Goal: Transaction & Acquisition: Purchase product/service

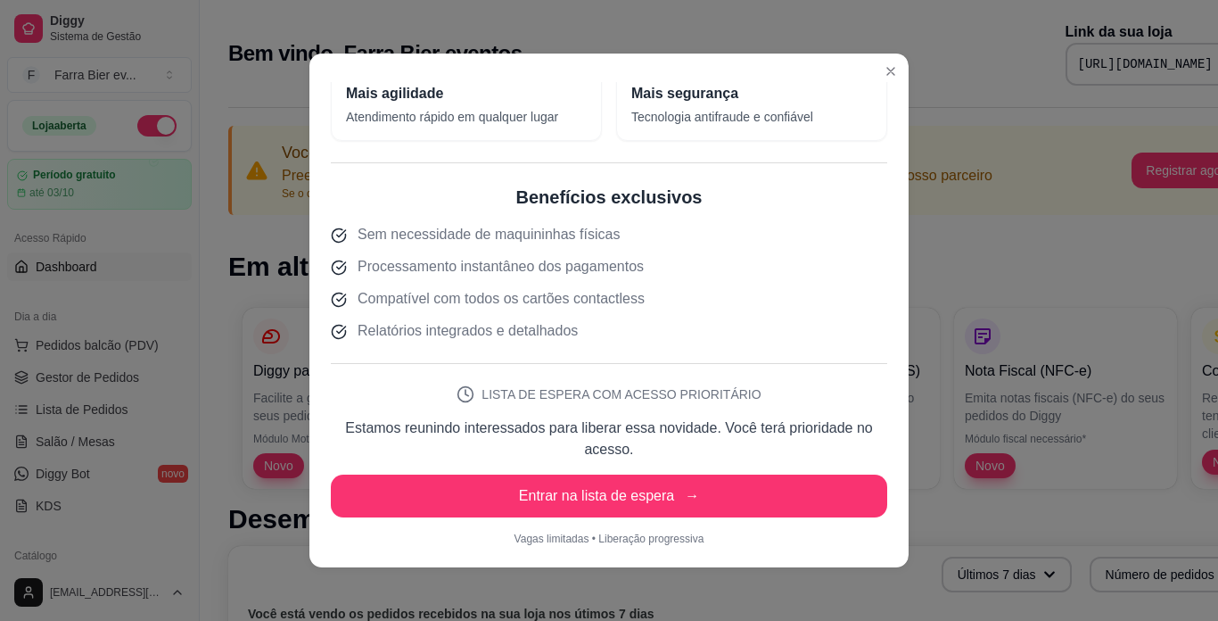
scroll to position [4, 0]
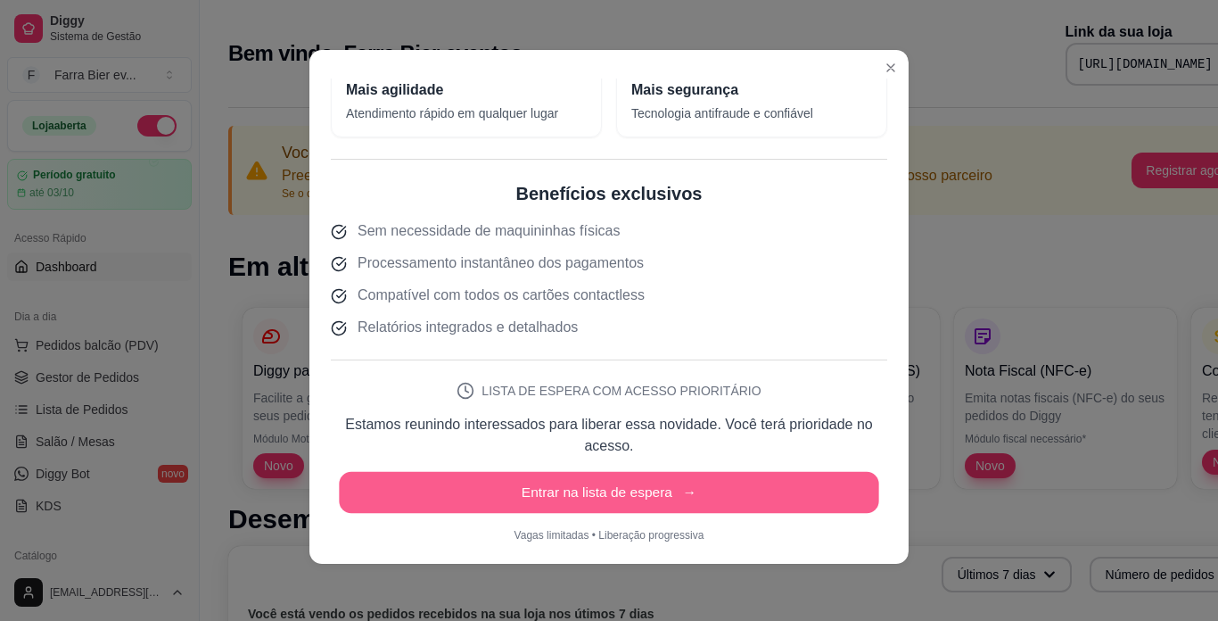
click at [594, 487] on button "Entrar na lista de espera →" at bounding box center [609, 493] width 540 height 42
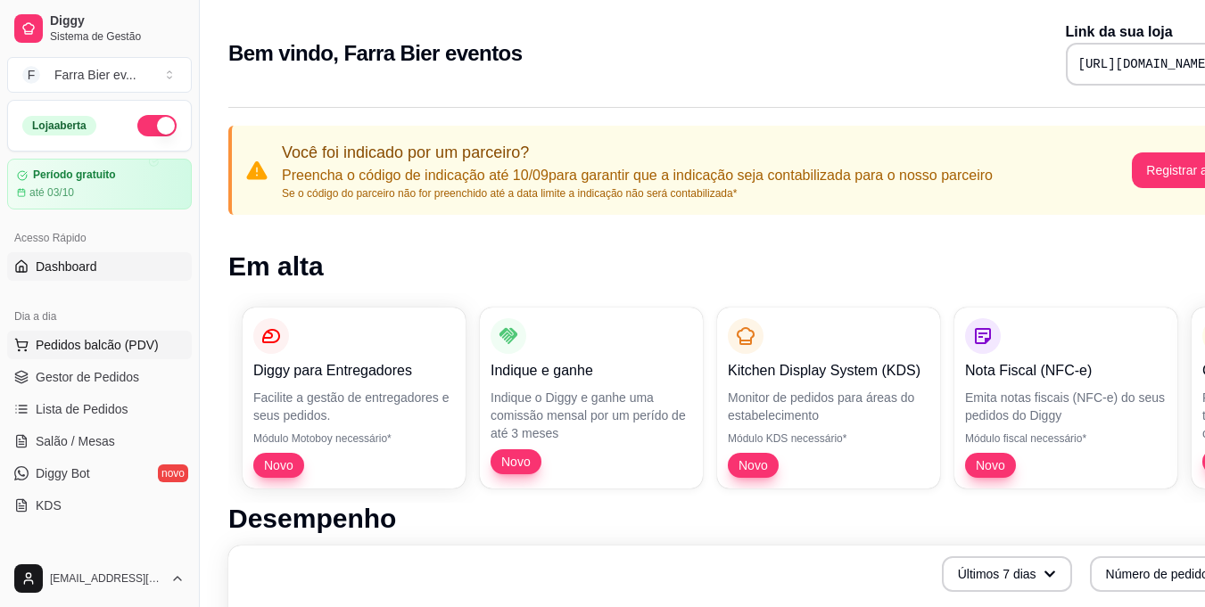
click at [114, 345] on span "Pedidos balcão (PDV)" at bounding box center [97, 345] width 123 height 18
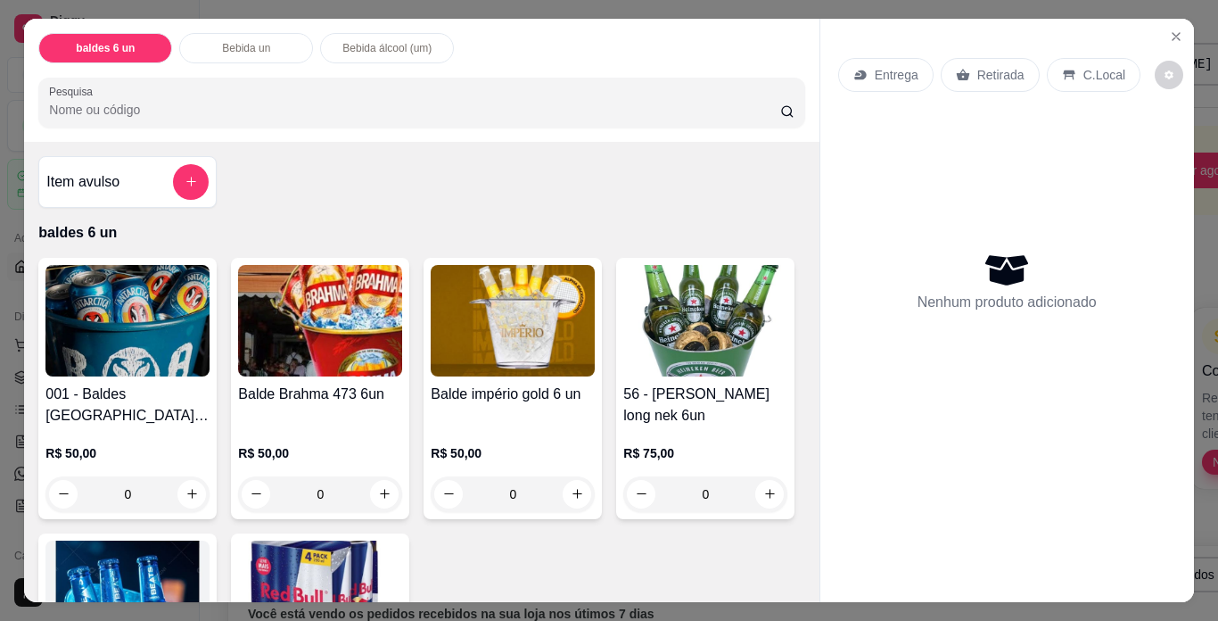
click at [517, 310] on img at bounding box center [513, 320] width 164 height 111
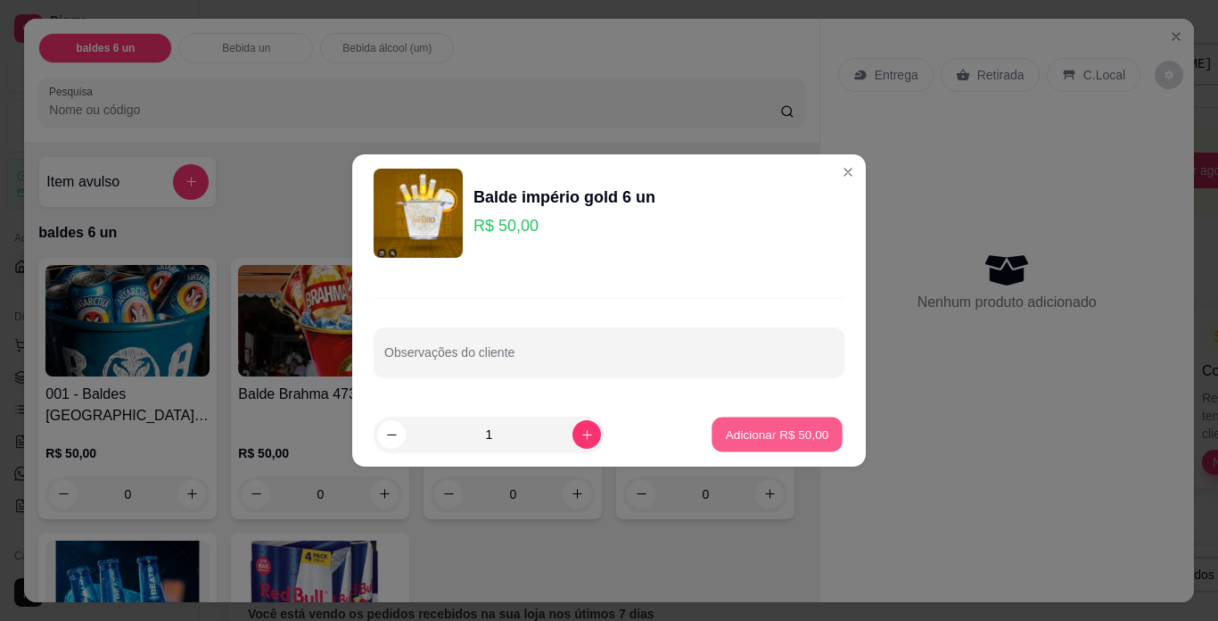
click at [750, 435] on p "Adicionar R$ 50,00" at bounding box center [777, 433] width 103 height 17
type input "1"
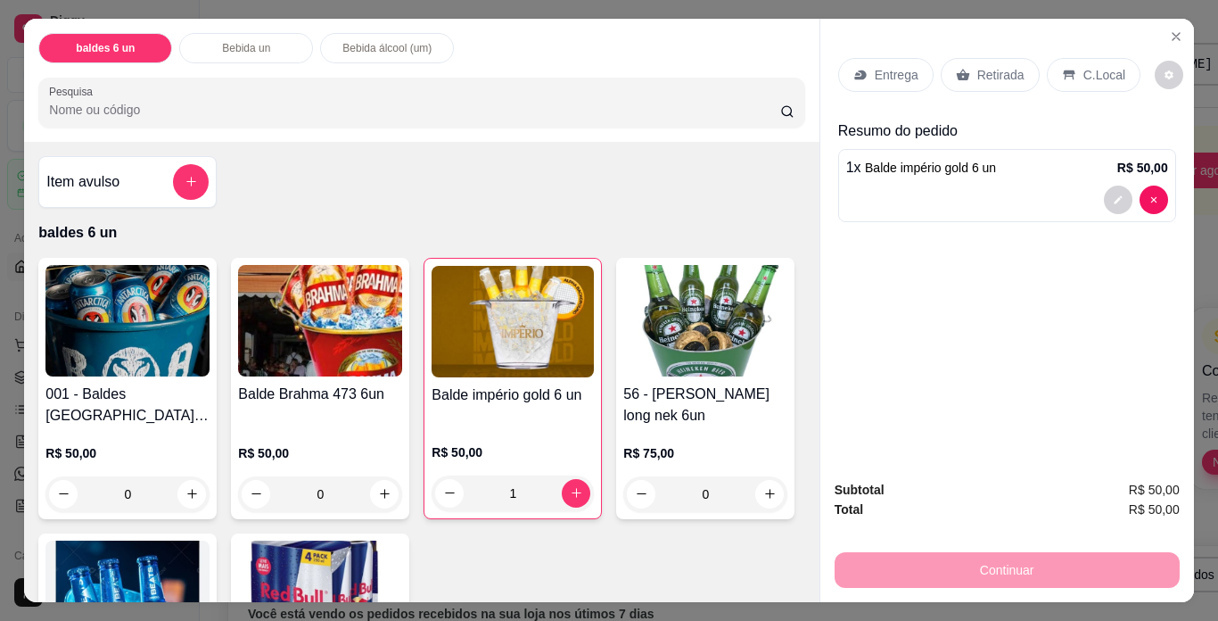
click at [994, 66] on p "Retirada" at bounding box center [1000, 75] width 47 height 18
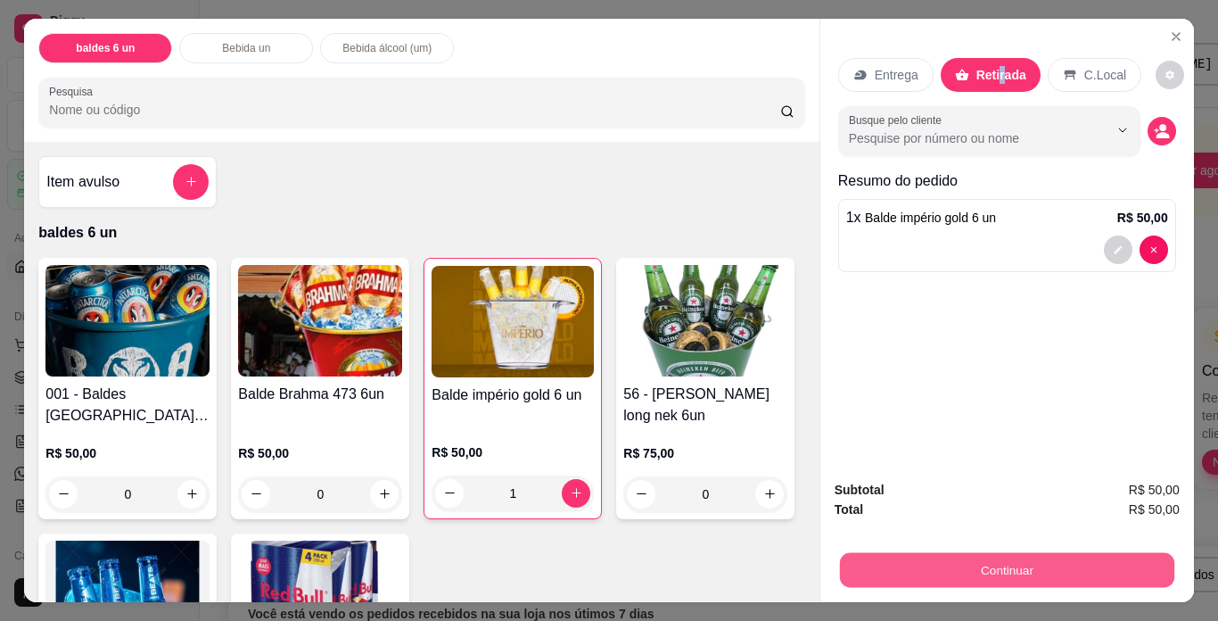
click at [976, 564] on button "Continuar" at bounding box center [1006, 570] width 334 height 35
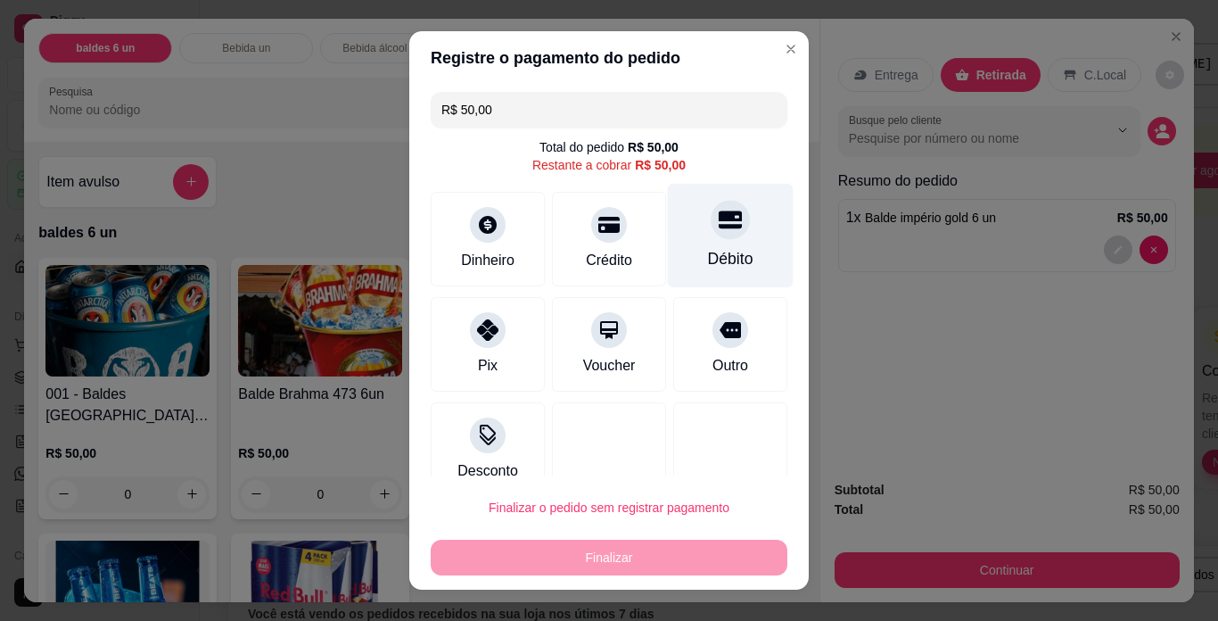
click at [710, 243] on div "Débito" at bounding box center [731, 236] width 126 height 104
type input "R$ 0,00"
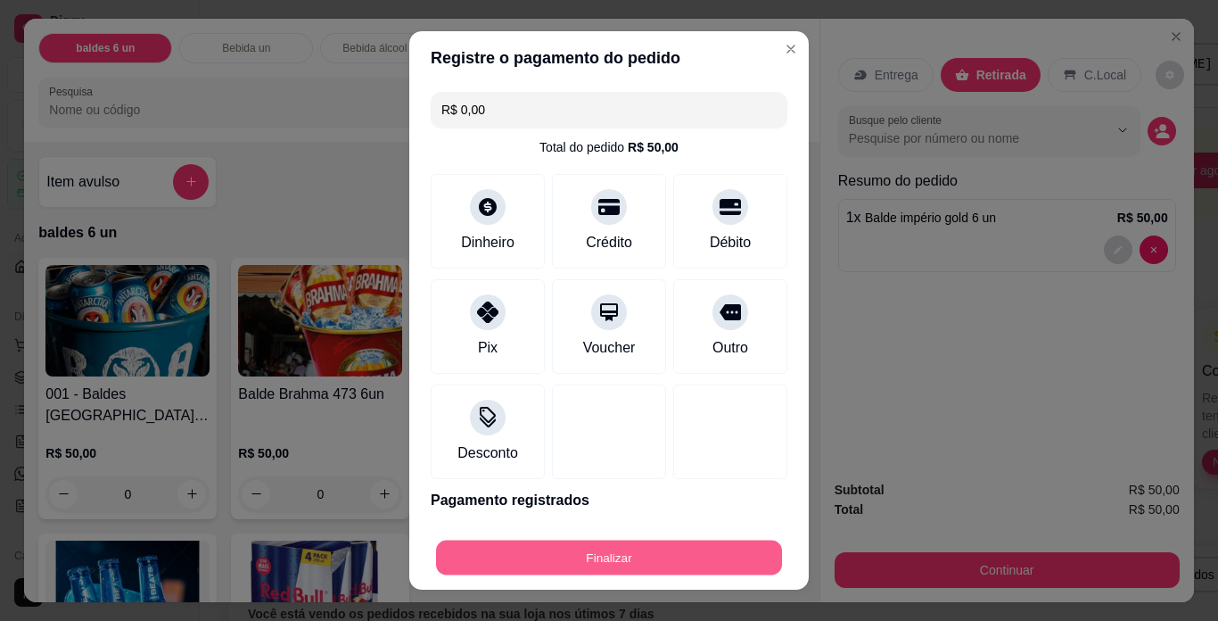
click at [670, 544] on button "Finalizar" at bounding box center [609, 557] width 346 height 35
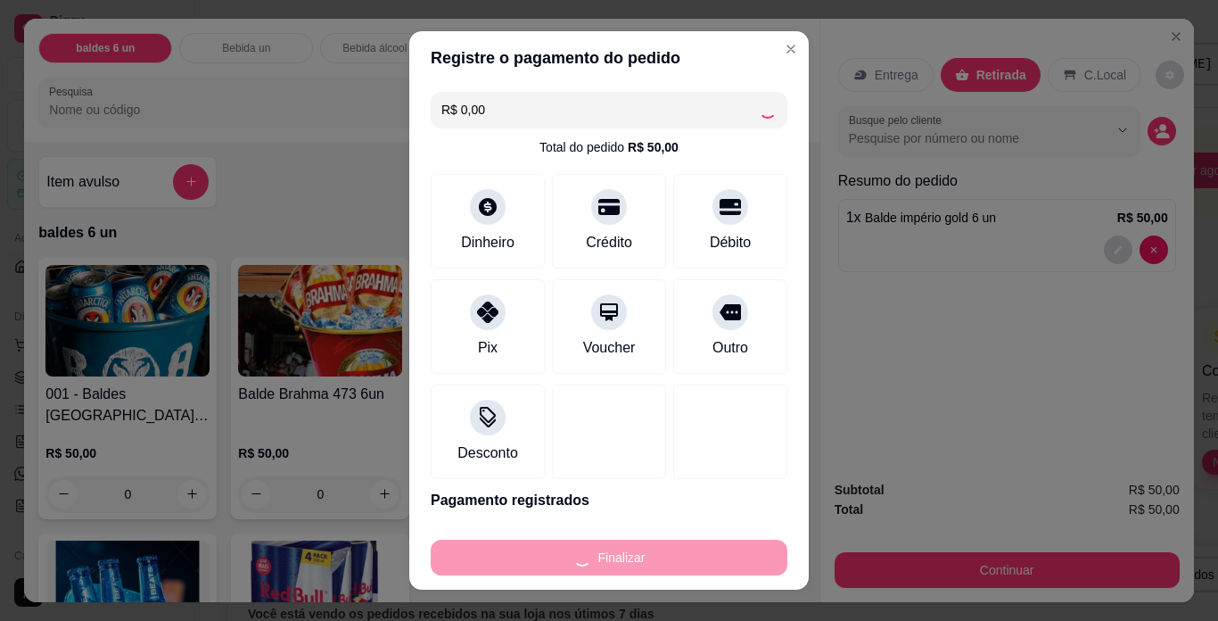
type input "0"
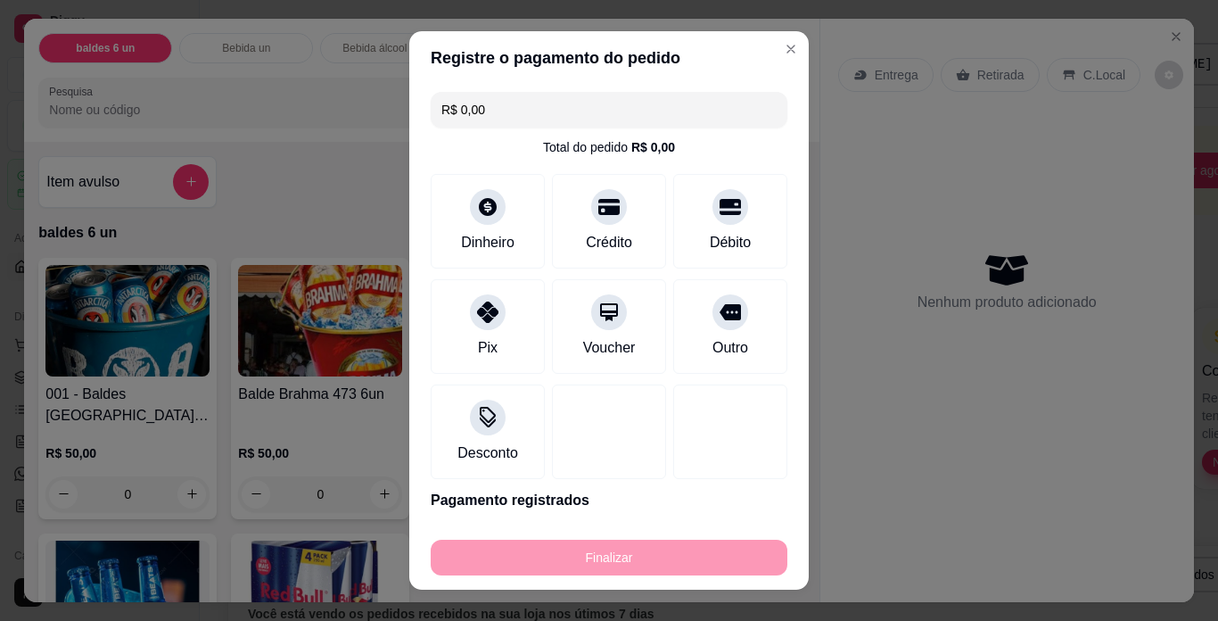
type input "-R$ 50,00"
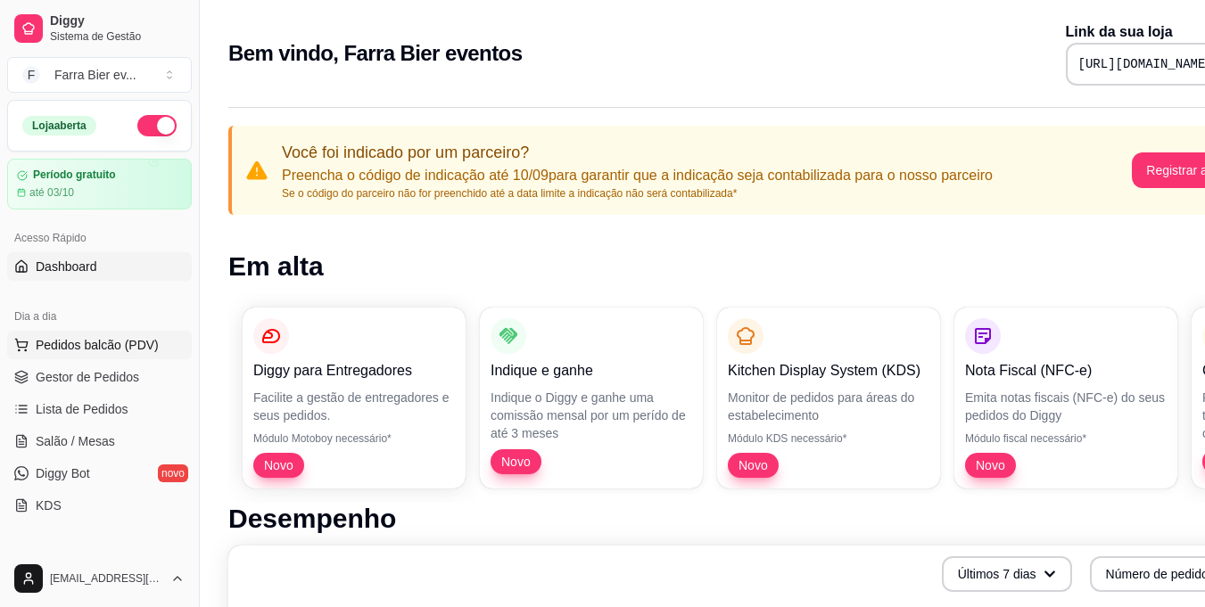
click at [151, 346] on span "Pedidos balcão (PDV)" at bounding box center [97, 345] width 123 height 18
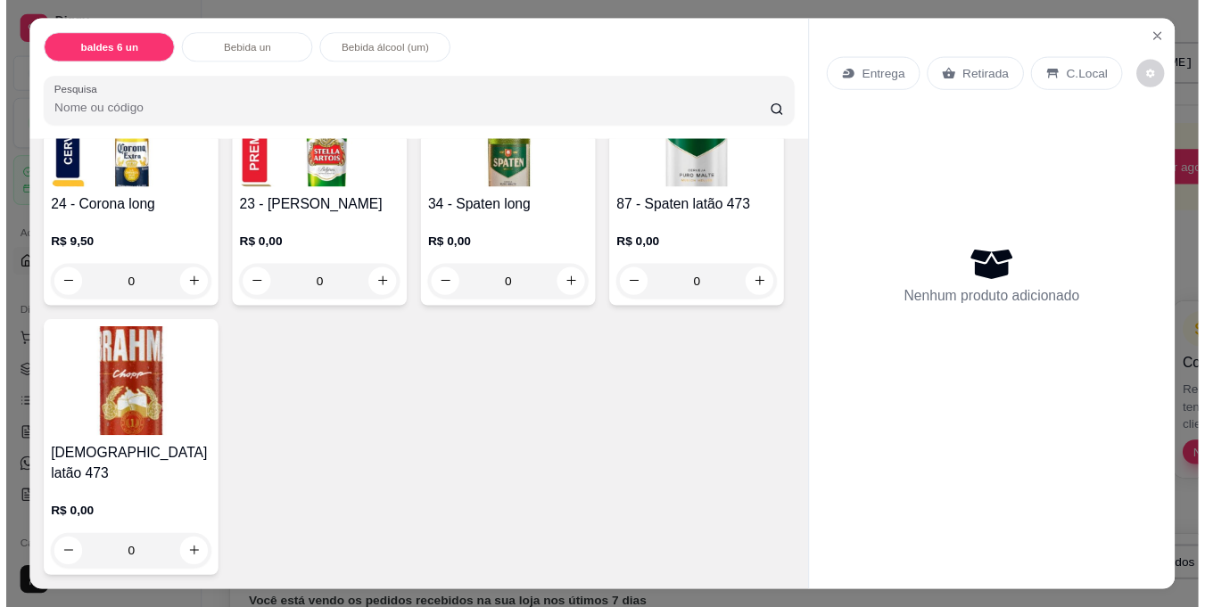
scroll to position [1694, 0]
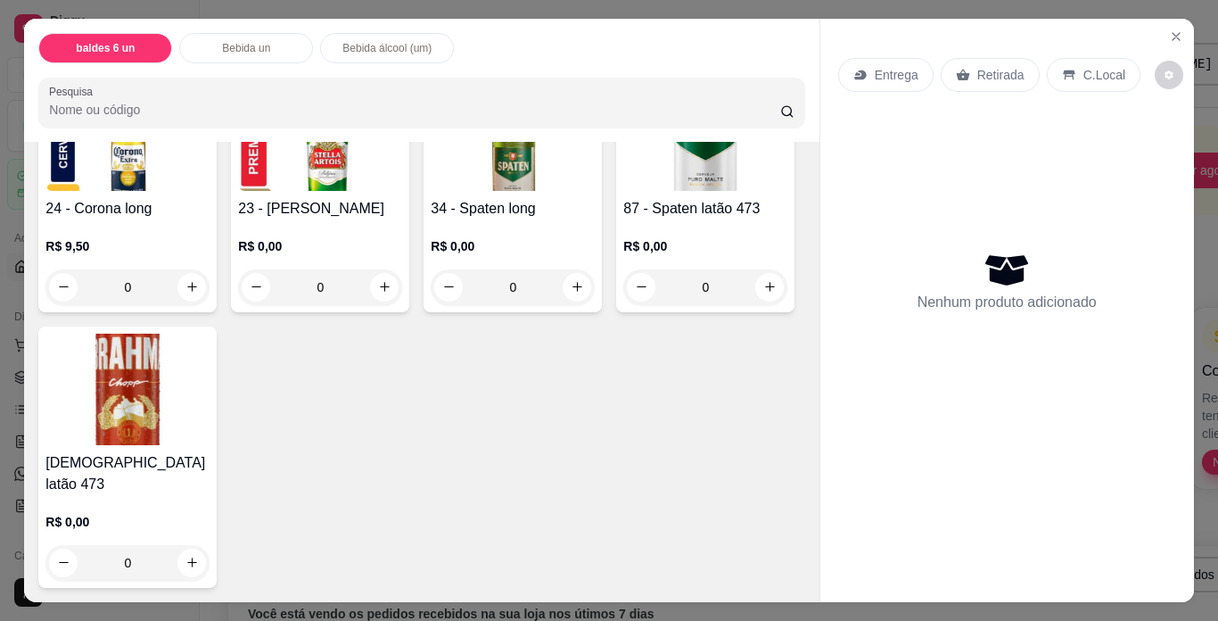
click at [486, 255] on p "R$ 0,00" at bounding box center [513, 246] width 164 height 18
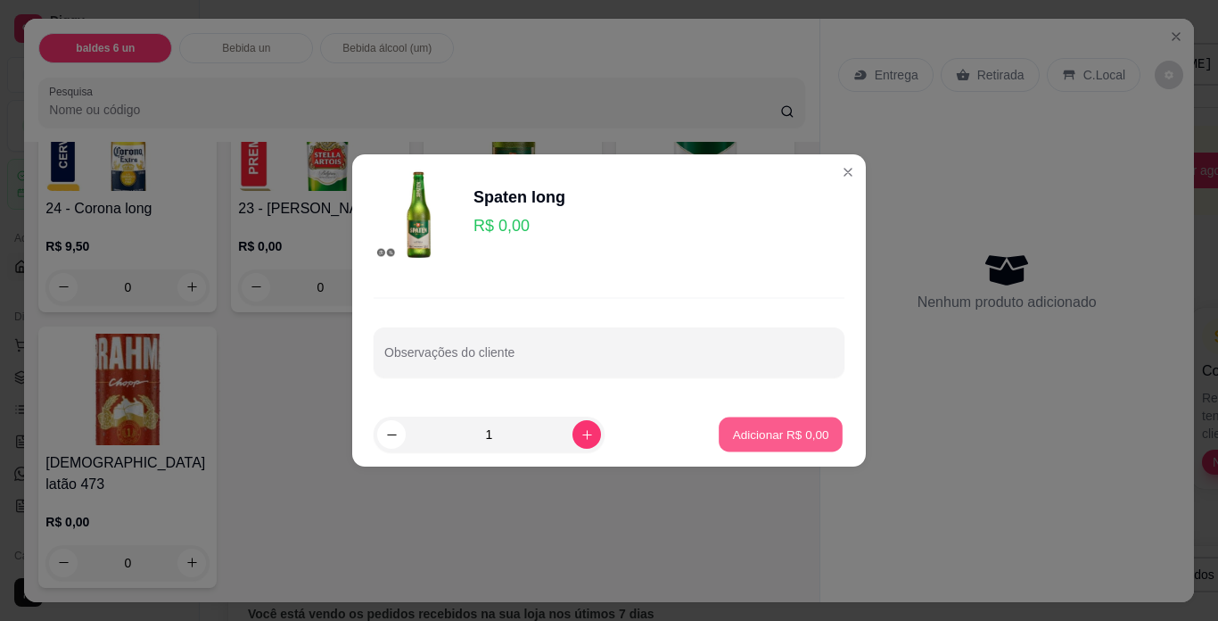
click at [754, 432] on p "Adicionar R$ 0,00" at bounding box center [780, 433] width 96 height 17
type input "1"
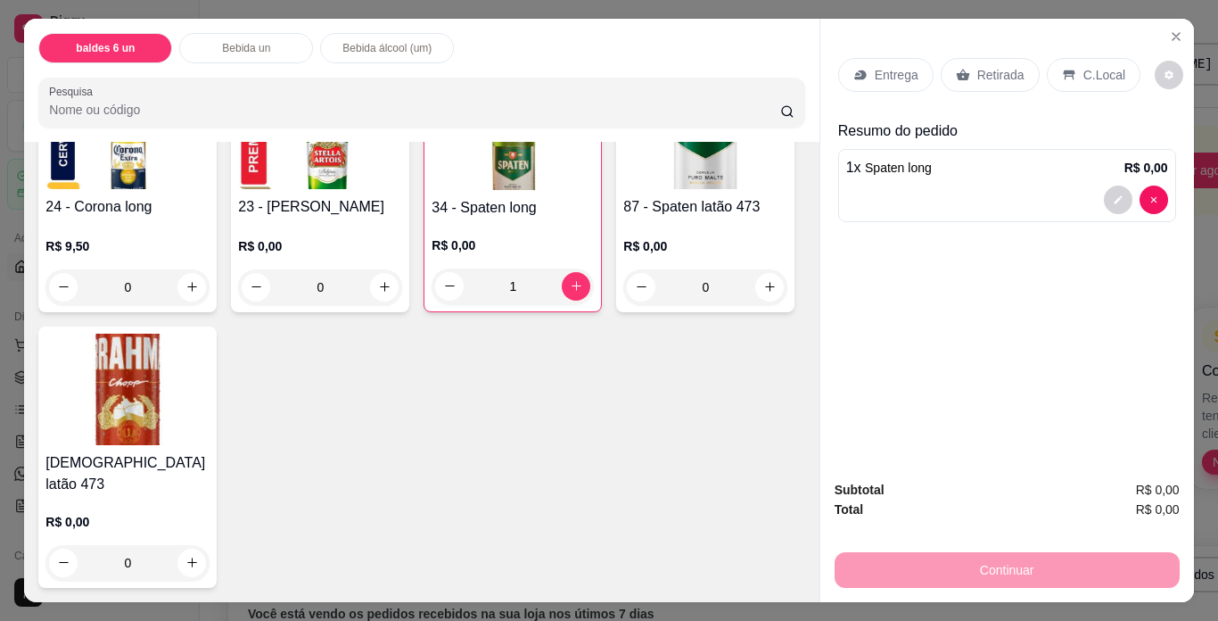
click at [987, 66] on p "Retirada" at bounding box center [1000, 75] width 47 height 18
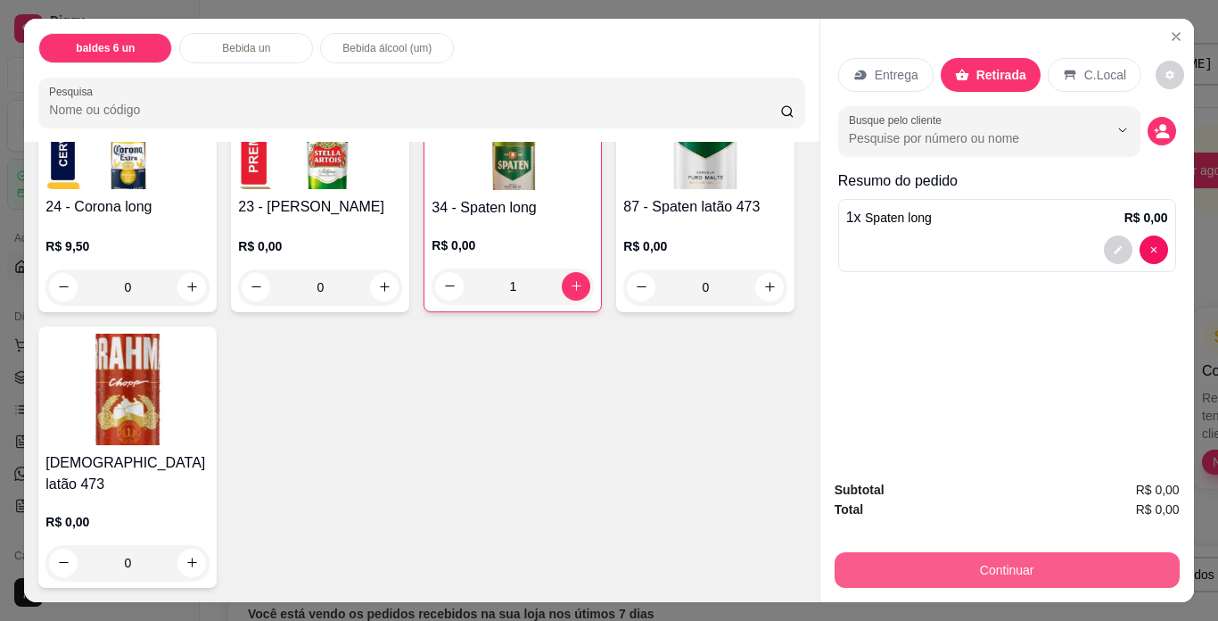
click at [1037, 552] on button "Continuar" at bounding box center [1007, 570] width 345 height 36
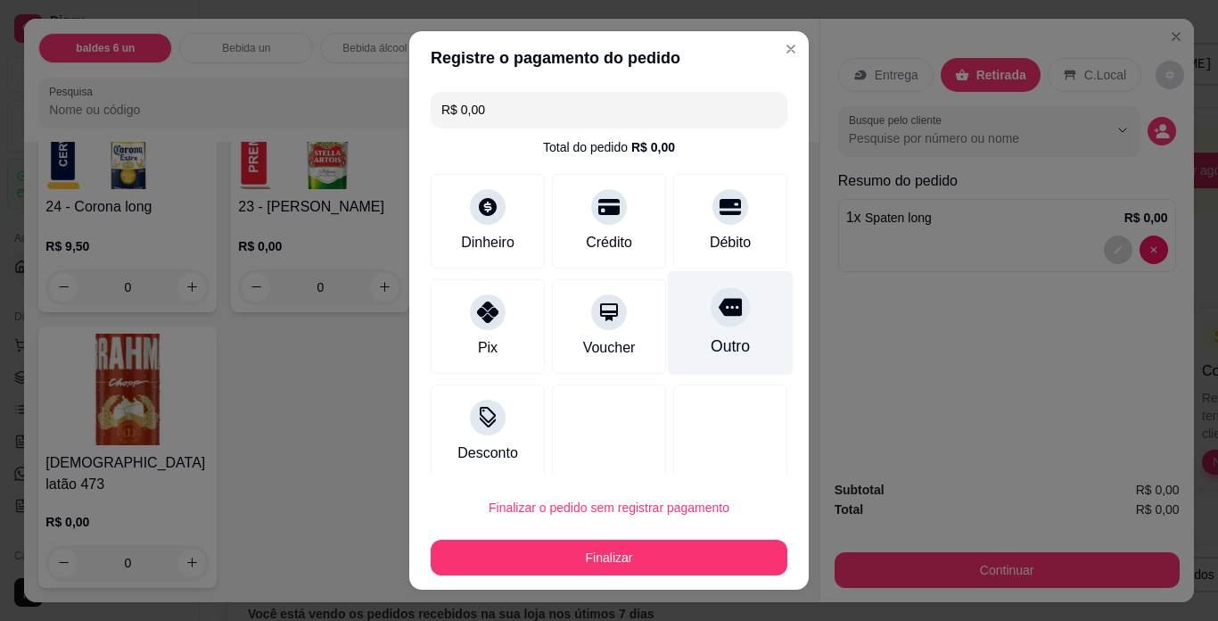
click at [710, 330] on div "Outro" at bounding box center [731, 323] width 126 height 104
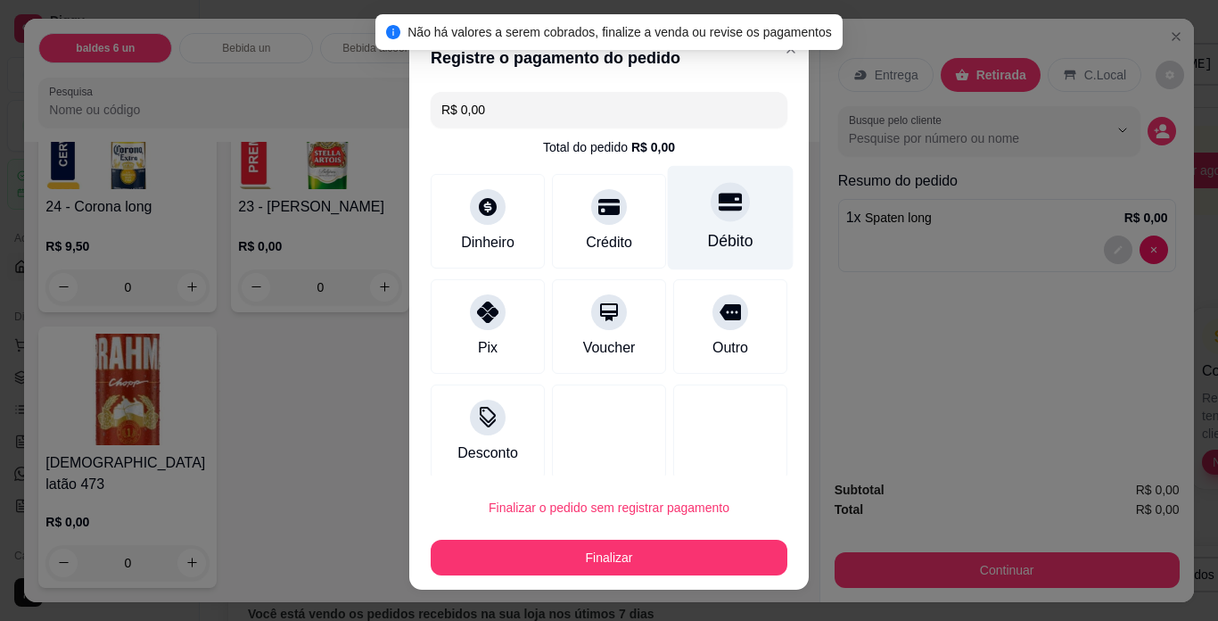
click at [711, 217] on div at bounding box center [730, 201] width 39 height 39
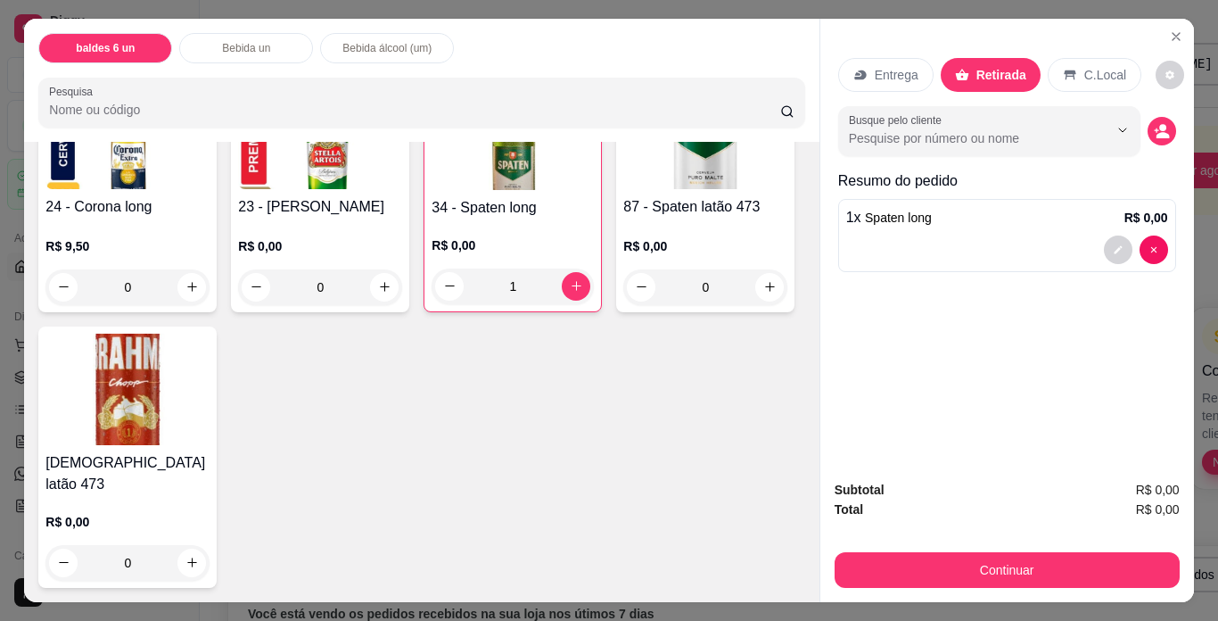
click at [124, 189] on img at bounding box center [127, 133] width 164 height 111
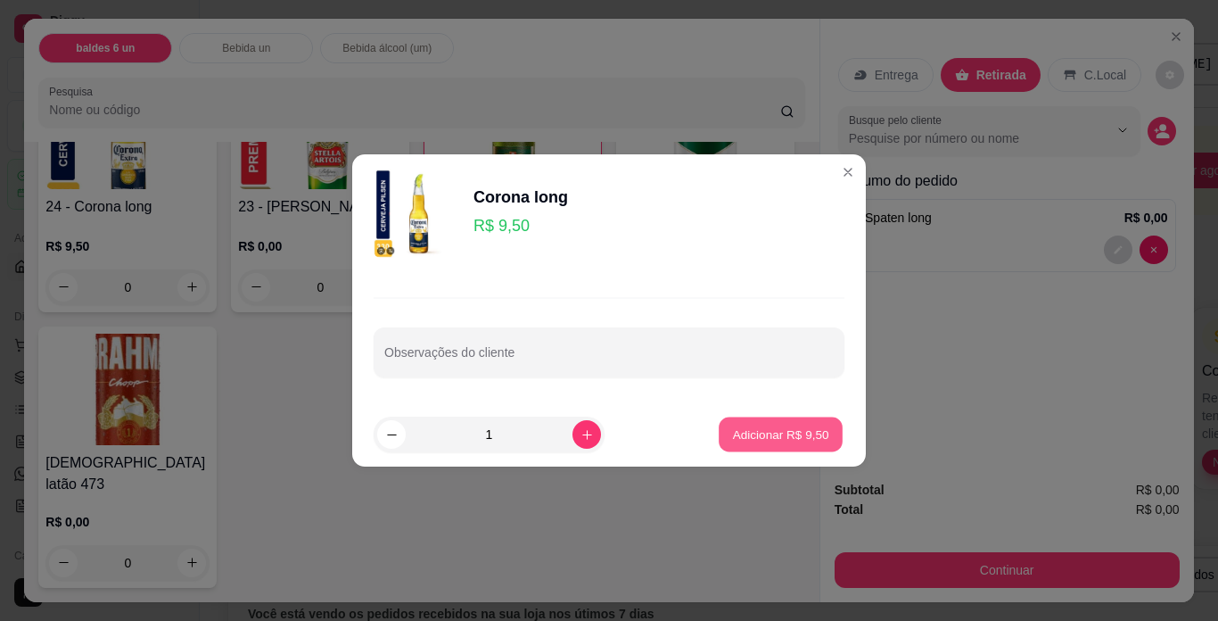
click at [777, 425] on p "Adicionar R$ 9,50" at bounding box center [780, 433] width 96 height 17
type input "1"
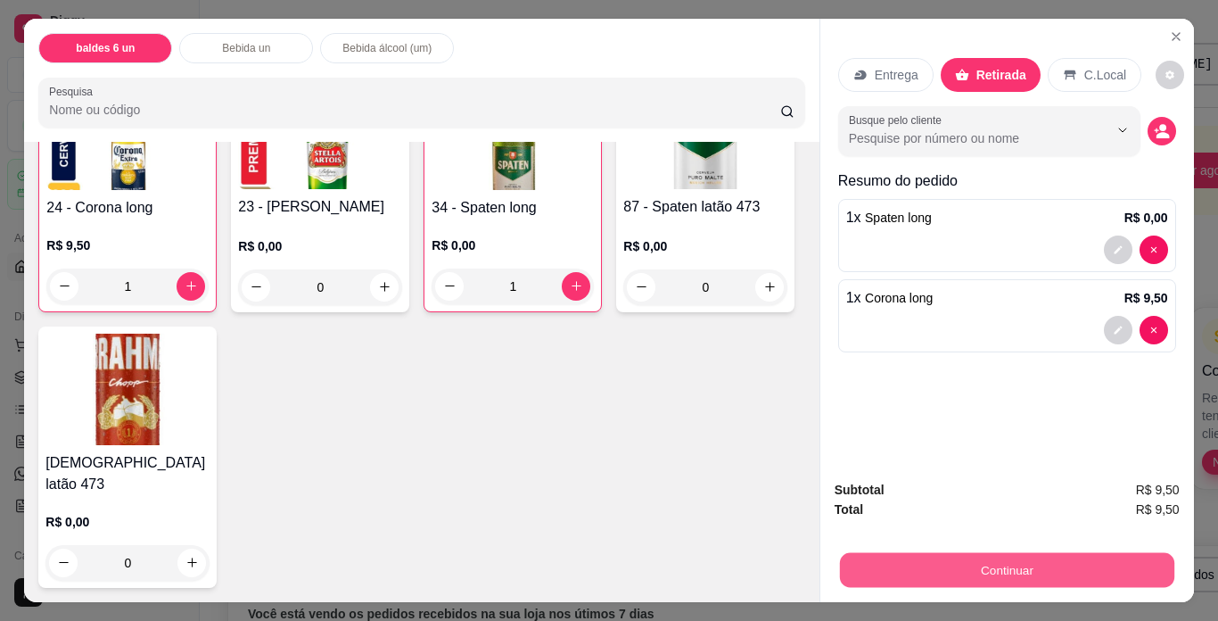
click at [985, 554] on button "Continuar" at bounding box center [1006, 570] width 334 height 35
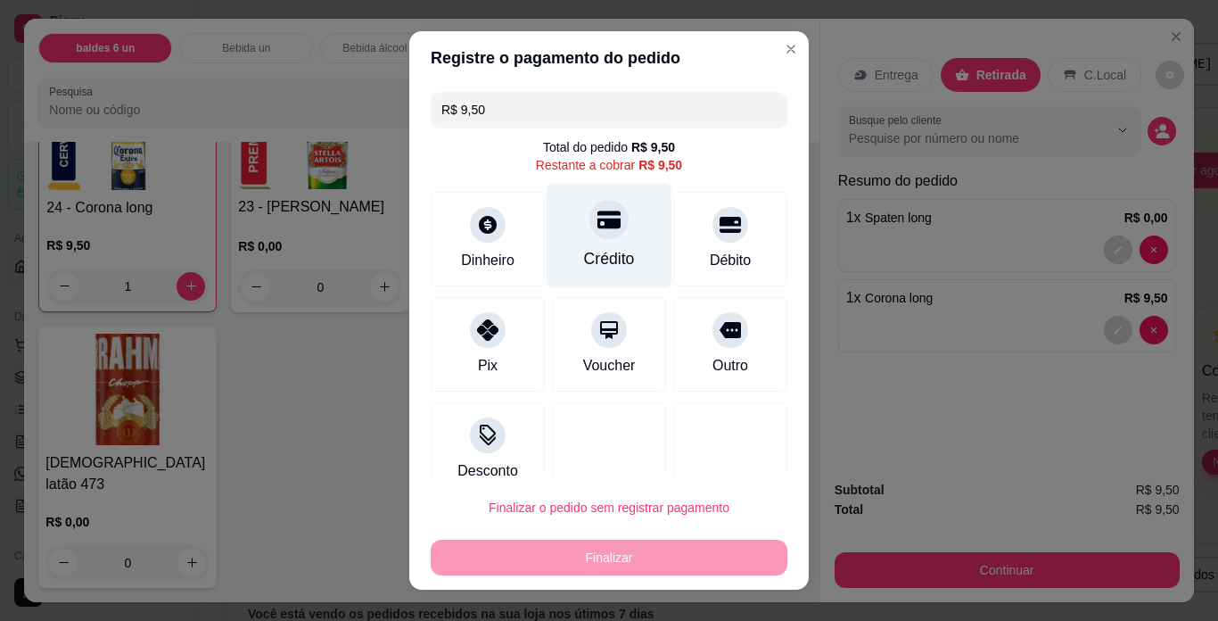
click at [604, 249] on div "Crédito" at bounding box center [609, 258] width 51 height 23
type input "R$ 0,00"
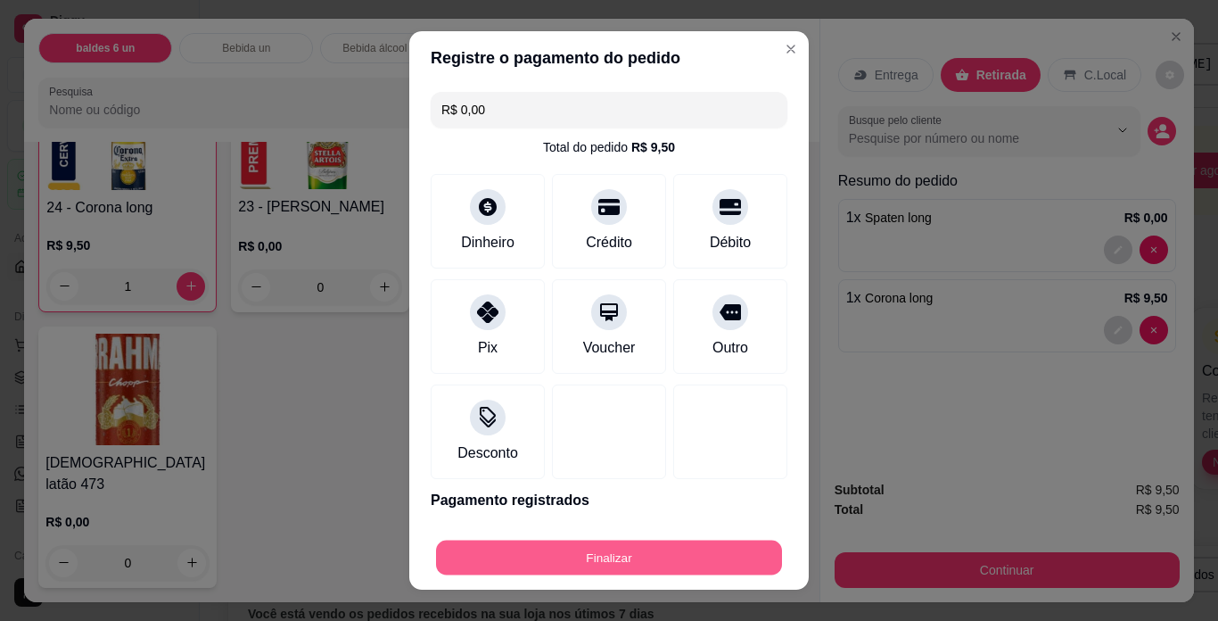
click at [681, 547] on button "Finalizar" at bounding box center [609, 557] width 346 height 35
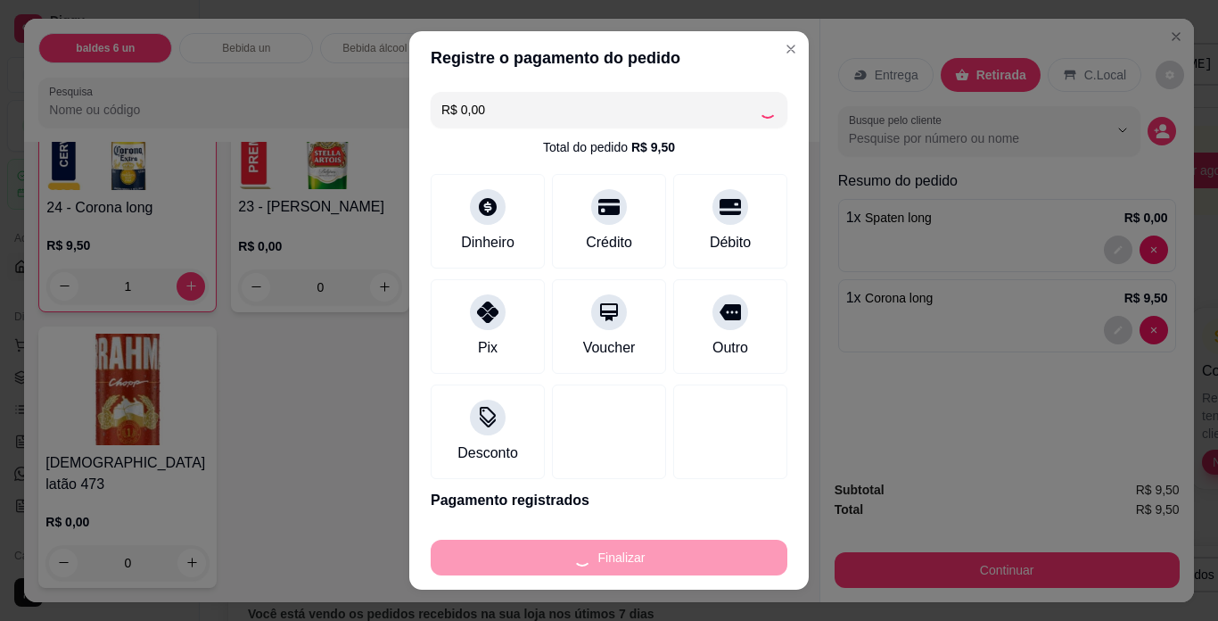
type input "0"
type input "-R$ 9,50"
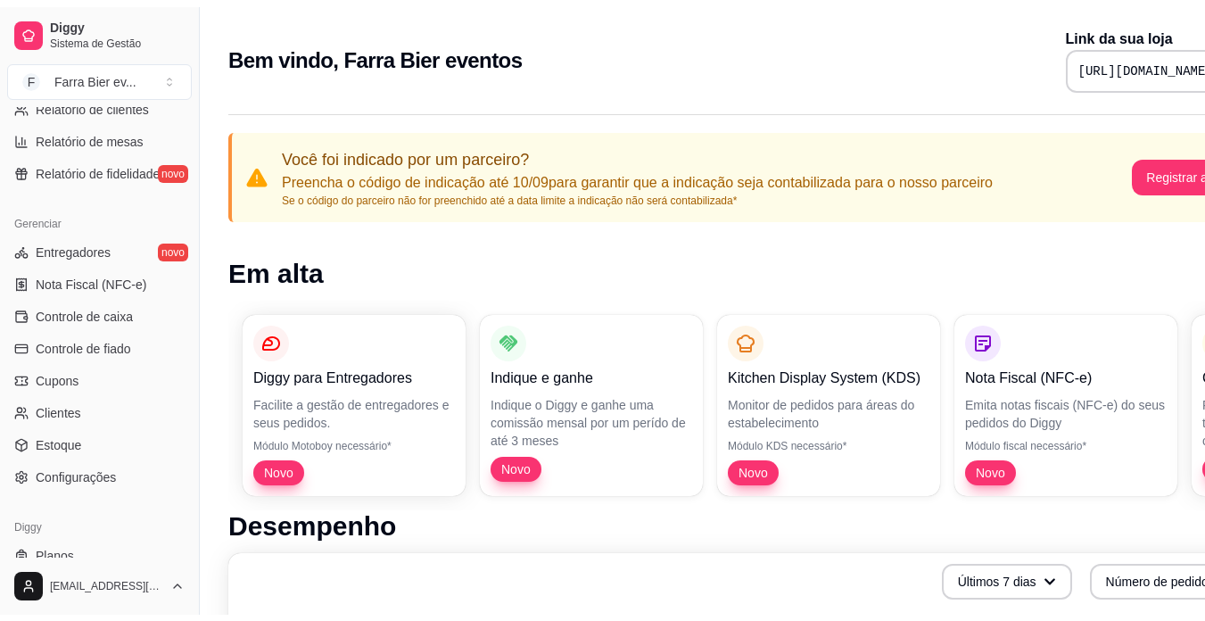
scroll to position [663, 0]
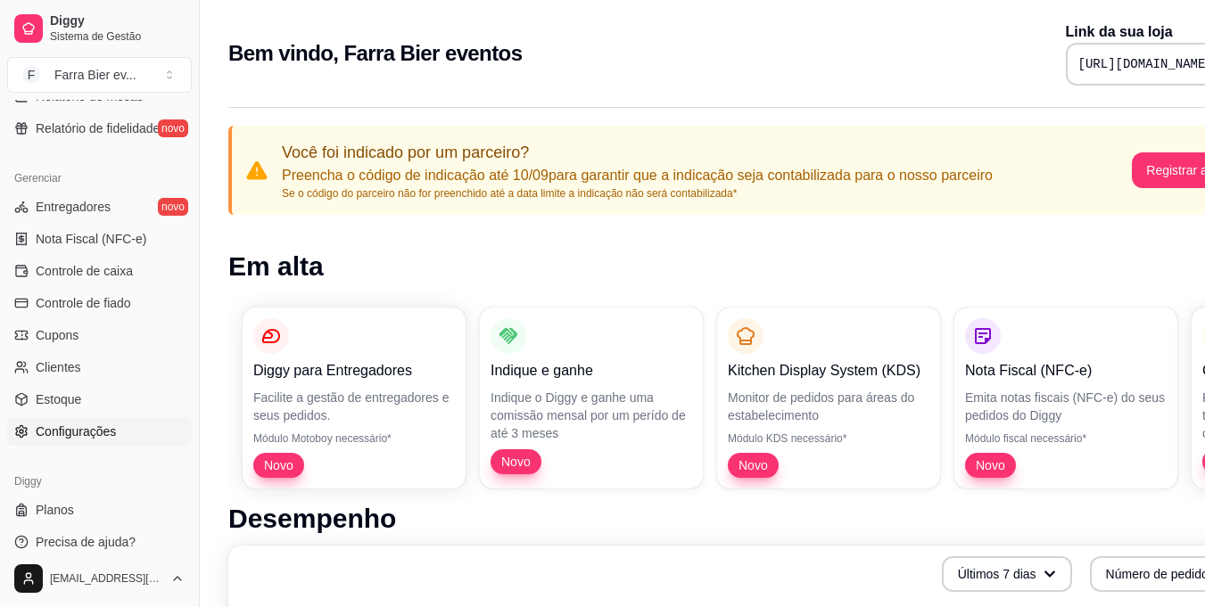
click at [103, 434] on span "Configurações" at bounding box center [76, 432] width 80 height 18
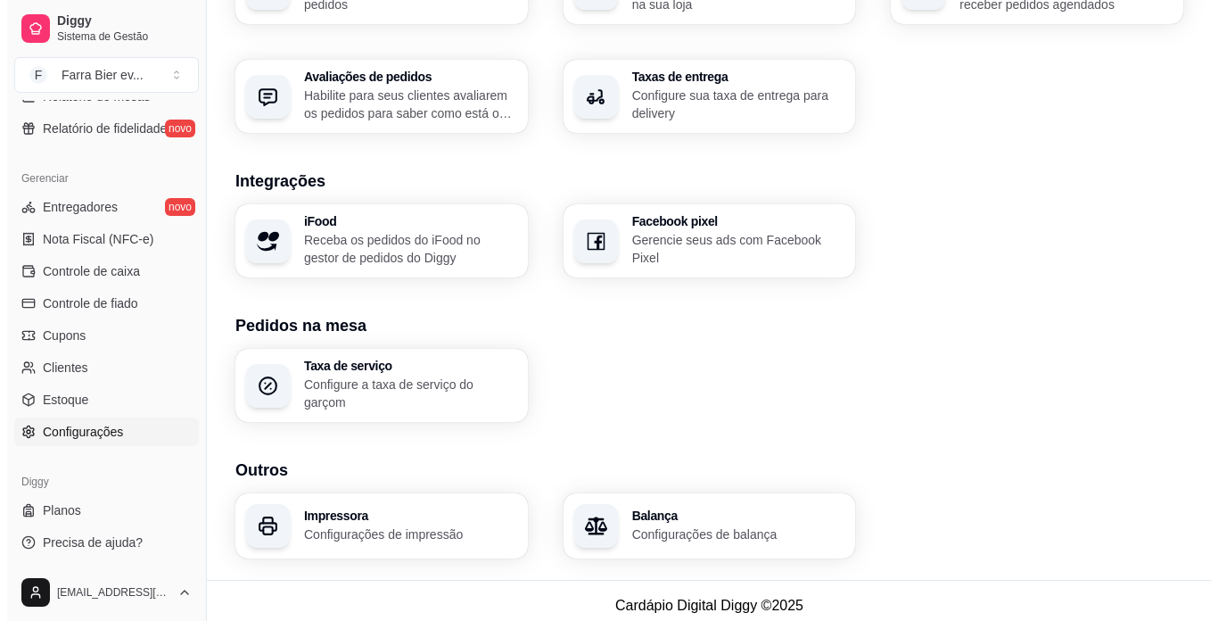
scroll to position [629, 0]
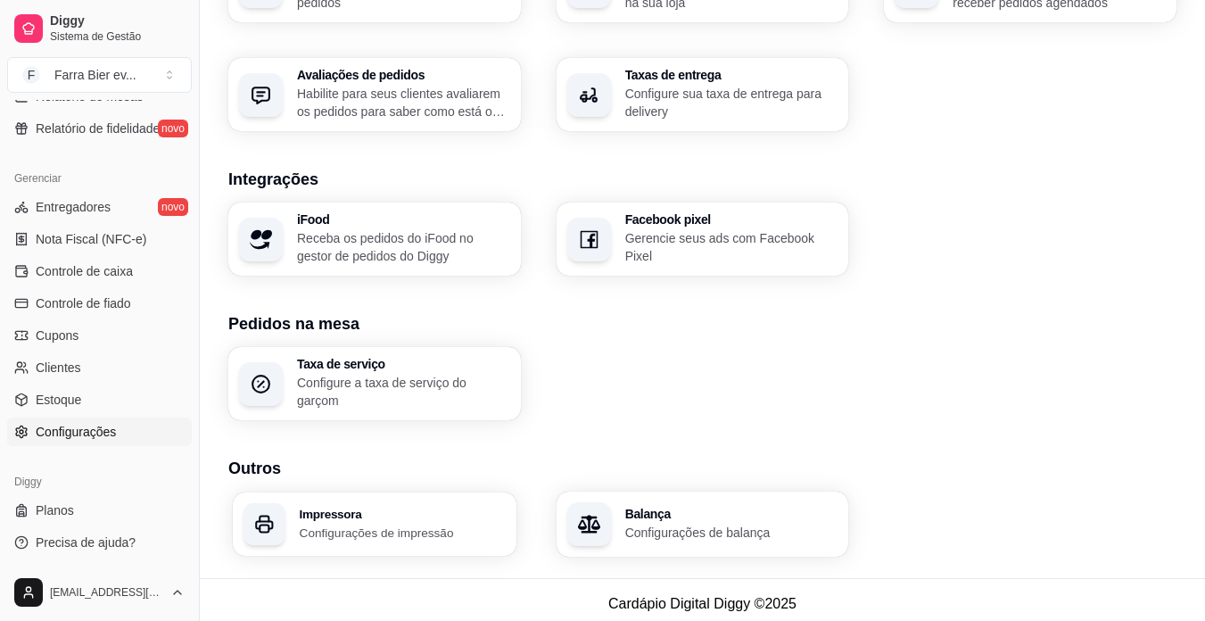
click at [438, 523] on p "Configurações de impressão" at bounding box center [403, 531] width 206 height 17
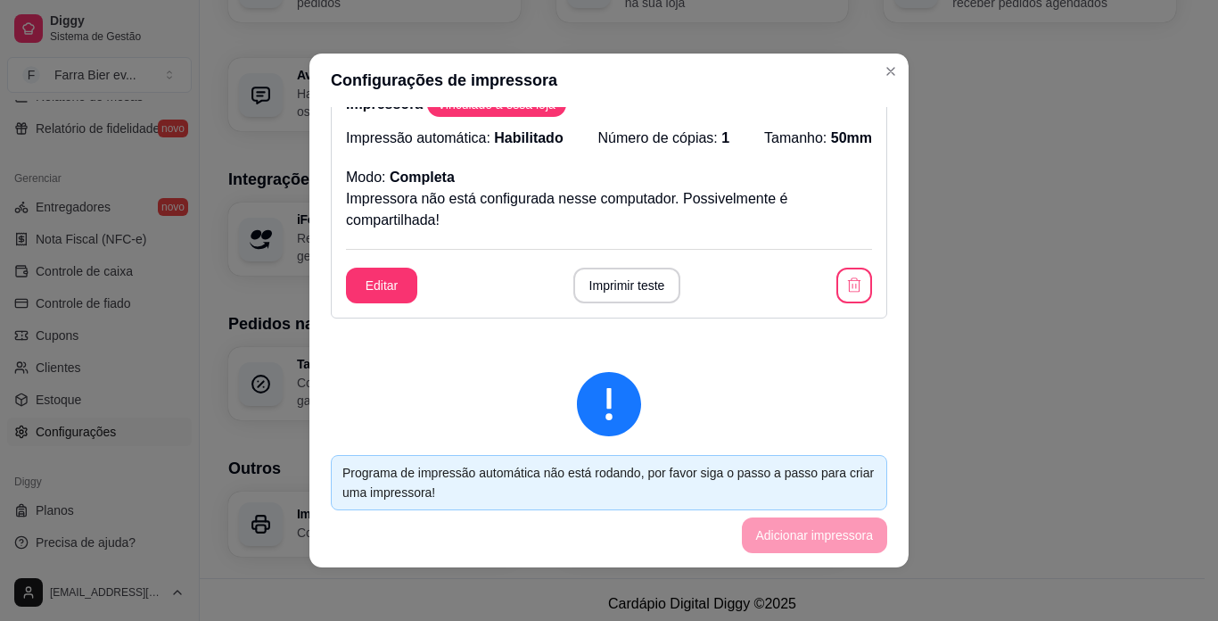
scroll to position [17, 0]
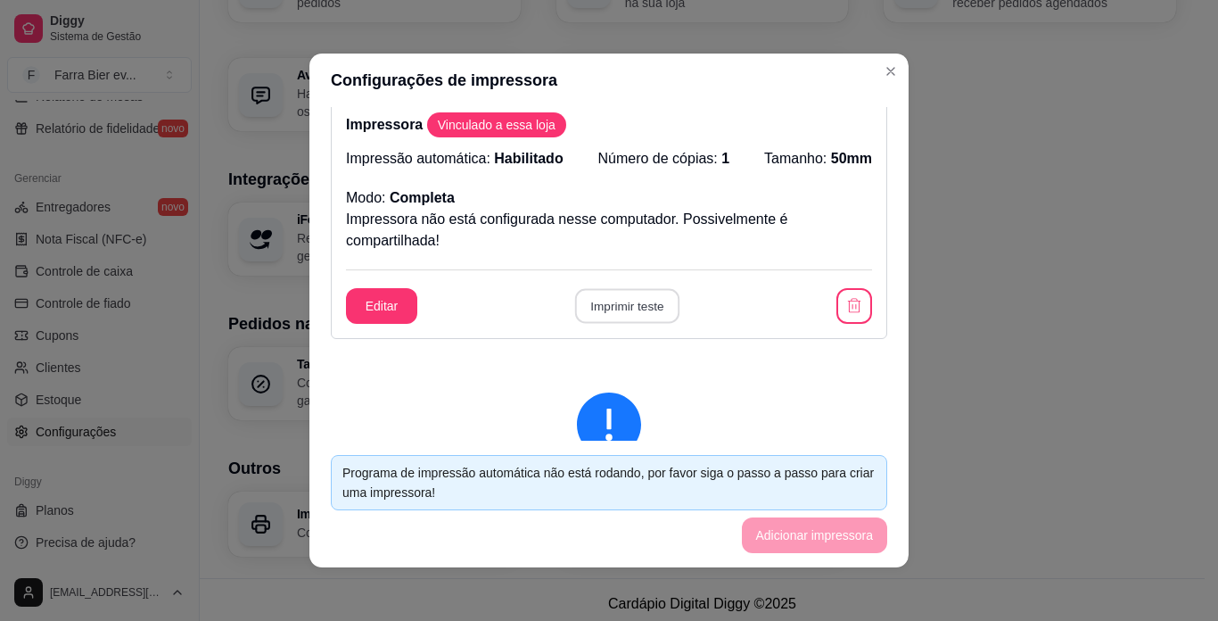
click at [626, 306] on button "Imprimir teste" at bounding box center [626, 306] width 104 height 35
click at [623, 311] on button "Imprimir teste" at bounding box center [626, 306] width 104 height 35
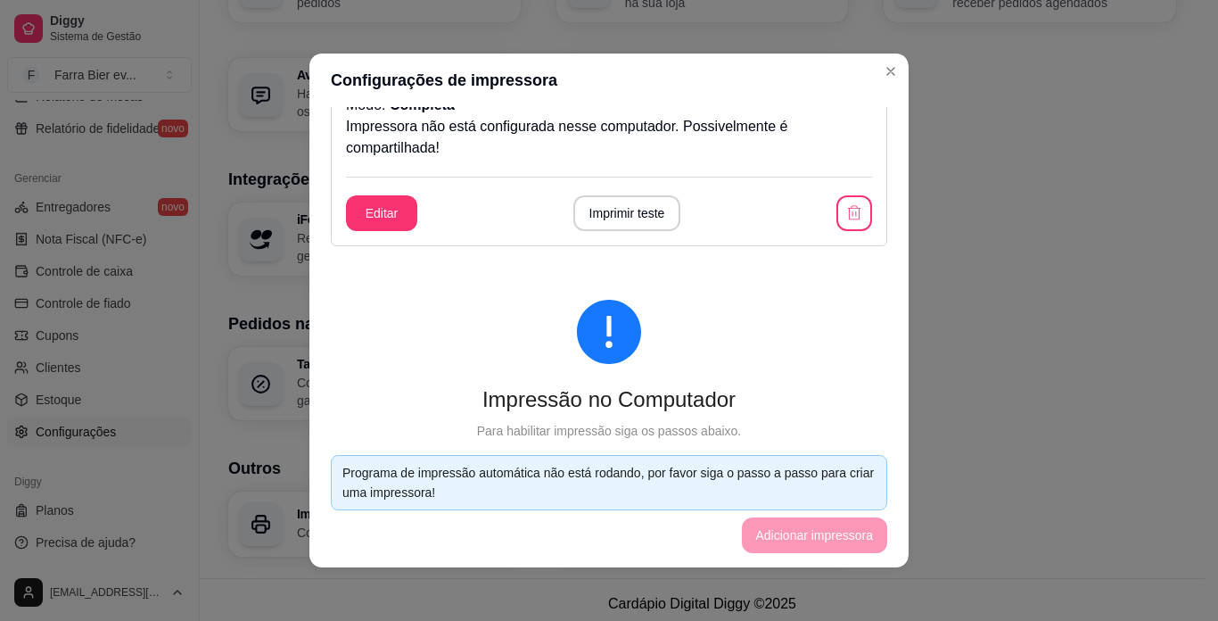
scroll to position [106, 0]
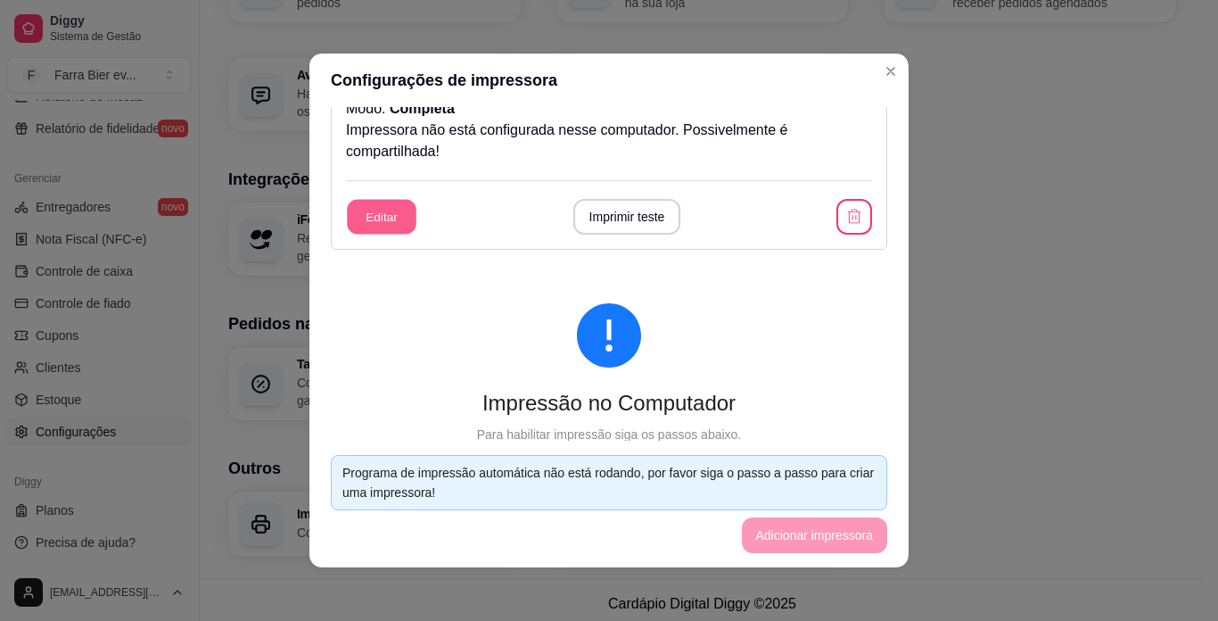
click at [385, 212] on button "Editar" at bounding box center [382, 217] width 70 height 35
click at [592, 220] on button "Imprimir teste" at bounding box center [626, 217] width 104 height 35
click at [844, 216] on button "button" at bounding box center [854, 217] width 35 height 35
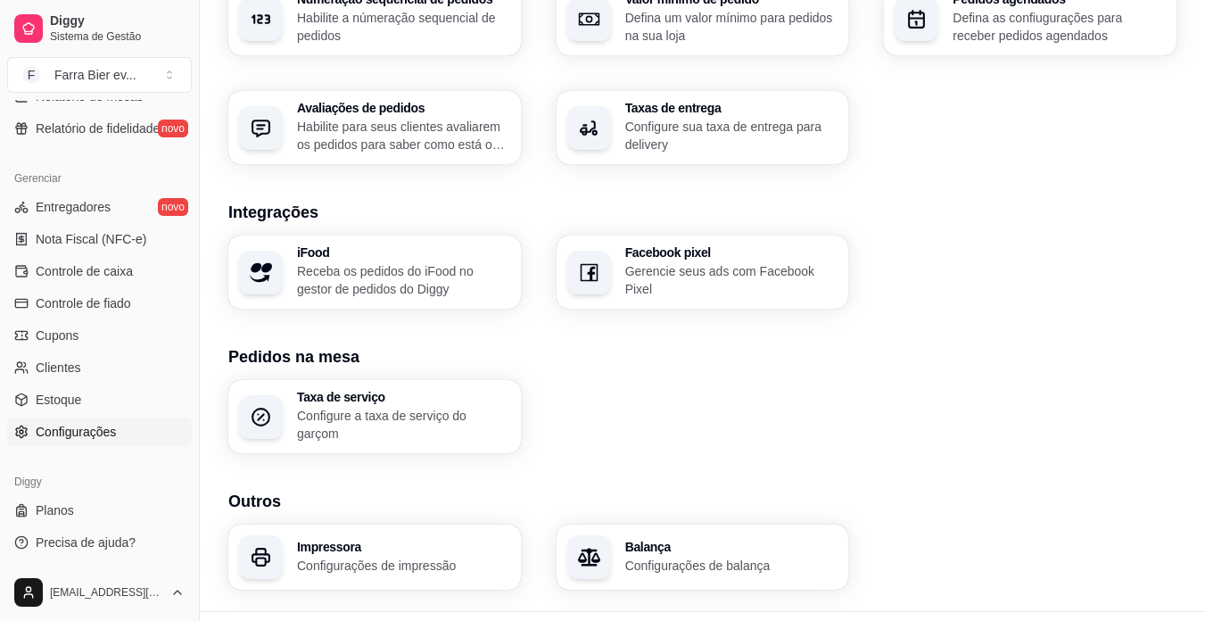
scroll to position [629, 0]
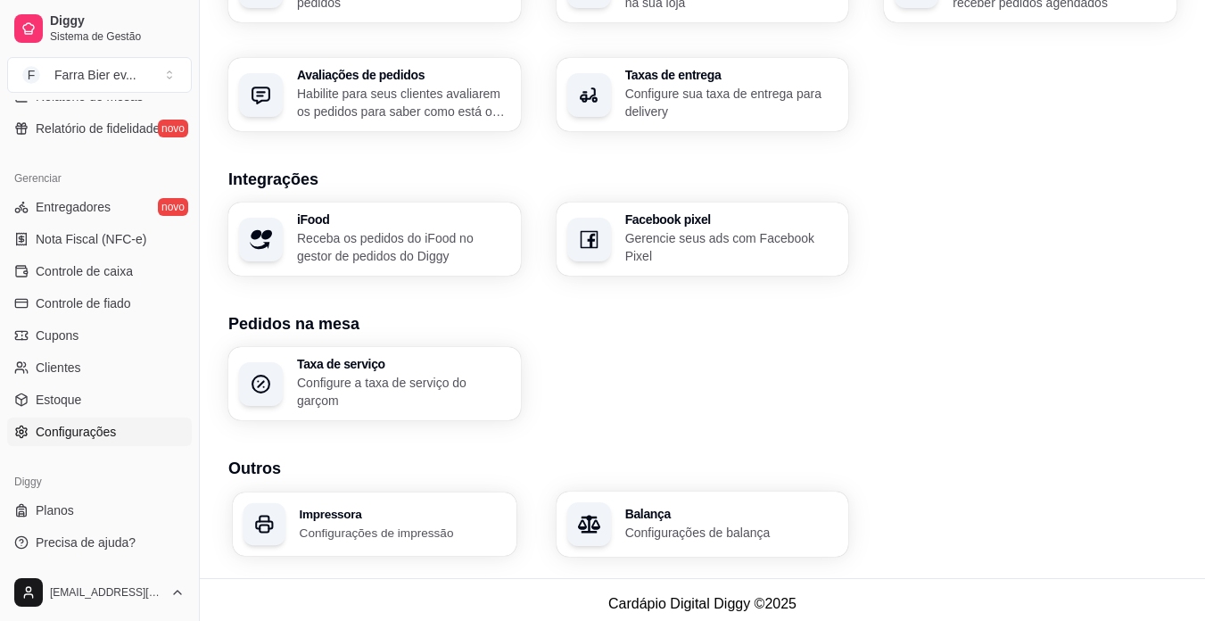
click at [344, 507] on h3 "Impressora" at bounding box center [403, 513] width 206 height 12
click at [689, 523] on p "Configurações de balança" at bounding box center [730, 531] width 207 height 17
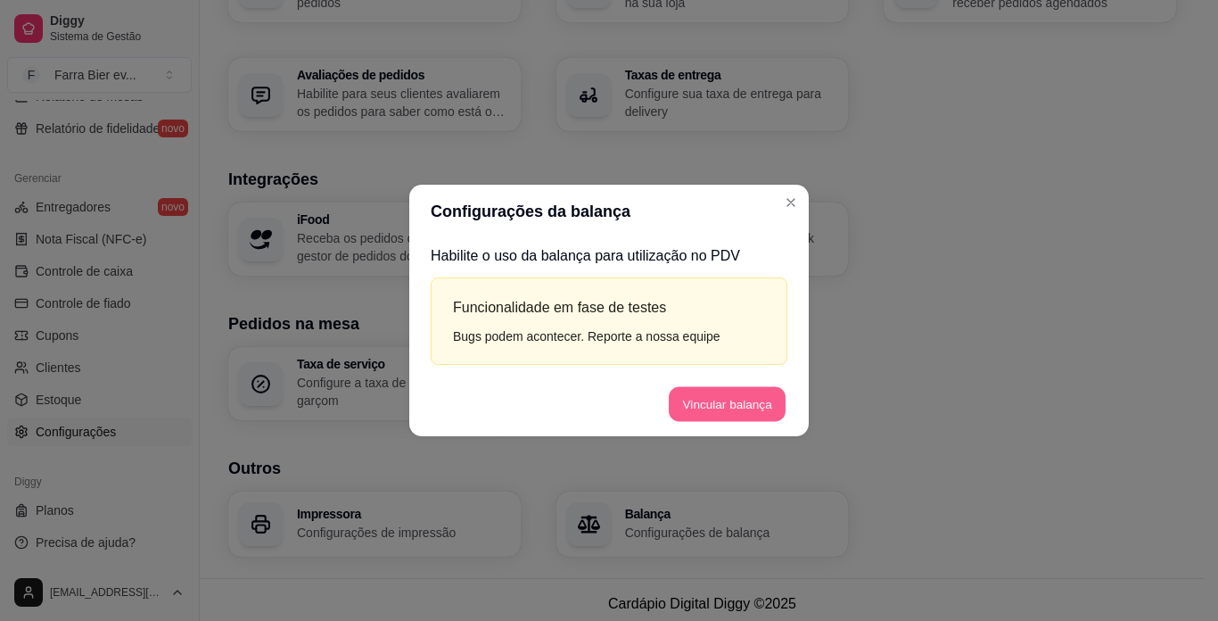
click at [710, 399] on button "Vincular balança" at bounding box center [727, 403] width 117 height 35
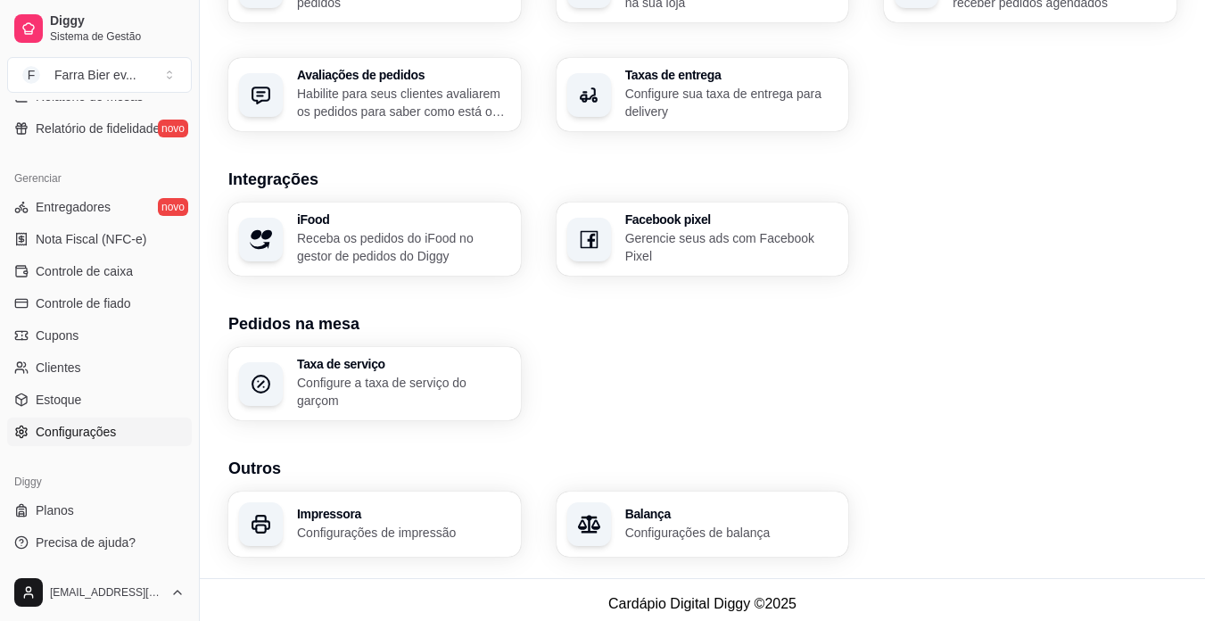
click at [762, 116] on p "Configure sua taxa de entrega para delivery" at bounding box center [731, 103] width 213 height 36
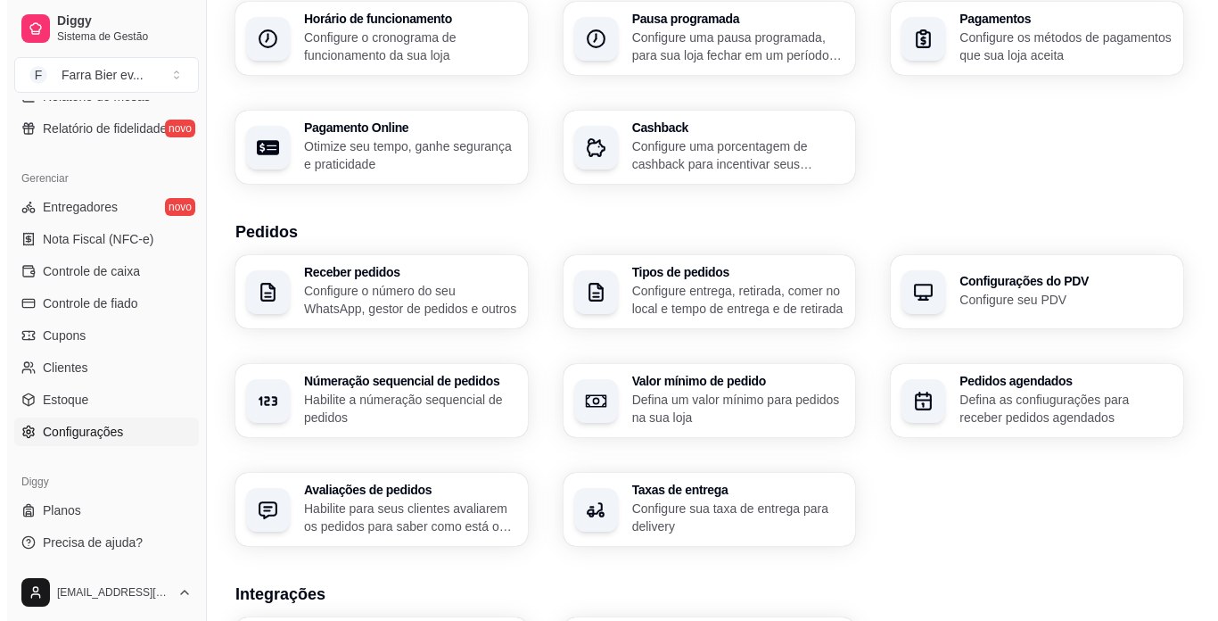
scroll to position [183, 0]
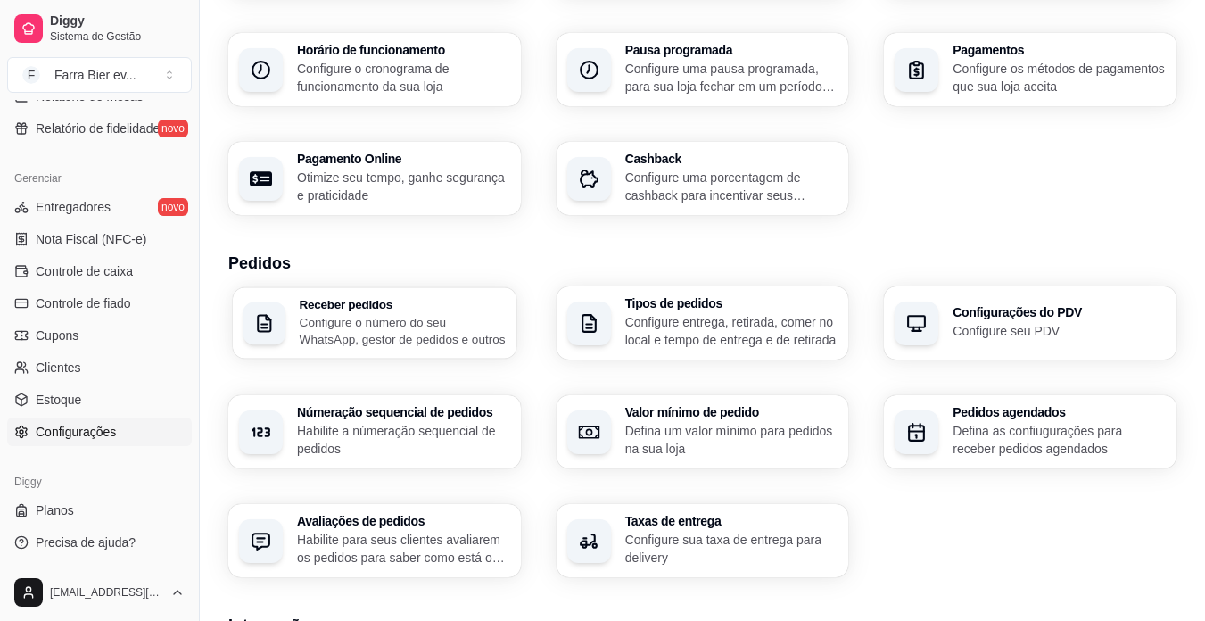
click at [474, 329] on p "Configure o número do seu WhatsApp, gestor de pedidos e outros" at bounding box center [403, 330] width 206 height 35
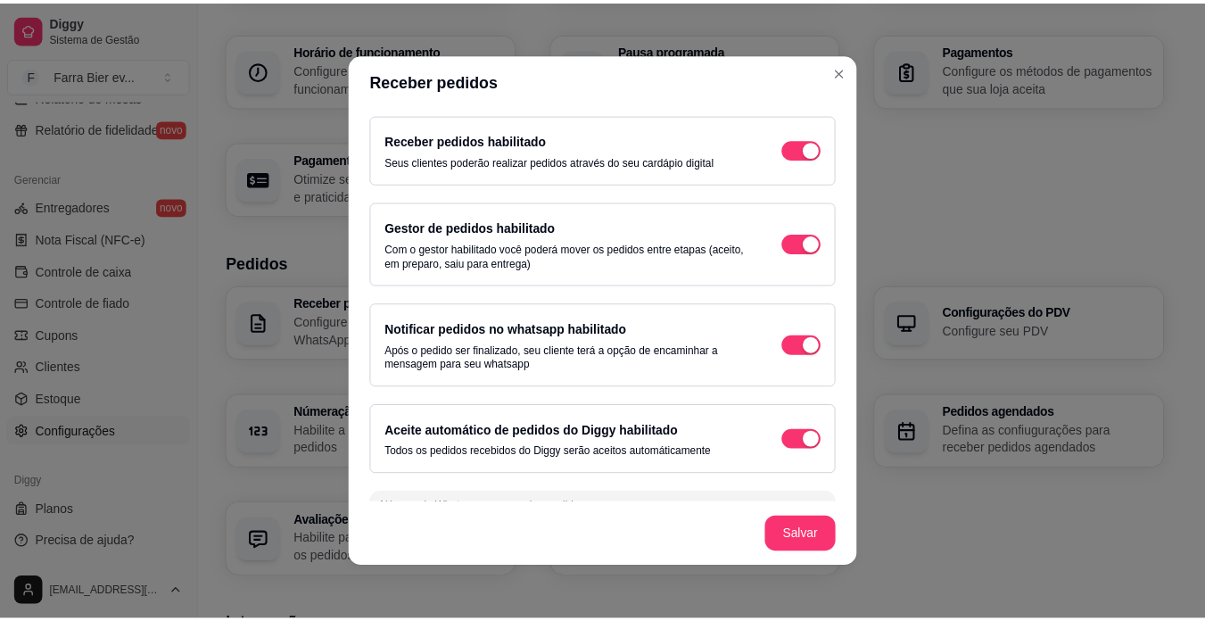
scroll to position [46, 0]
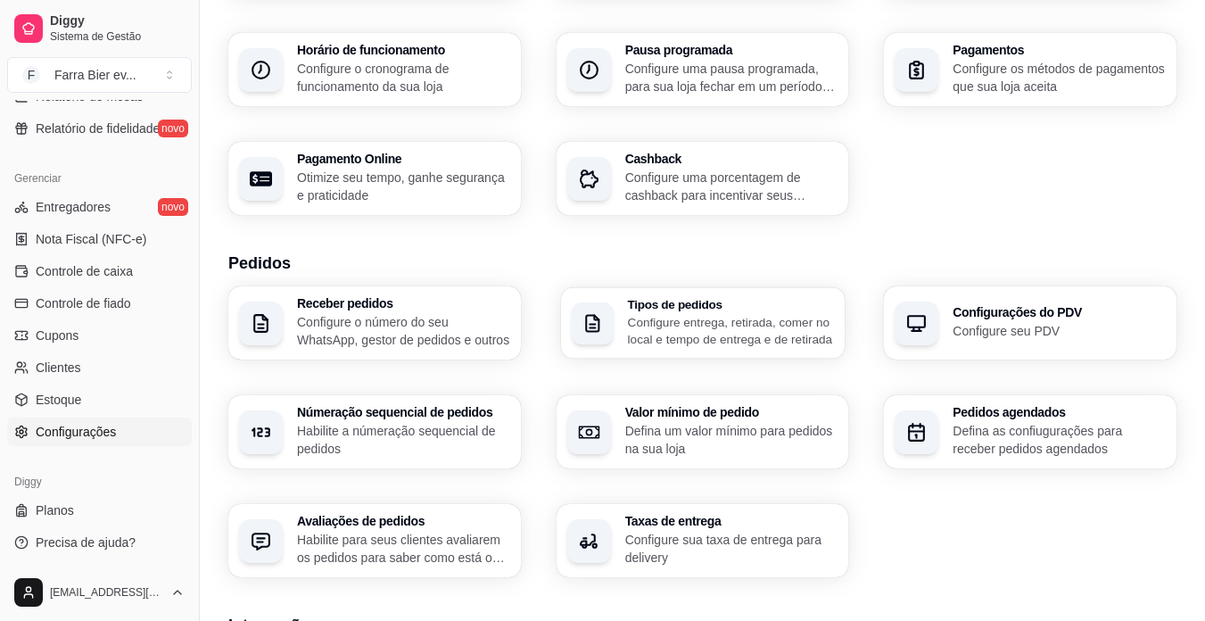
click at [671, 325] on p "Configure entrega, retirada, comer no local e tempo de entrega e de retirada" at bounding box center [730, 330] width 207 height 35
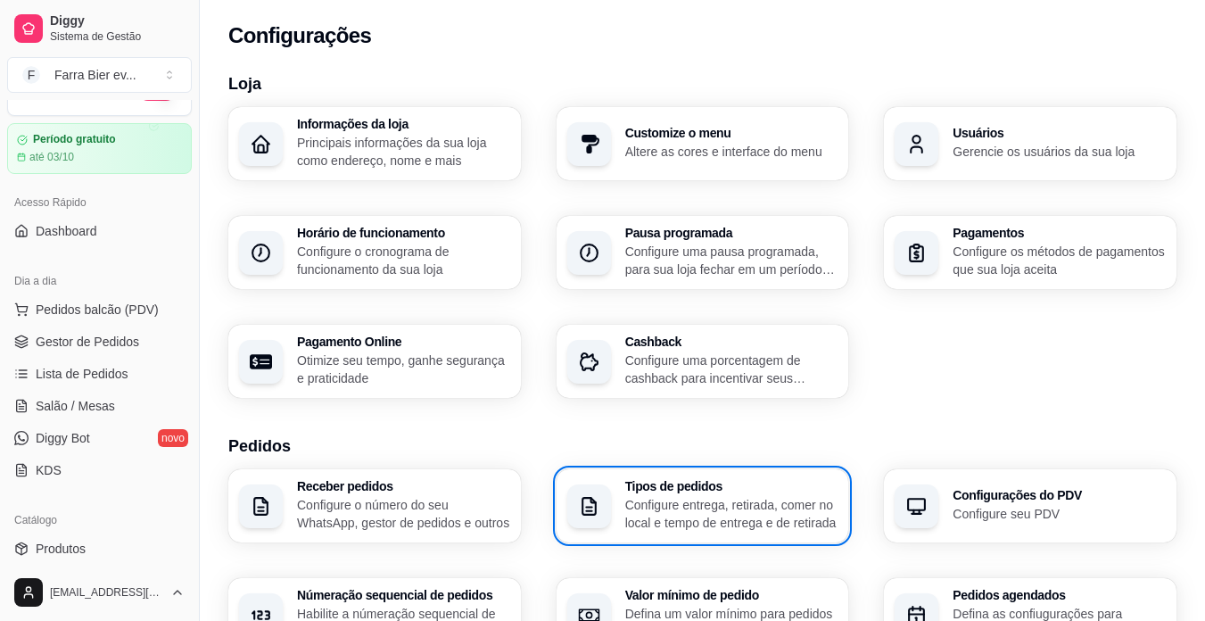
scroll to position [0, 0]
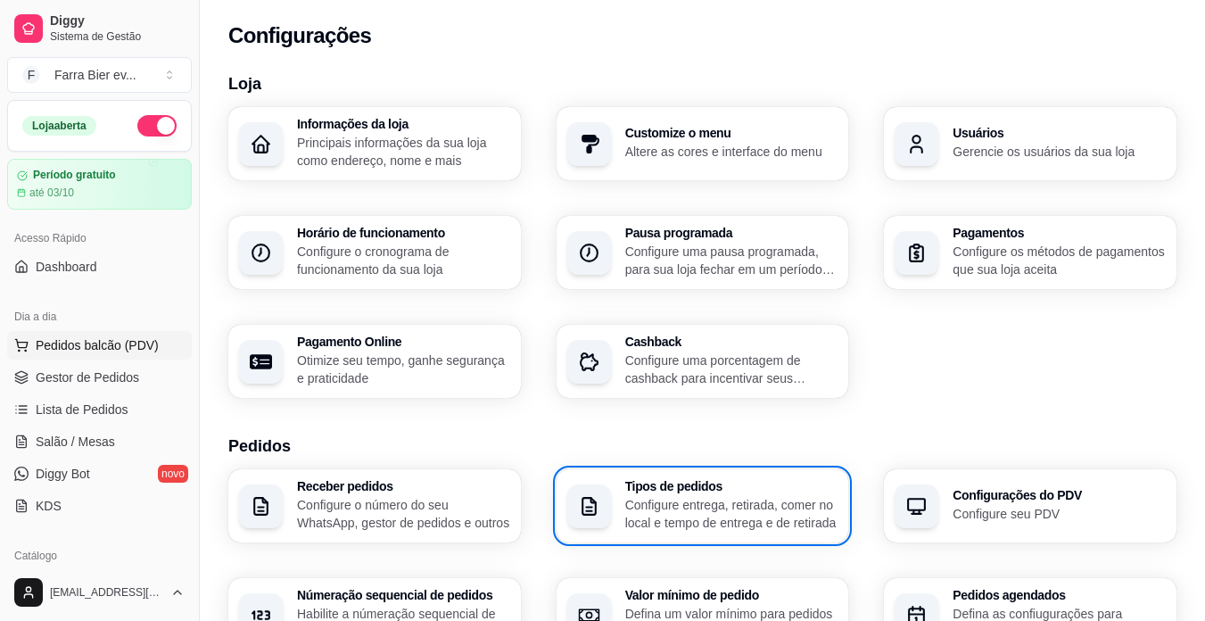
click at [94, 351] on span "Pedidos balcão (PDV)" at bounding box center [97, 345] width 123 height 18
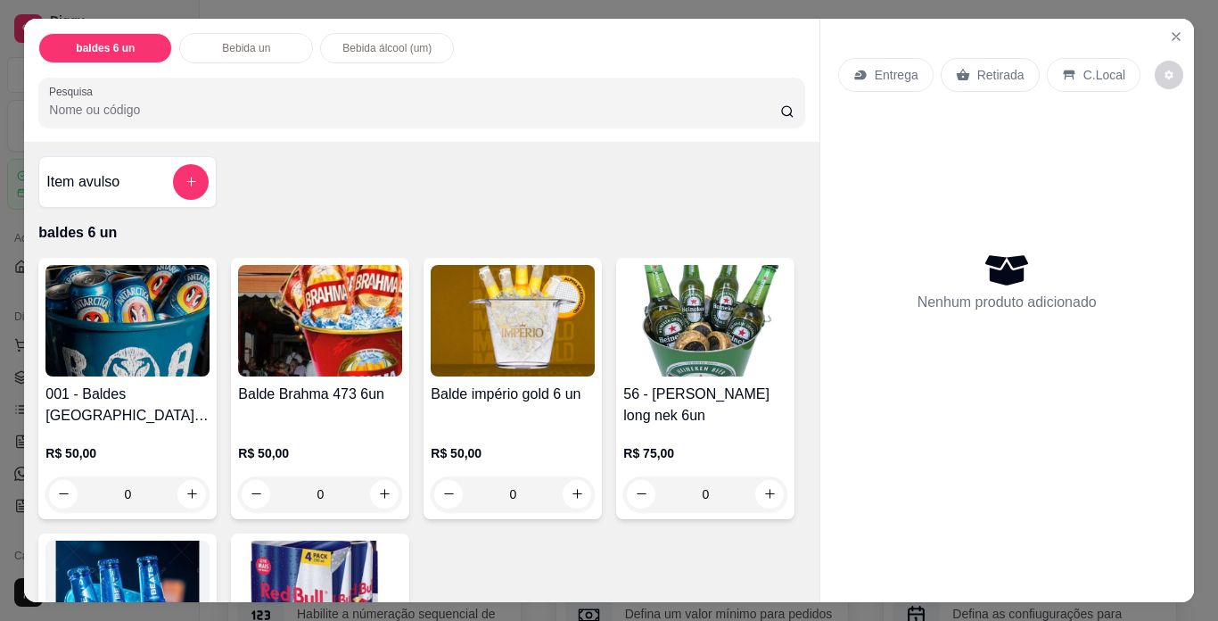
click at [145, 307] on img at bounding box center [127, 320] width 164 height 111
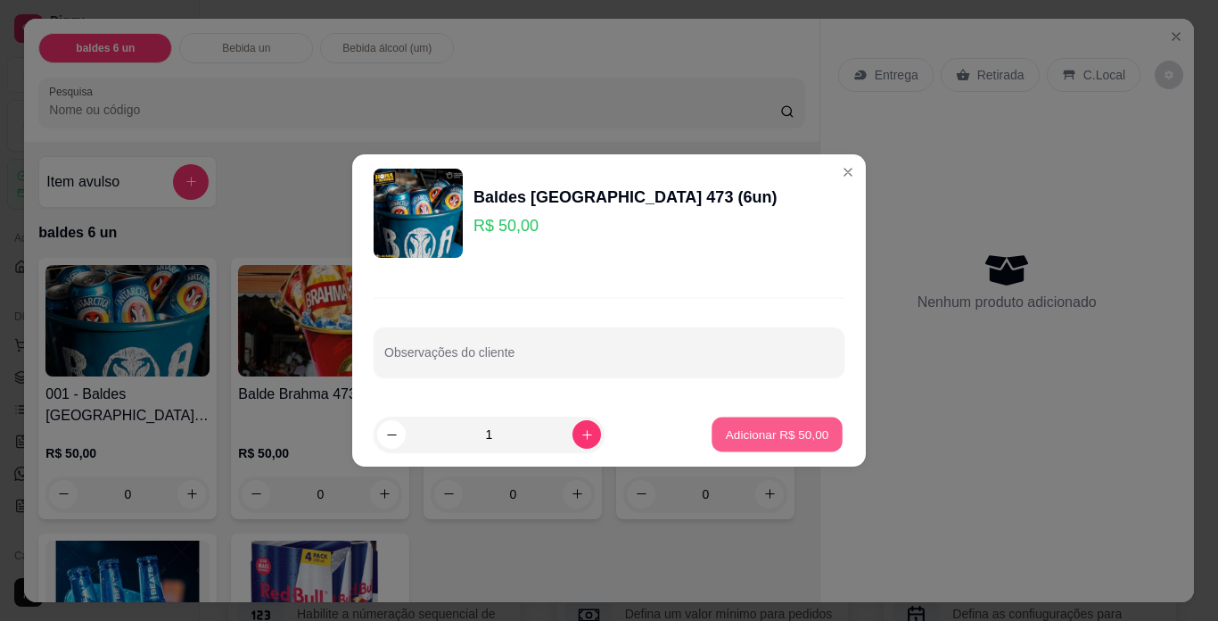
click at [735, 439] on p "Adicionar R$ 50,00" at bounding box center [777, 433] width 103 height 17
type input "1"
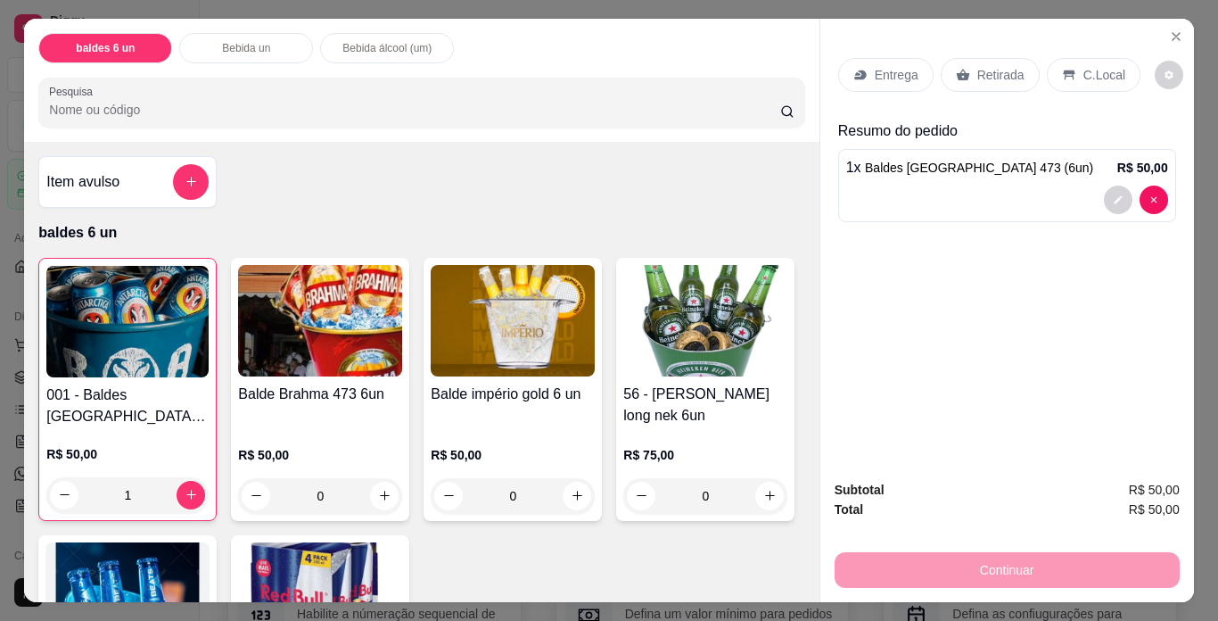
click at [1001, 68] on p "Retirada" at bounding box center [1000, 75] width 47 height 18
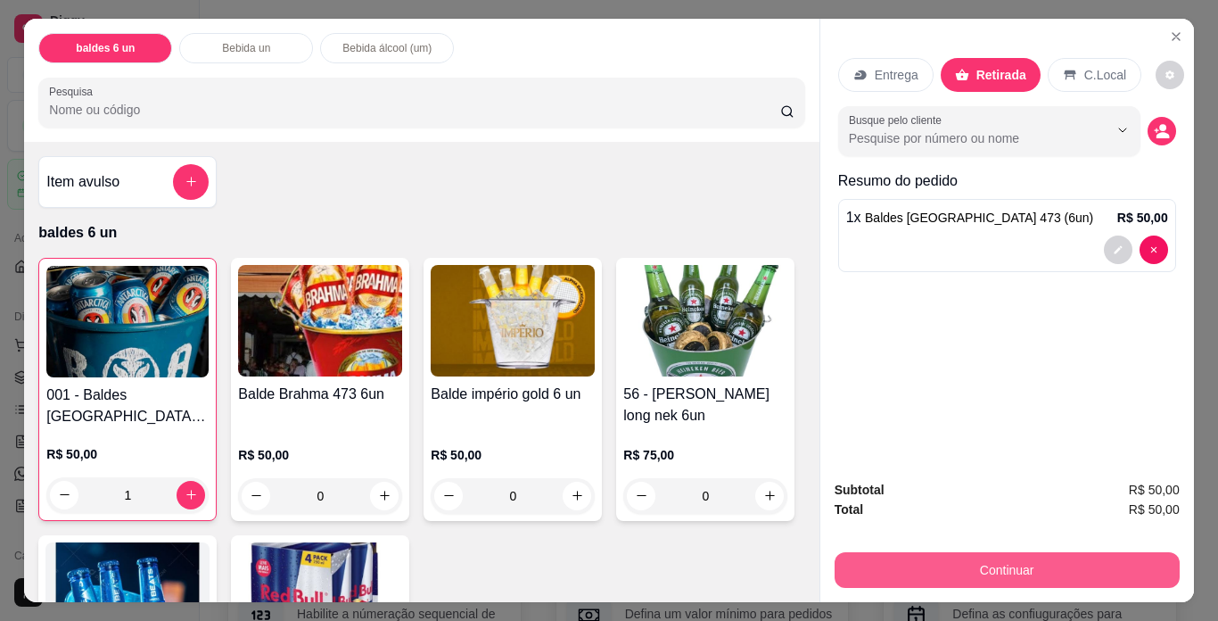
click at [1033, 552] on button "Continuar" at bounding box center [1007, 570] width 345 height 36
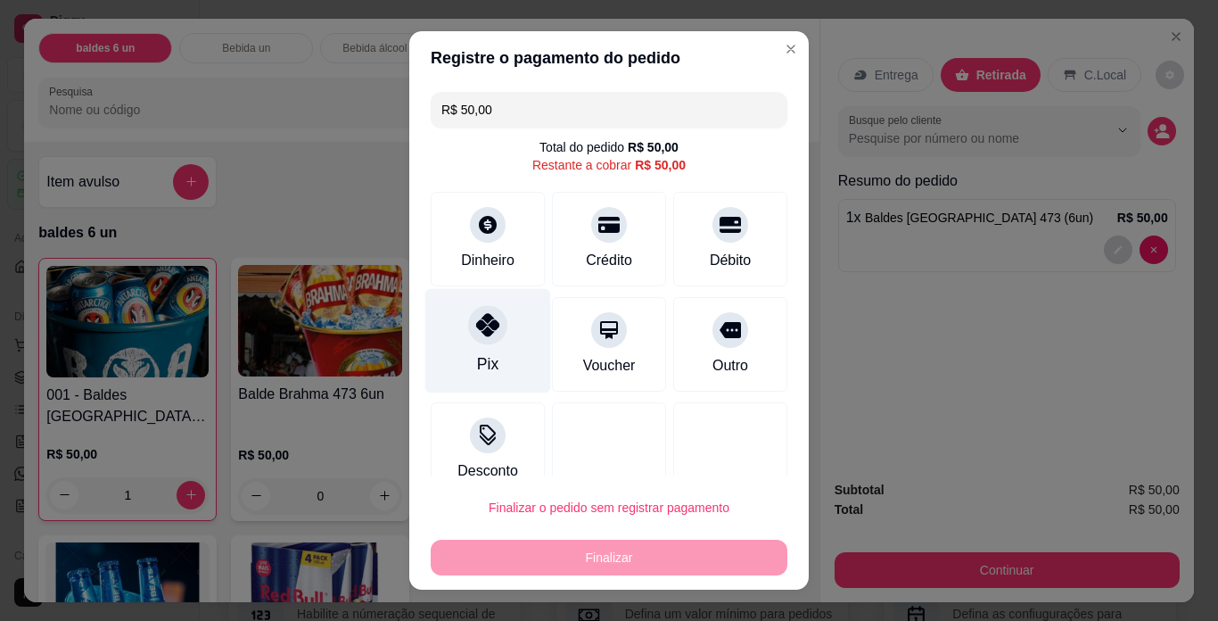
click at [482, 346] on div "Pix" at bounding box center [488, 341] width 126 height 104
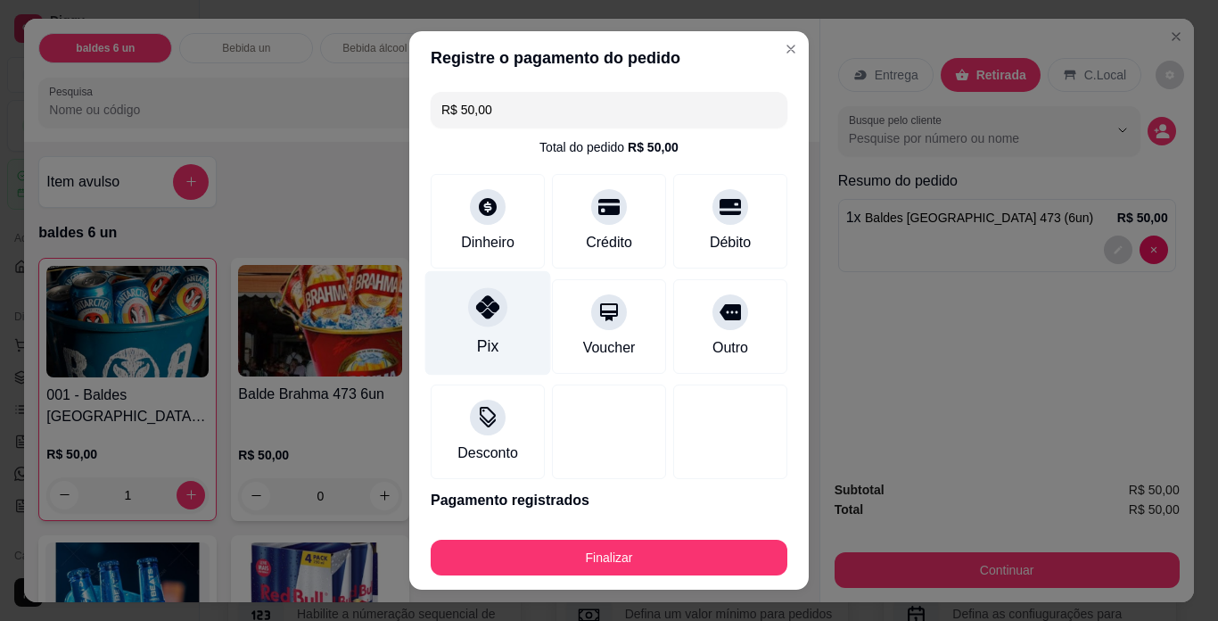
type input "R$ 0,00"
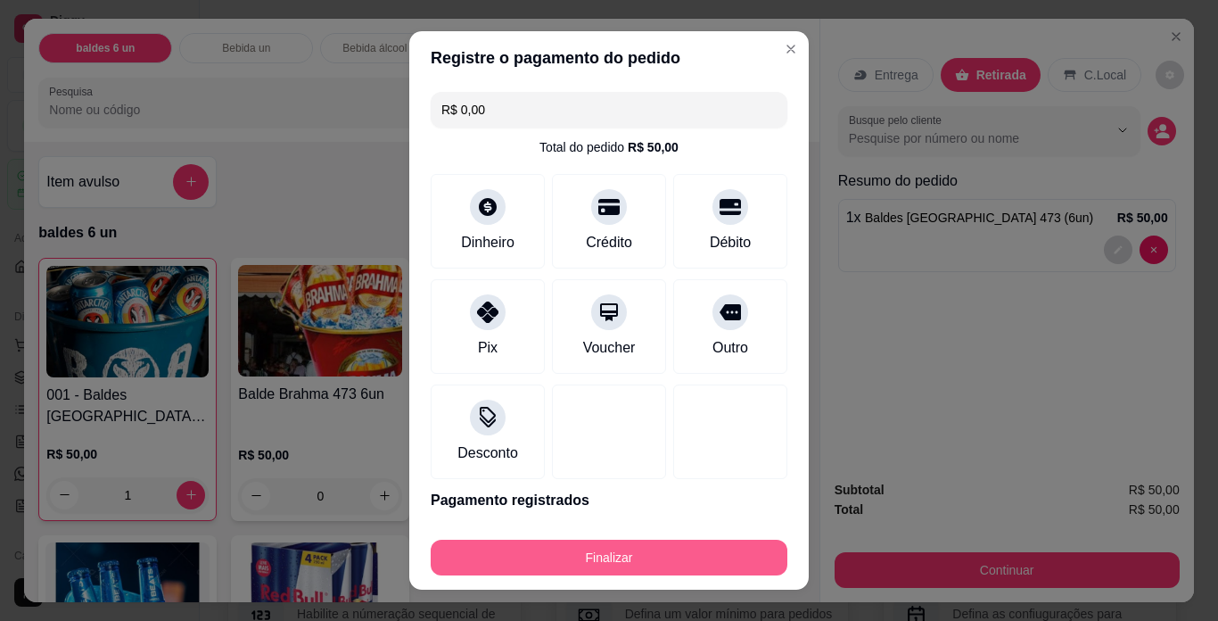
click at [639, 557] on button "Finalizar" at bounding box center [609, 558] width 357 height 36
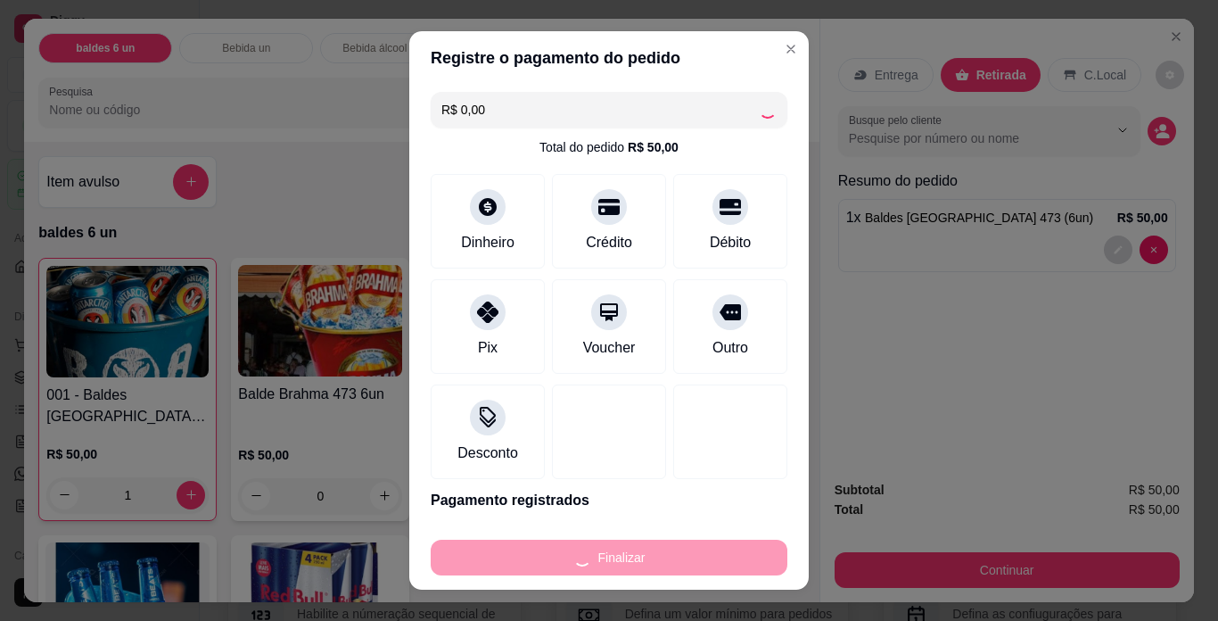
type input "0"
type input "-R$ 50,00"
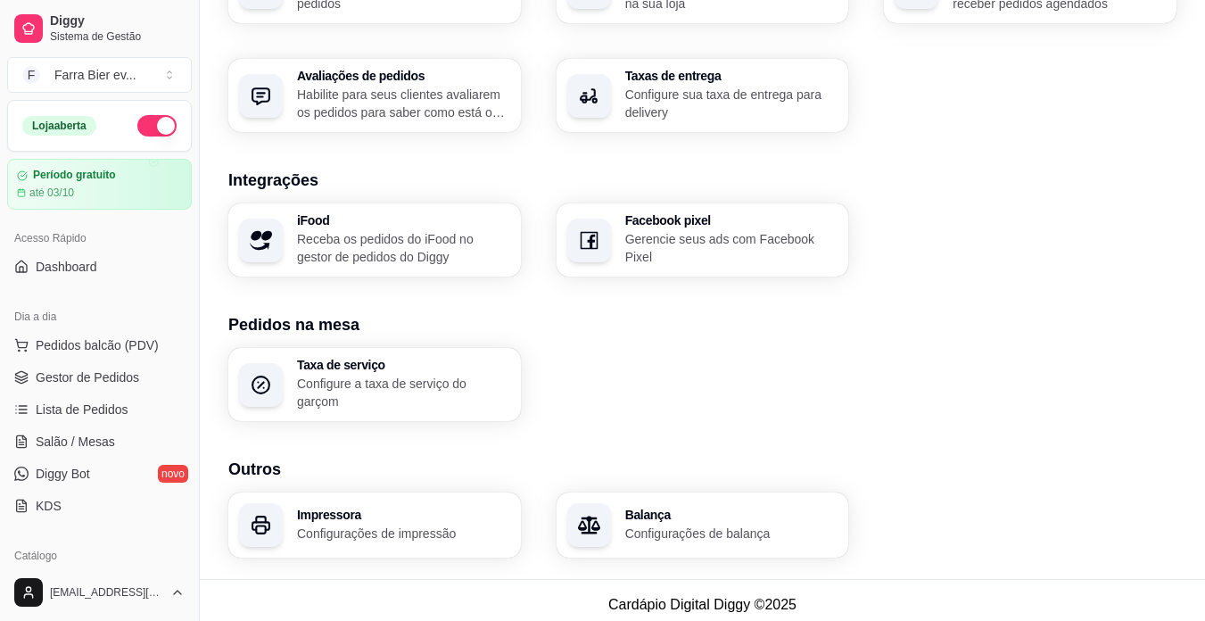
scroll to position [629, 0]
click at [438, 523] on p "Configurações de impressão" at bounding box center [403, 531] width 206 height 17
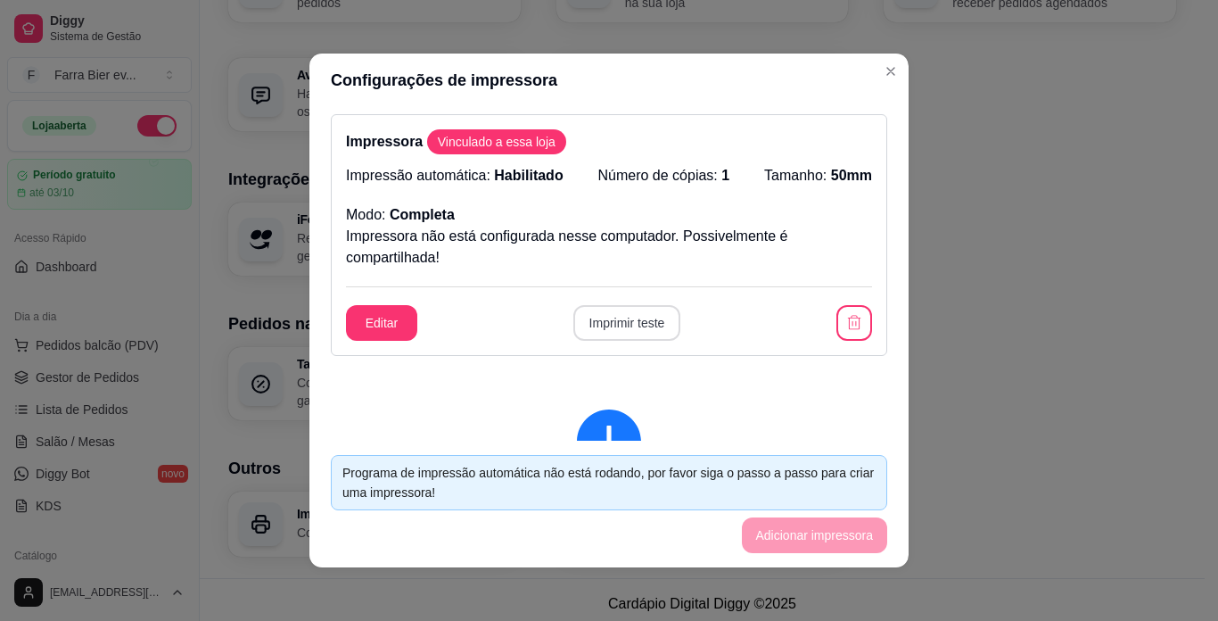
click at [626, 333] on button "Imprimir teste" at bounding box center [627, 323] width 108 height 36
click at [618, 322] on button "Imprimir teste" at bounding box center [627, 323] width 108 height 36
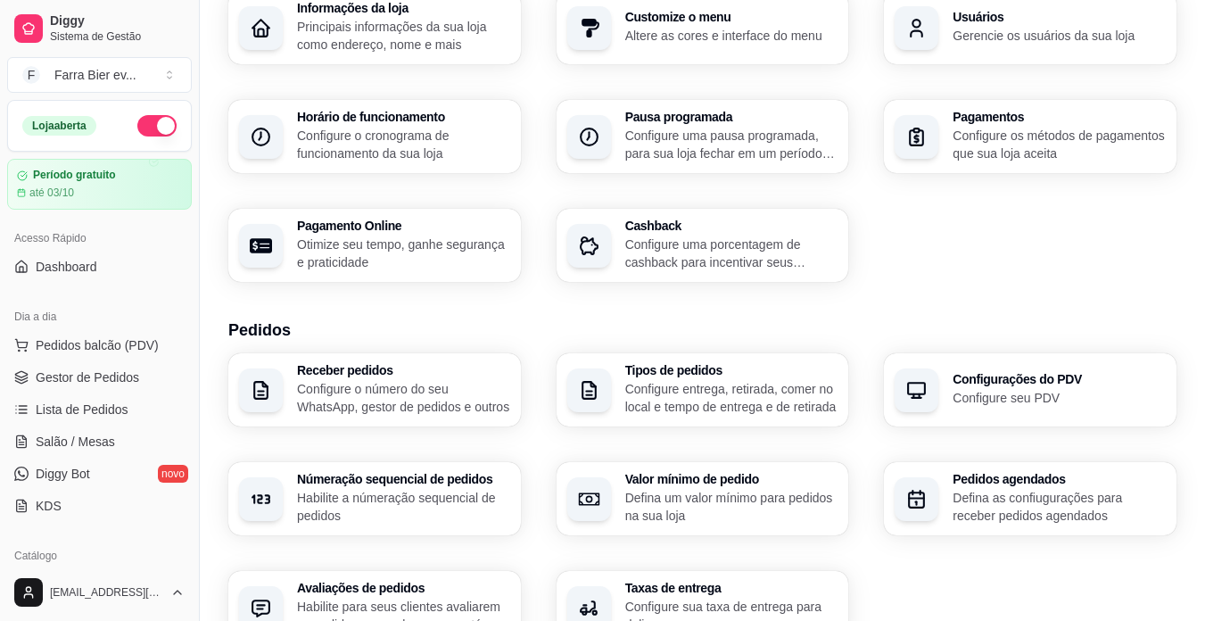
scroll to position [94, 0]
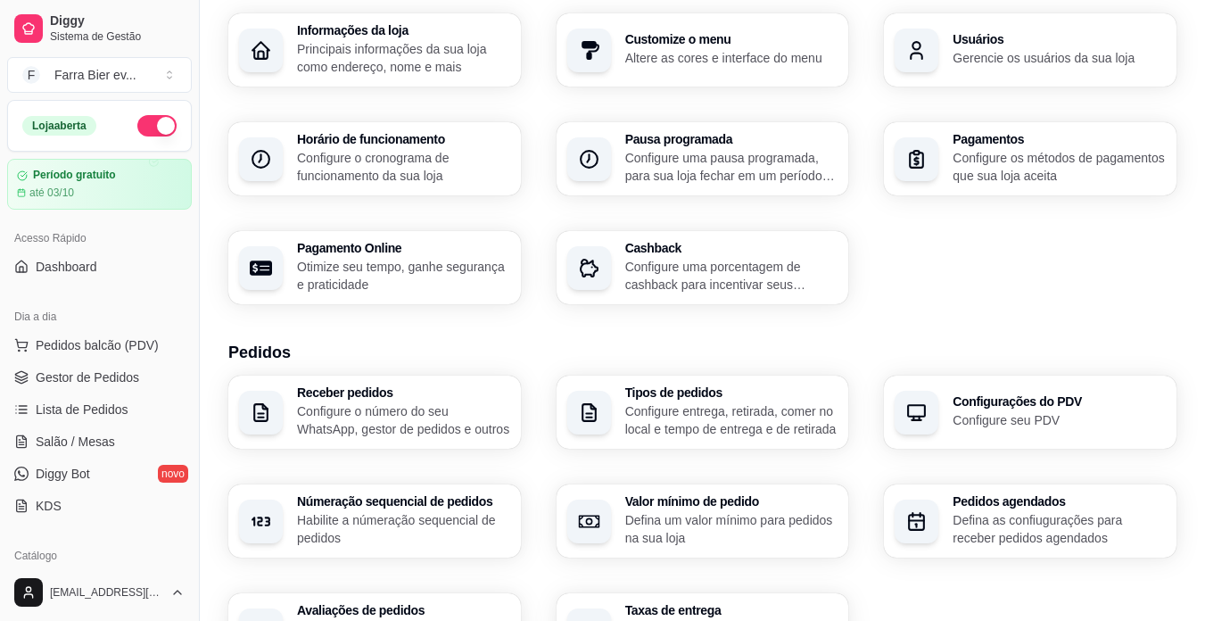
click at [143, 126] on button "button" at bounding box center [156, 125] width 39 height 21
click at [146, 127] on button "button" at bounding box center [156, 125] width 39 height 21
click at [128, 340] on span "Pedidos balcão (PDV)" at bounding box center [97, 345] width 123 height 18
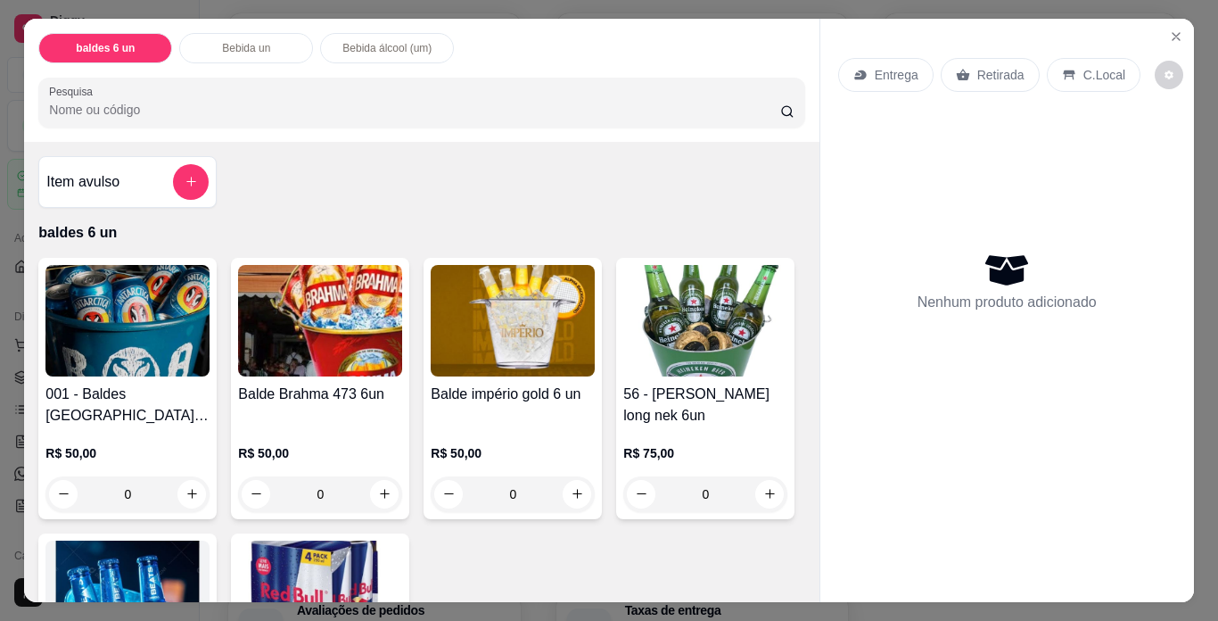
click at [162, 328] on img at bounding box center [127, 320] width 164 height 111
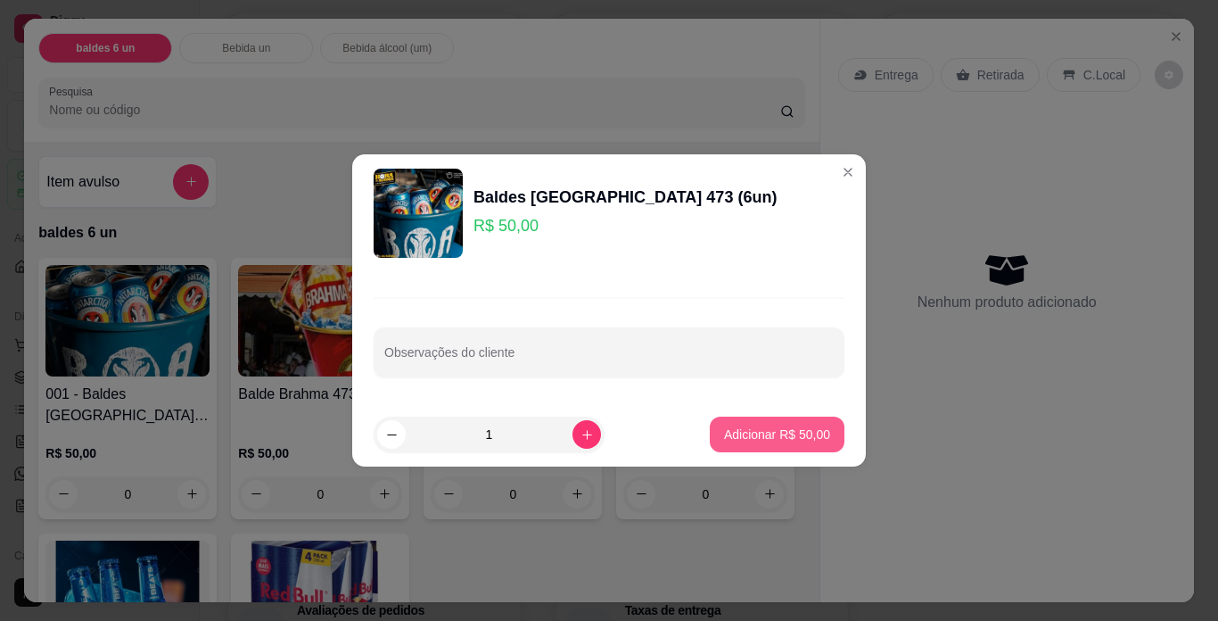
click at [745, 440] on p "Adicionar R$ 50,00" at bounding box center [777, 434] width 106 height 18
type input "1"
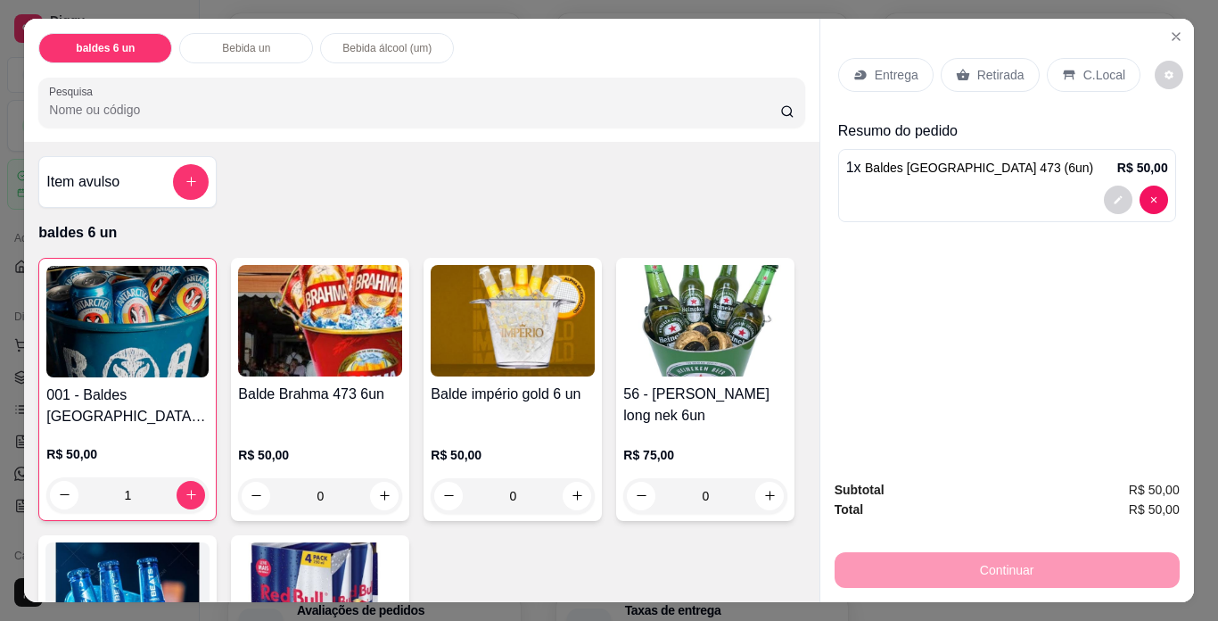
click at [1013, 77] on p "Retirada" at bounding box center [1000, 75] width 47 height 18
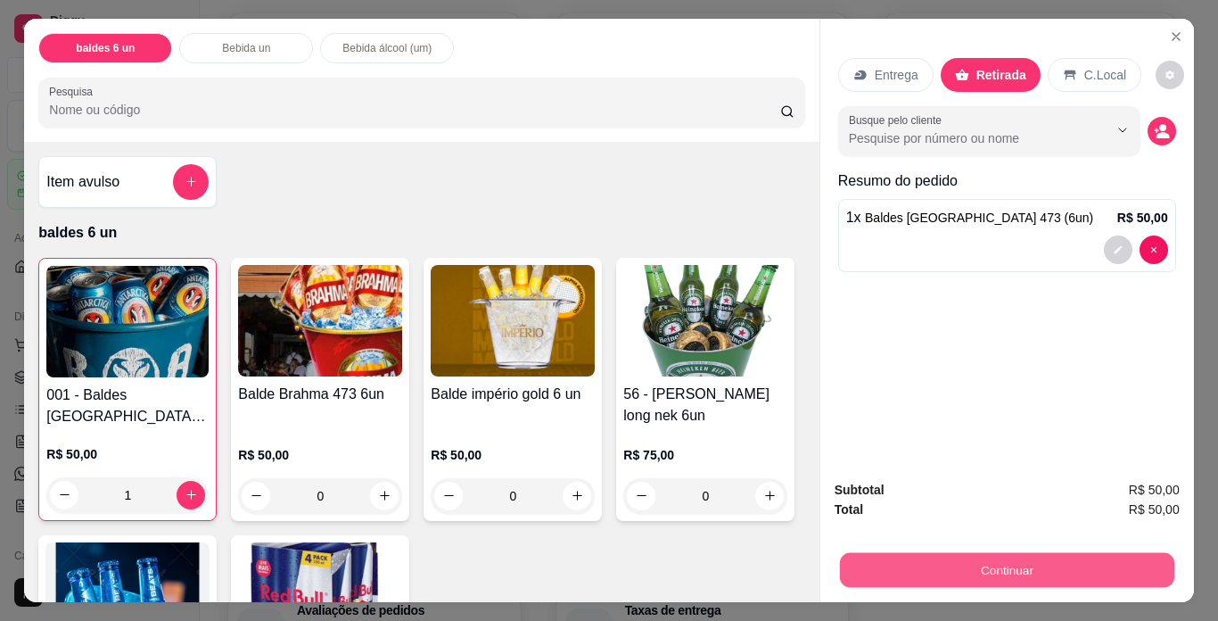
click at [996, 566] on button "Continuar" at bounding box center [1006, 570] width 334 height 35
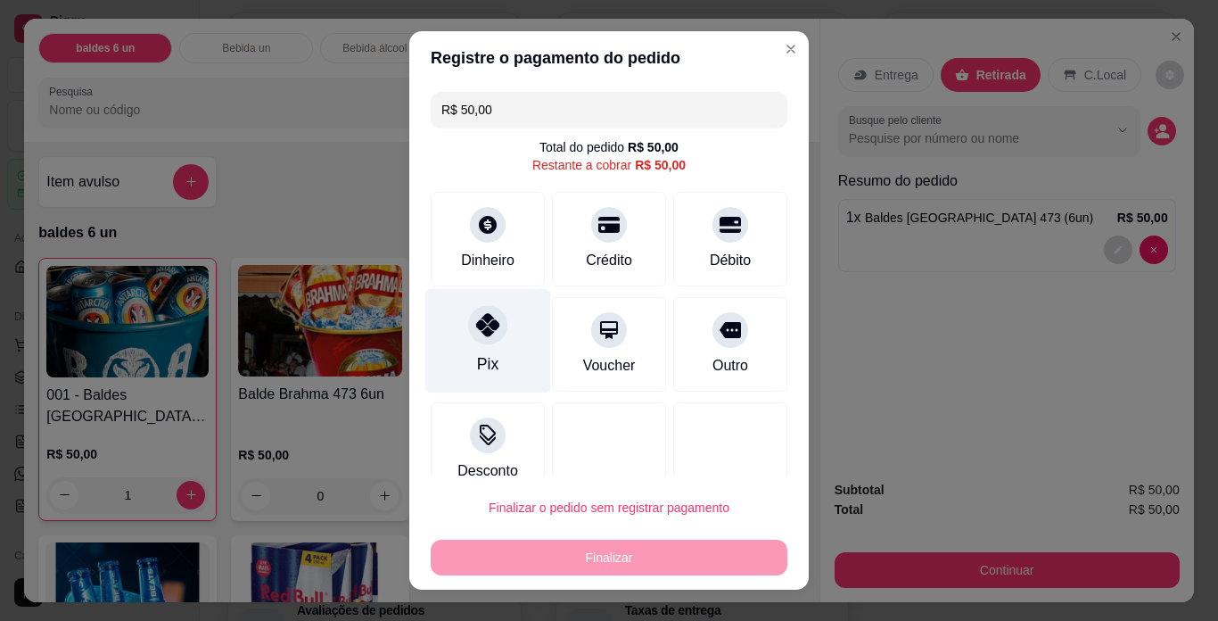
click at [481, 347] on div "Pix" at bounding box center [488, 341] width 126 height 104
type input "R$ 0,00"
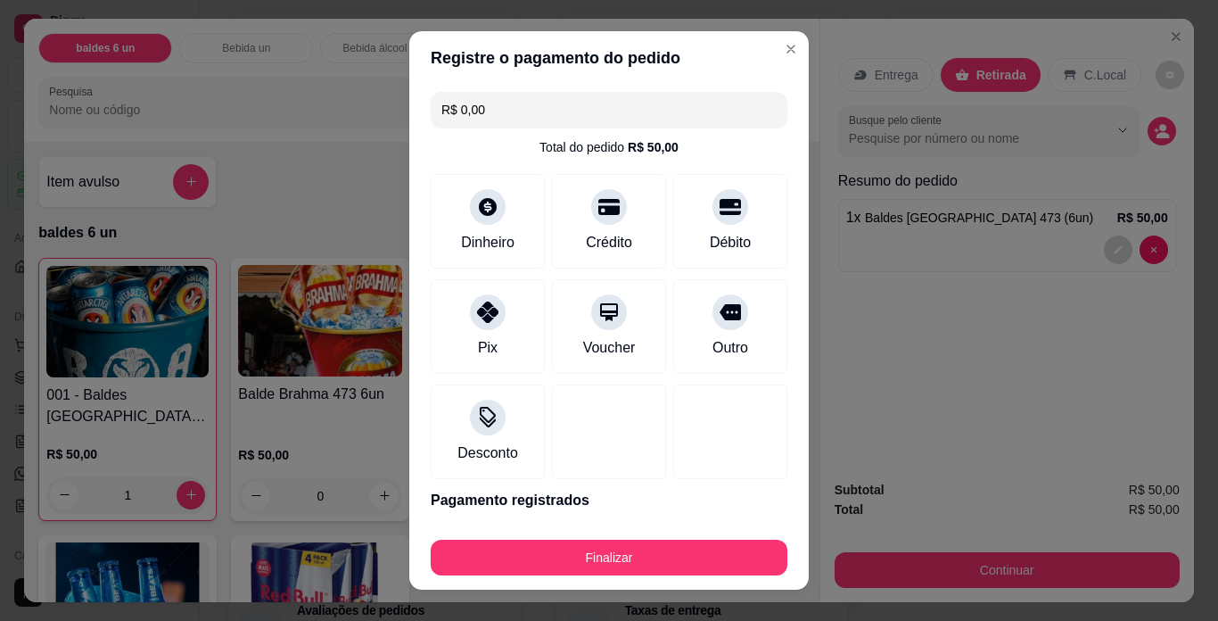
click at [606, 537] on div "Finalizar" at bounding box center [609, 553] width 357 height 43
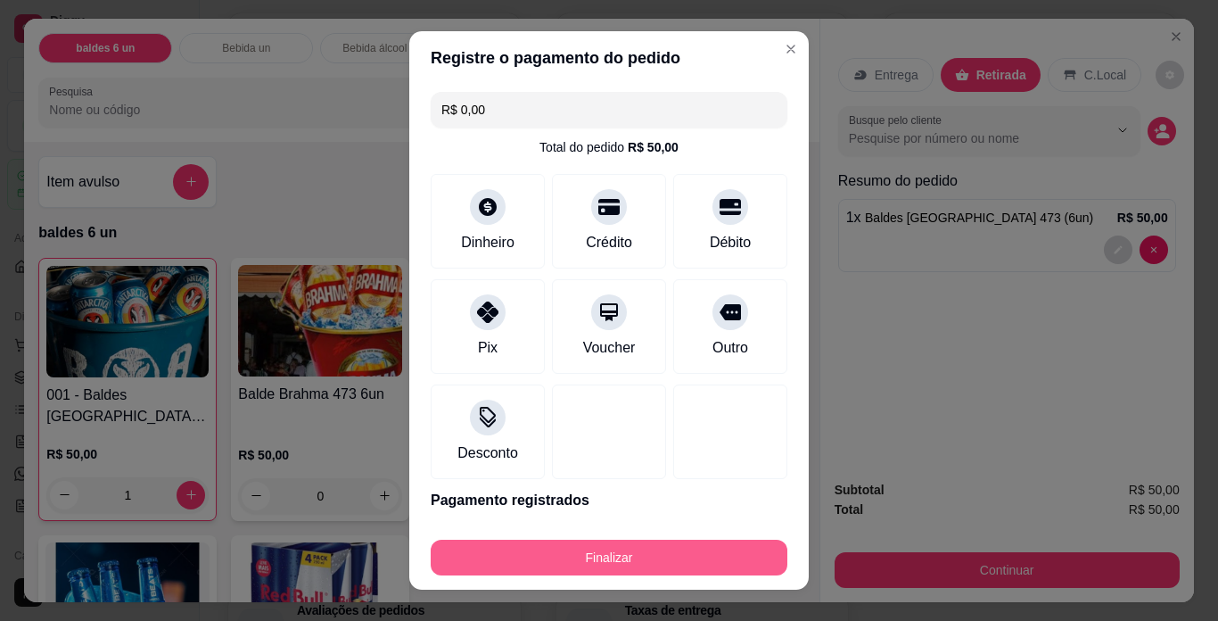
click at [568, 558] on button "Finalizar" at bounding box center [609, 558] width 357 height 36
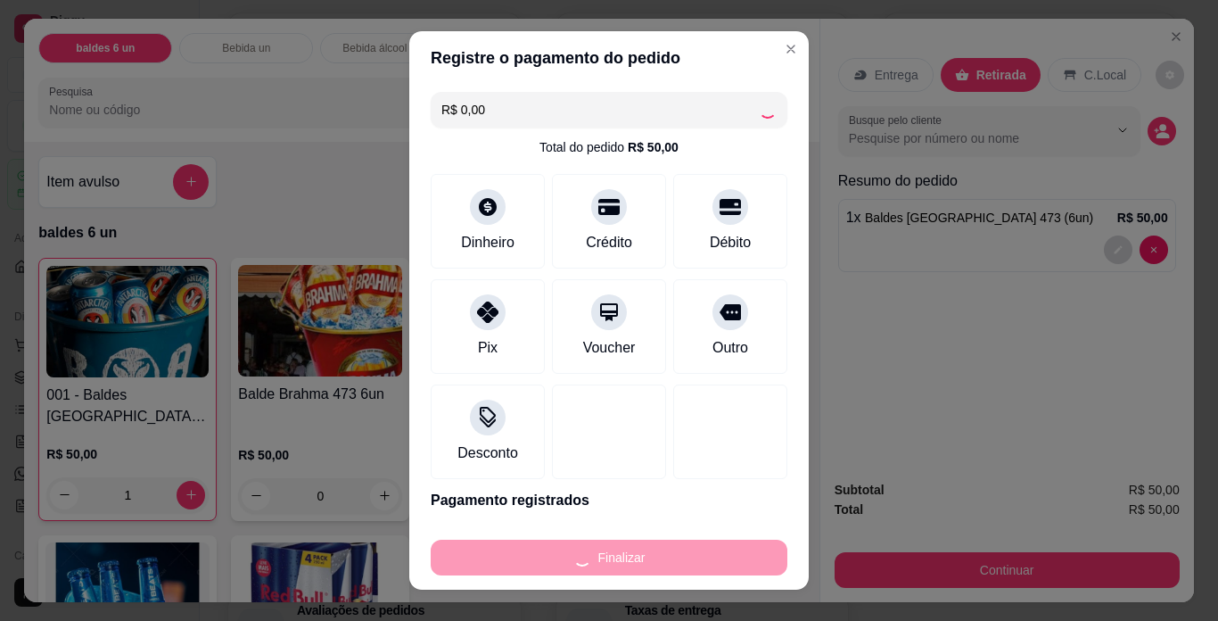
type input "0"
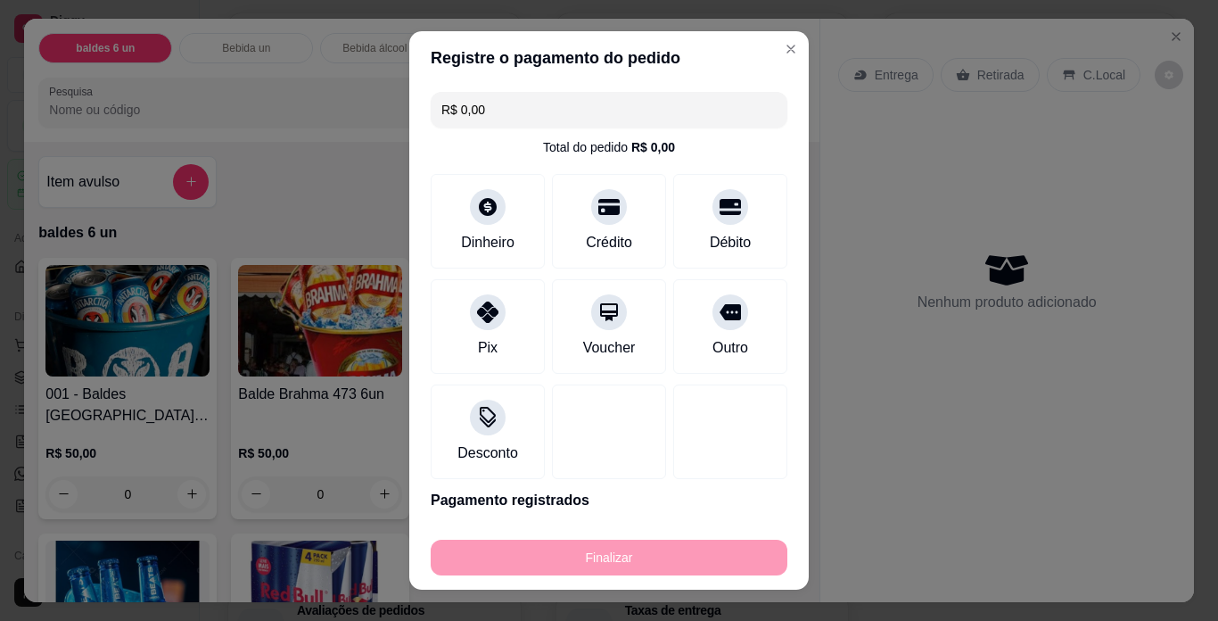
type input "-R$ 50,00"
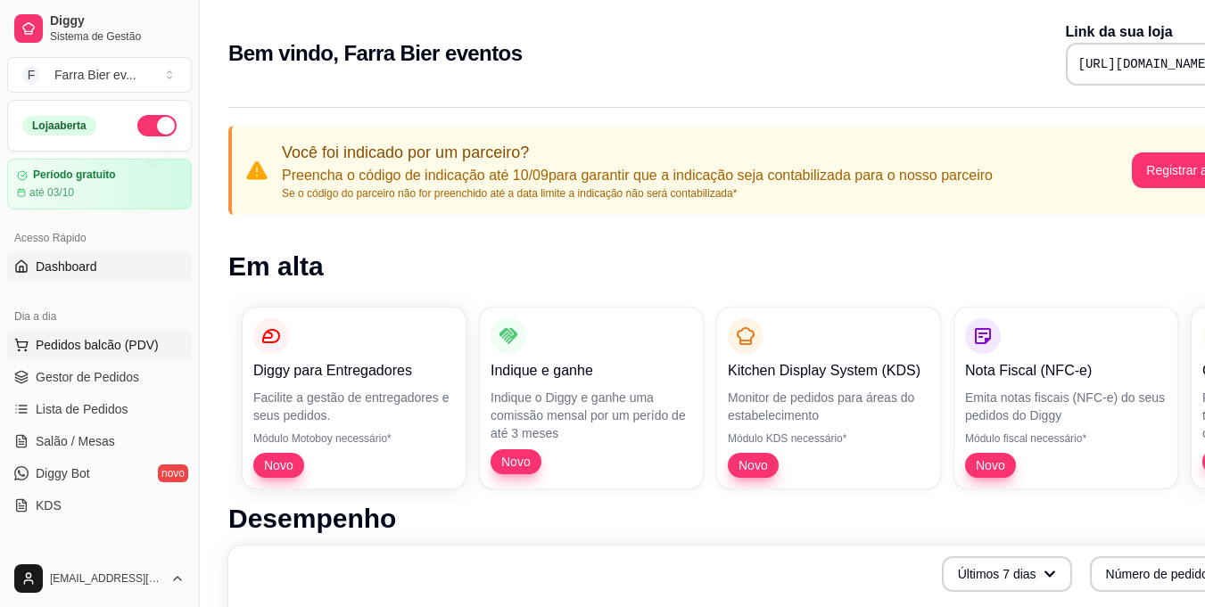
click at [118, 336] on span "Pedidos balcão (PDV)" at bounding box center [97, 345] width 123 height 18
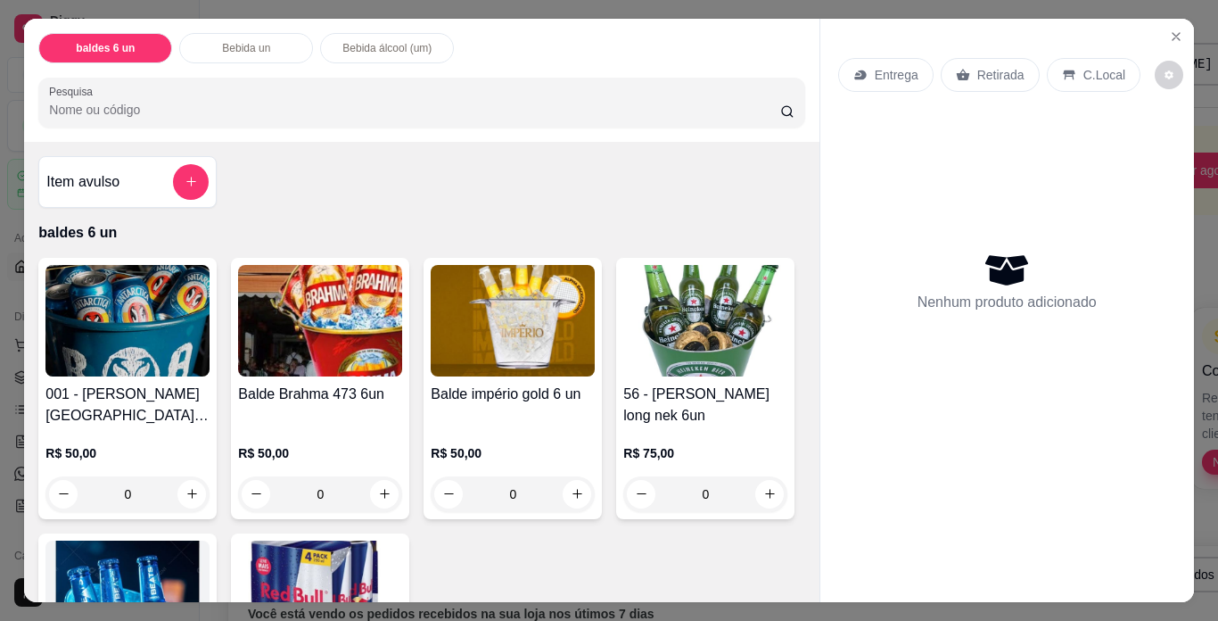
click at [129, 336] on img at bounding box center [127, 320] width 164 height 111
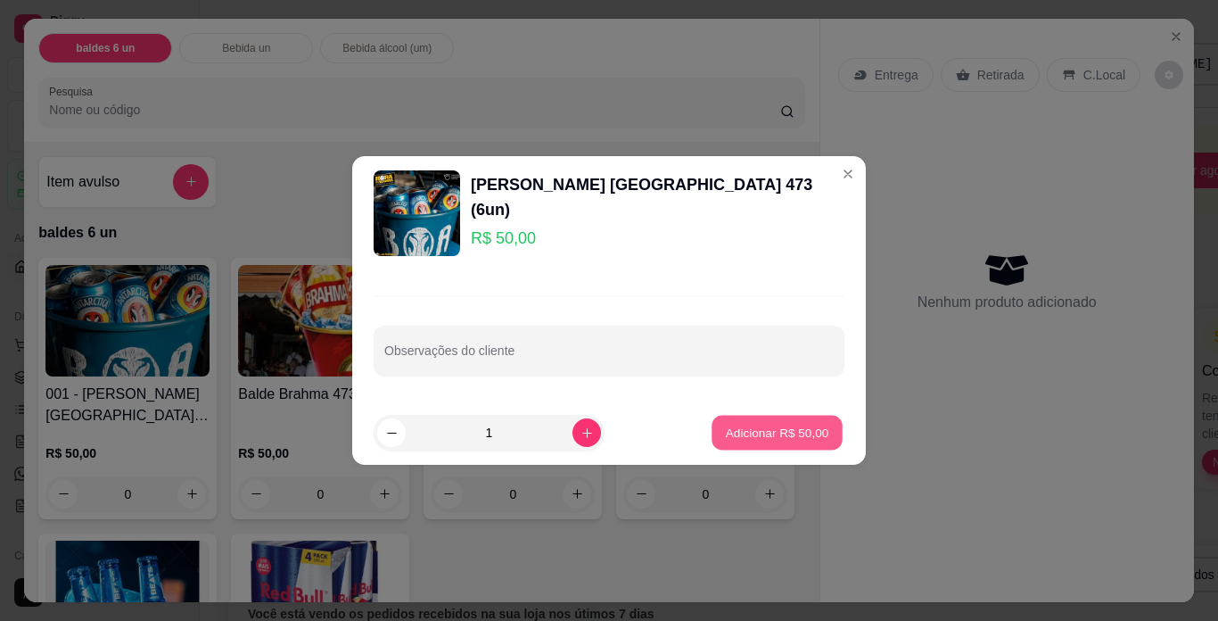
click at [785, 440] on p "Adicionar R$ 50,00" at bounding box center [777, 432] width 103 height 17
type input "1"
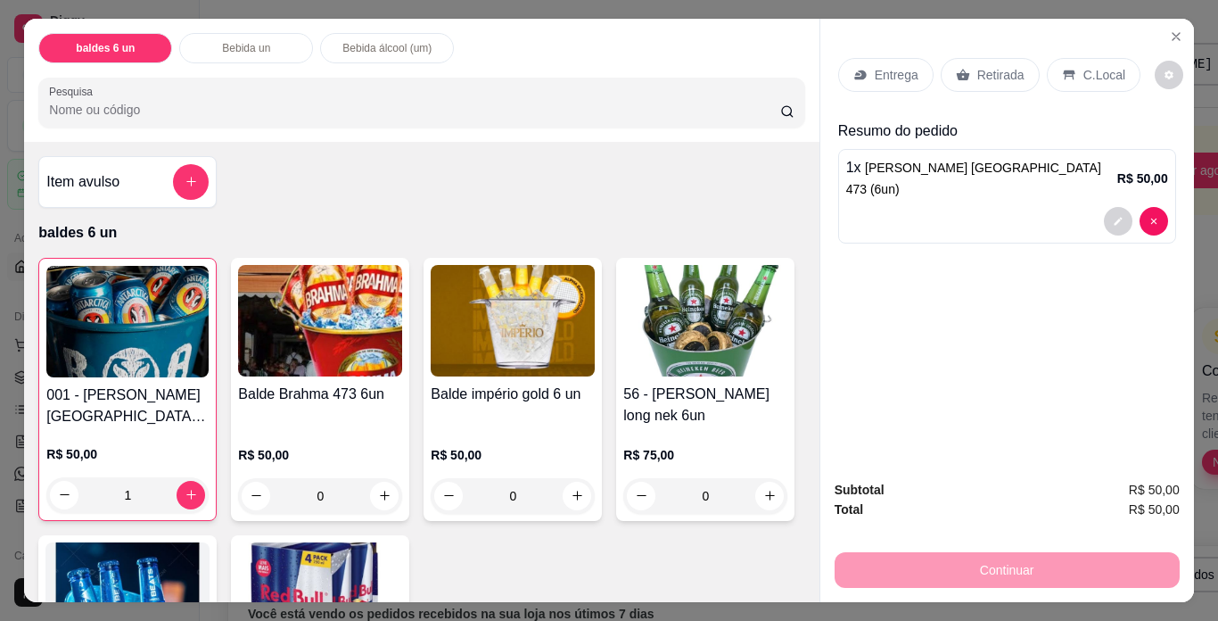
click at [997, 67] on p "Retirada" at bounding box center [1000, 75] width 47 height 18
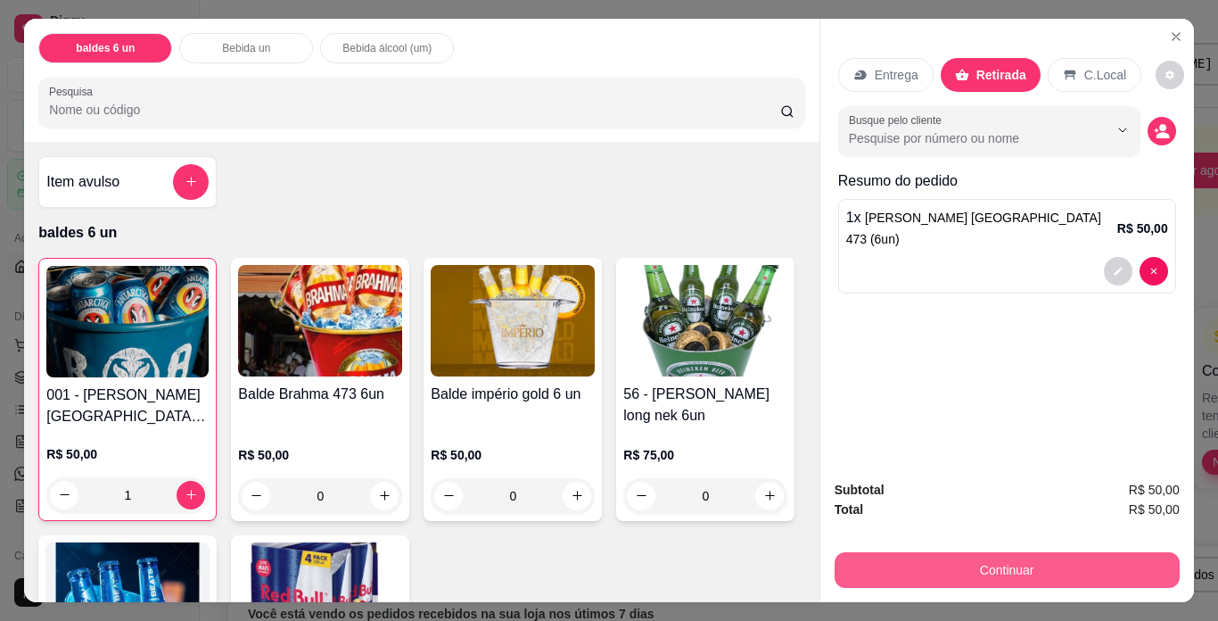
click at [1011, 563] on button "Continuar" at bounding box center [1007, 570] width 345 height 36
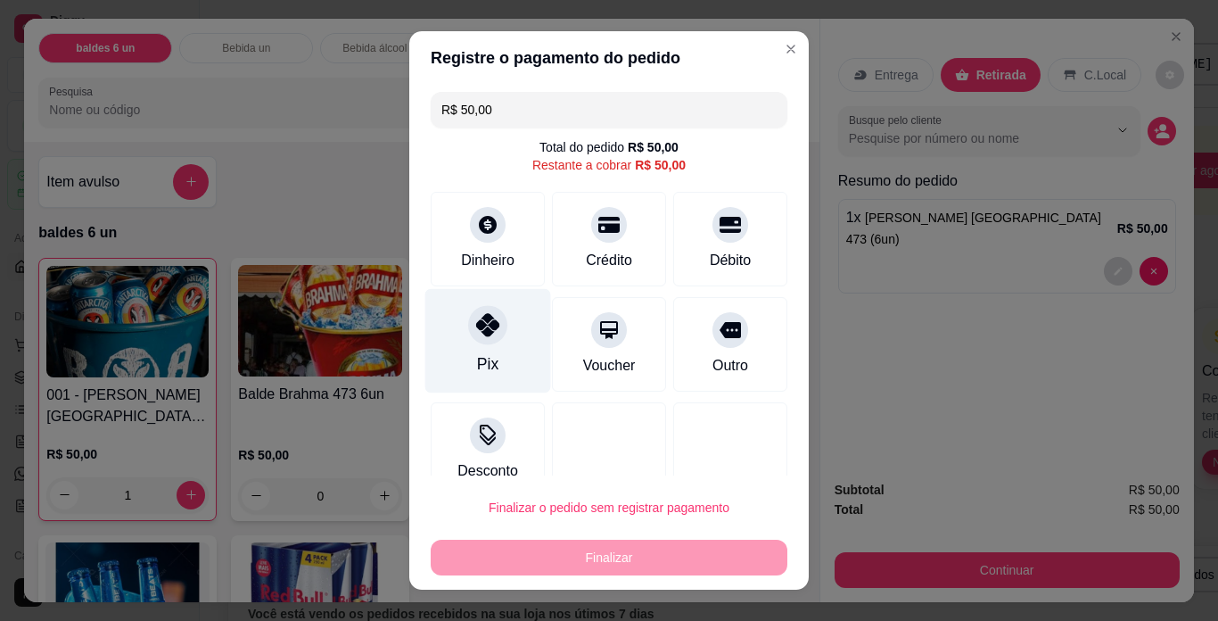
click at [480, 342] on div at bounding box center [487, 324] width 39 height 39
type input "R$ 0,00"
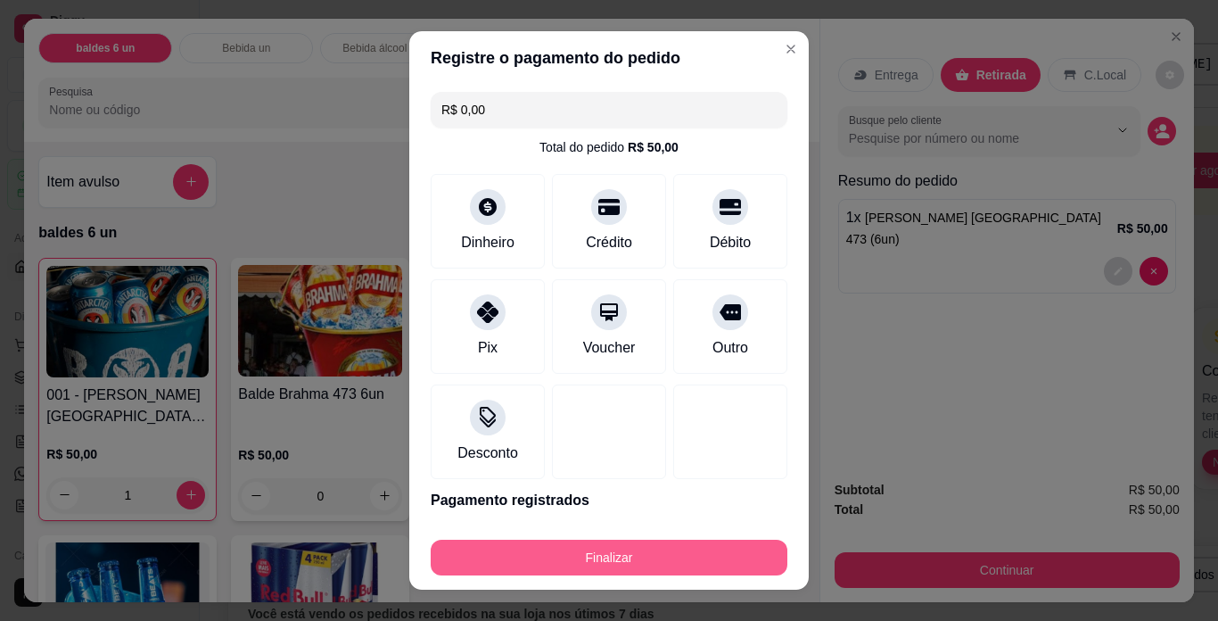
click at [633, 550] on button "Finalizar" at bounding box center [609, 558] width 357 height 36
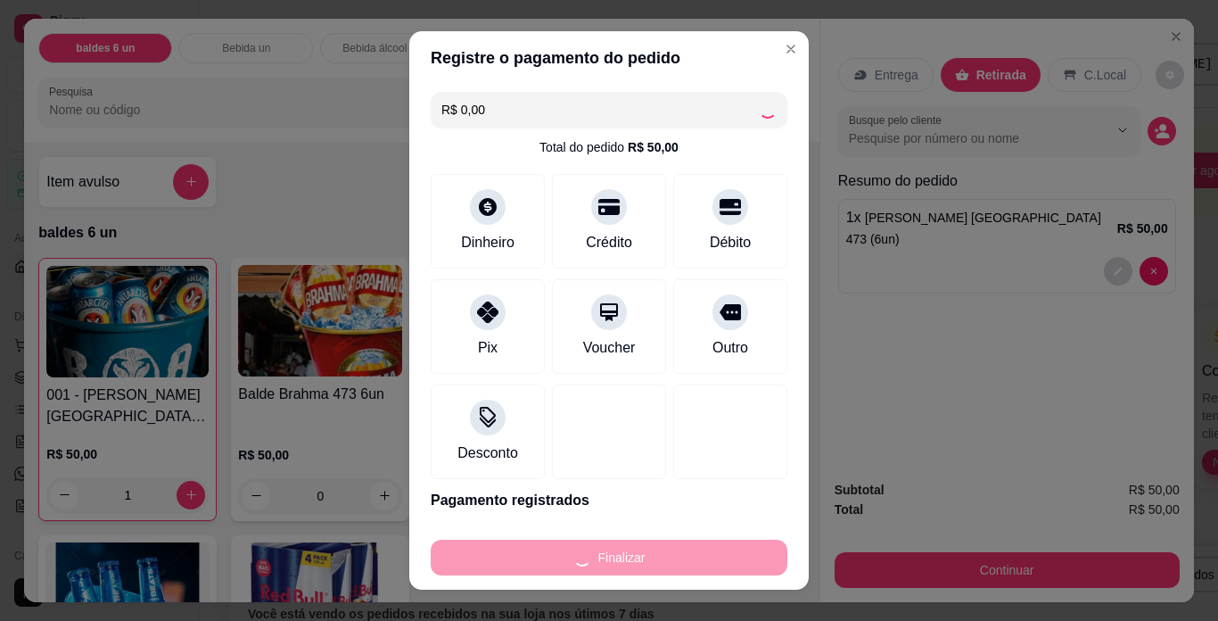
type input "0"
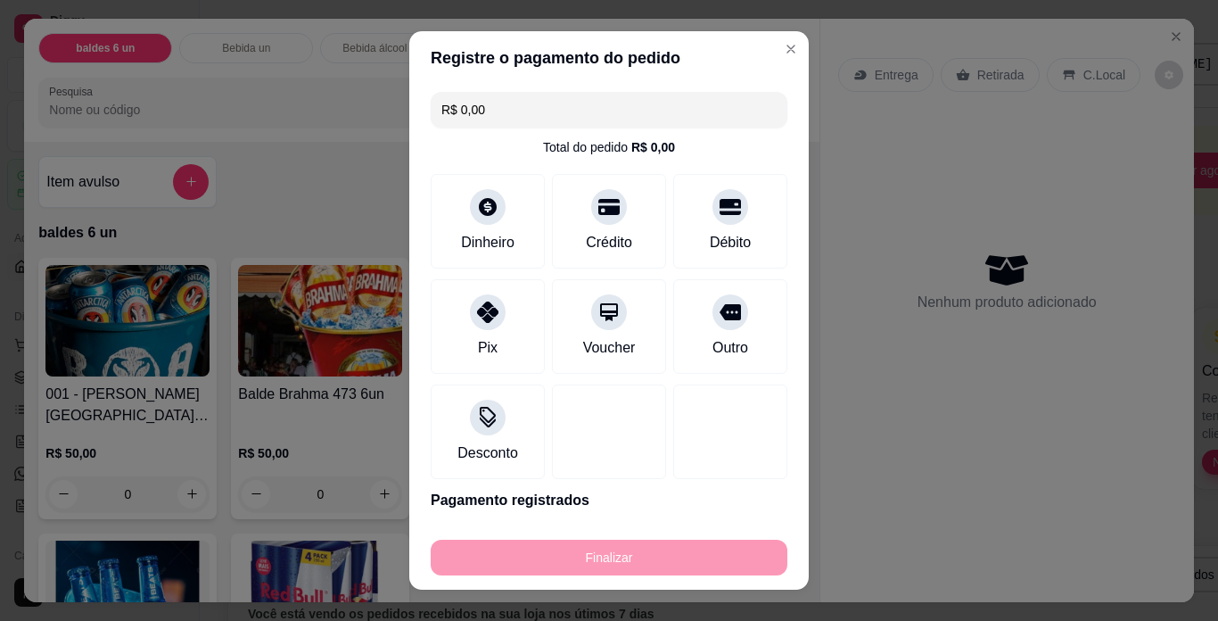
type input "-R$ 50,00"
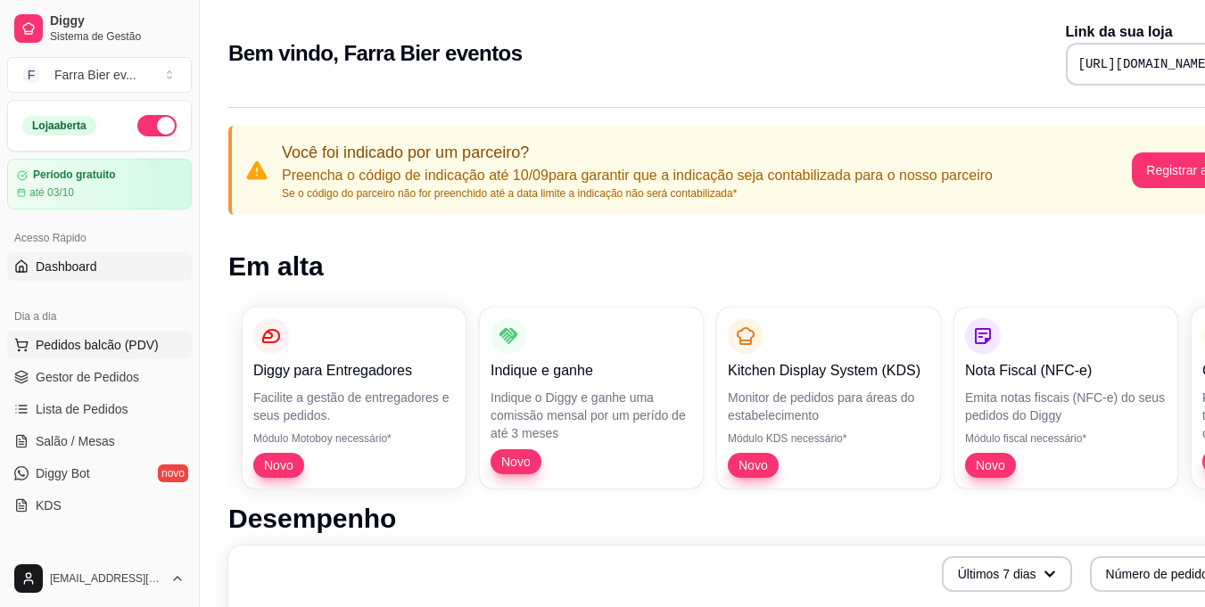
click at [41, 342] on span "Pedidos balcão (PDV)" at bounding box center [97, 345] width 123 height 18
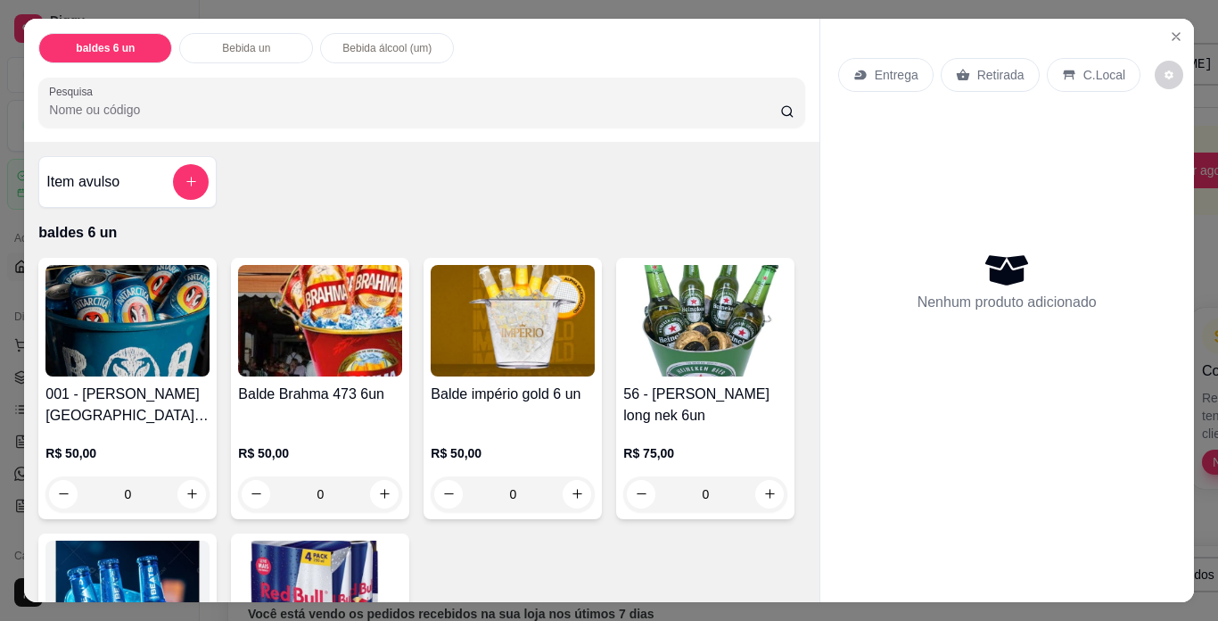
click at [83, 341] on img at bounding box center [127, 320] width 164 height 111
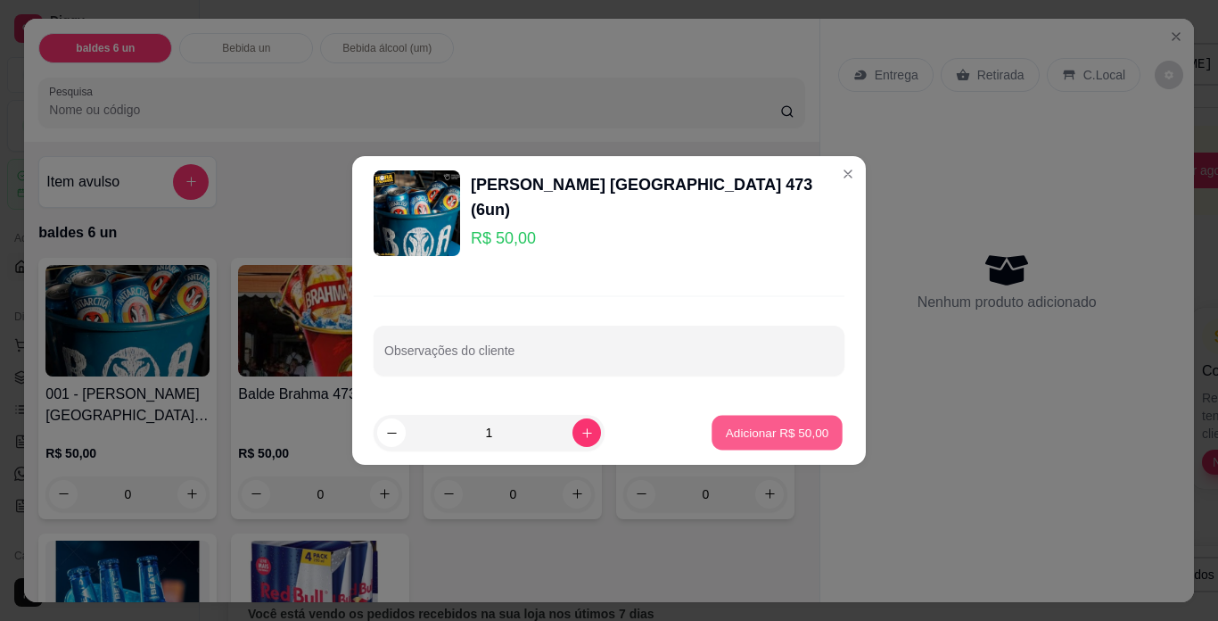
click at [727, 438] on p "Adicionar R$ 50,00" at bounding box center [777, 432] width 103 height 17
type input "1"
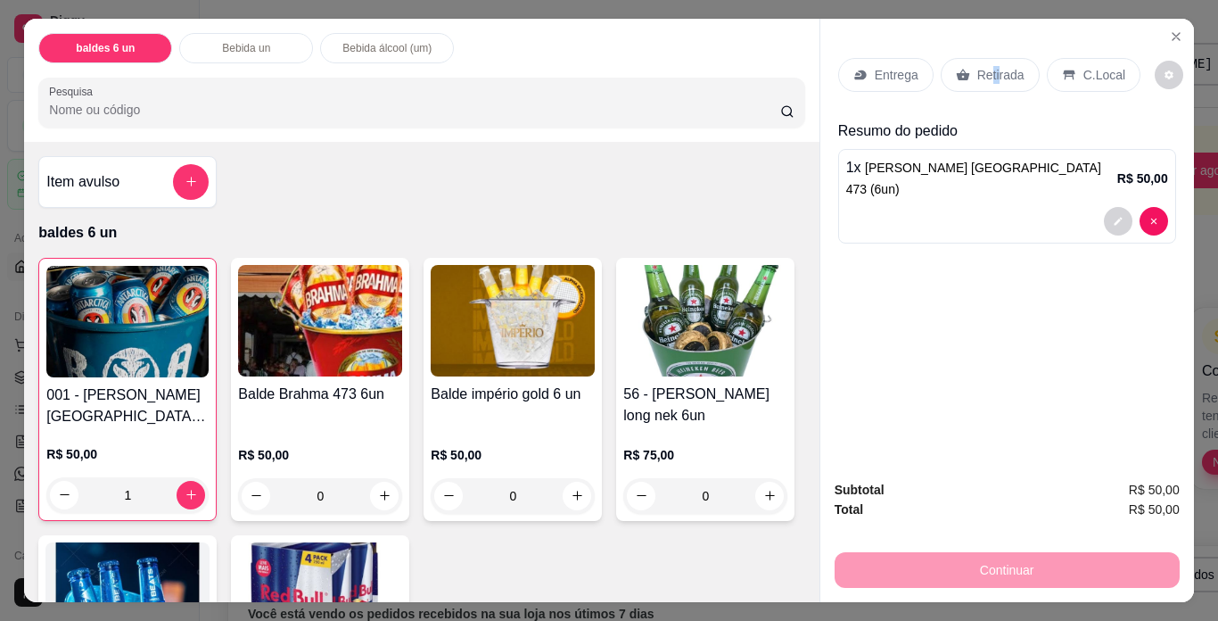
click at [989, 66] on p "Retirada" at bounding box center [1000, 75] width 47 height 18
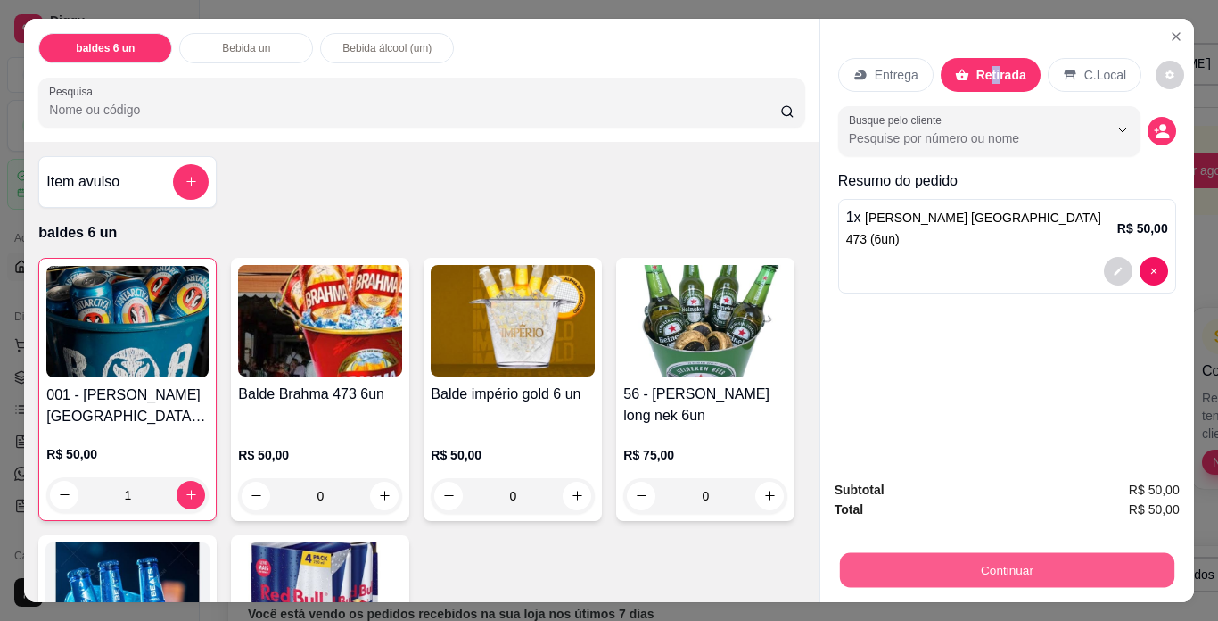
click at [963, 564] on button "Continuar" at bounding box center [1006, 570] width 334 height 35
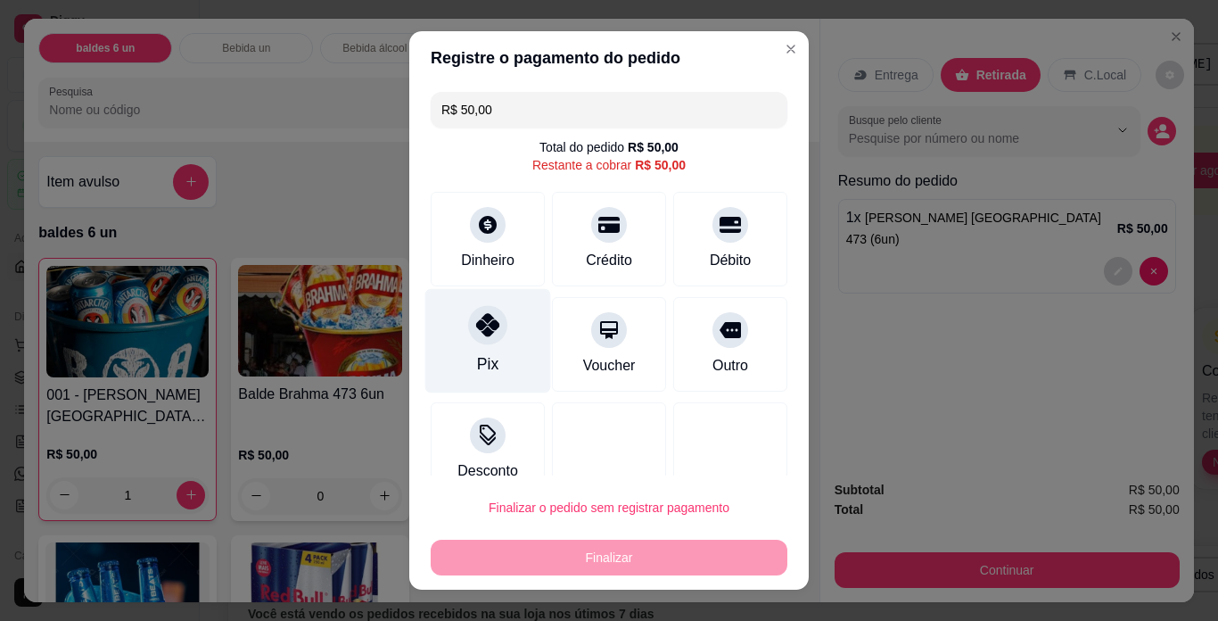
click at [493, 349] on div "Pix" at bounding box center [488, 341] width 126 height 104
type input "R$ 0,00"
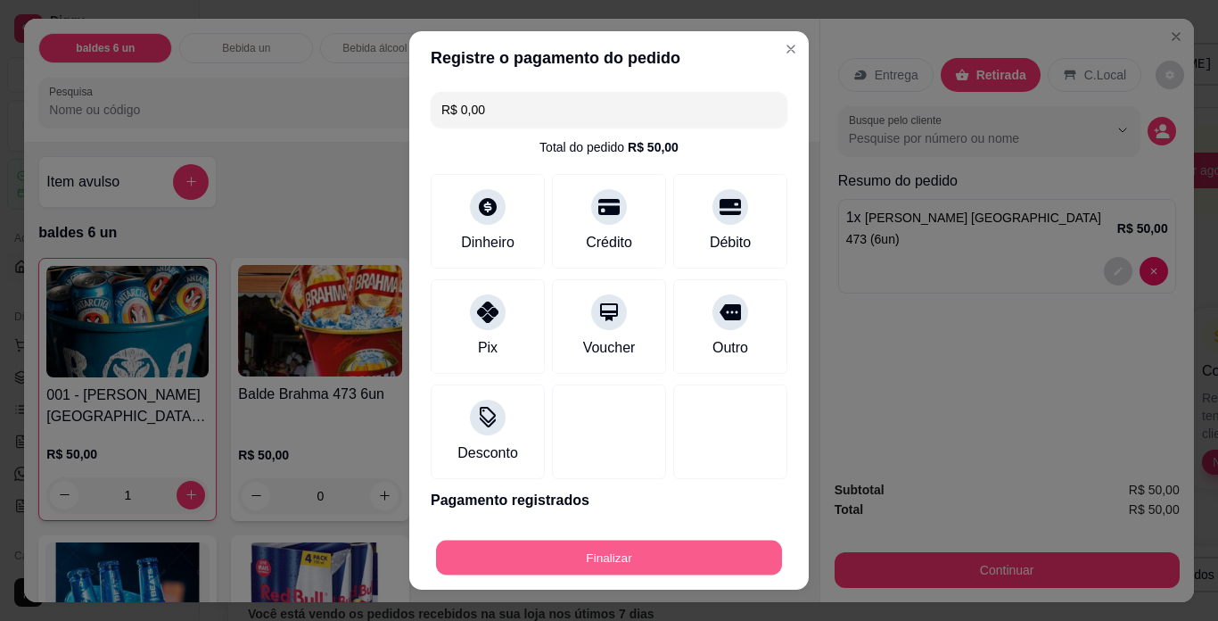
click at [590, 552] on button "Finalizar" at bounding box center [609, 557] width 346 height 35
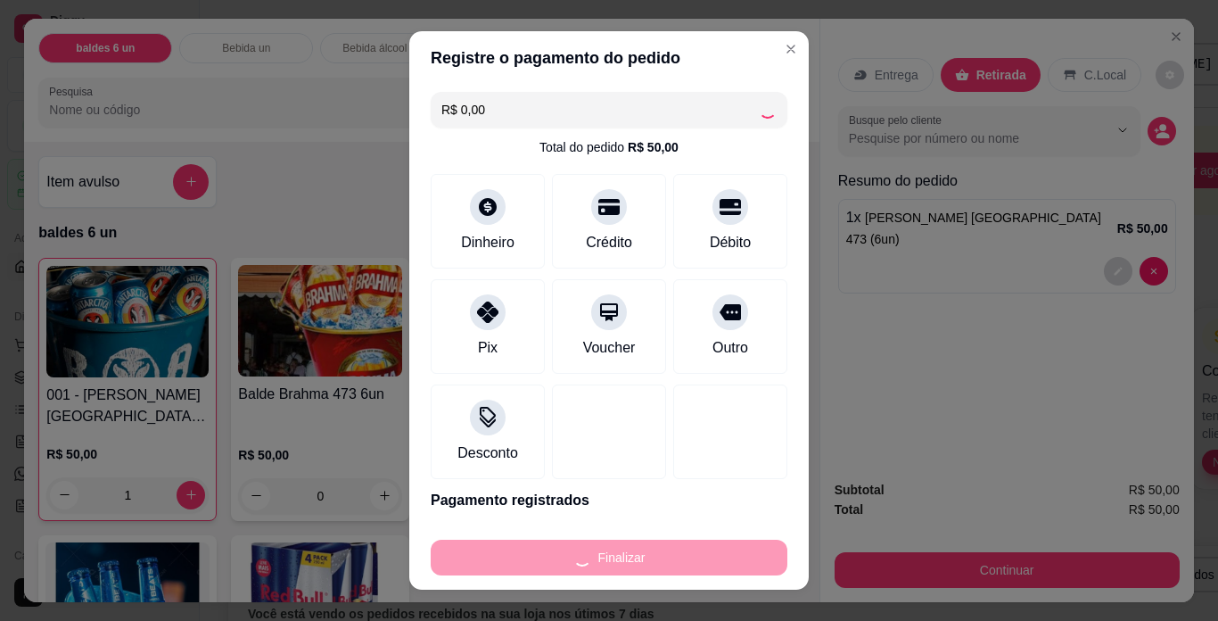
type input "0"
type input "-R$ 50,00"
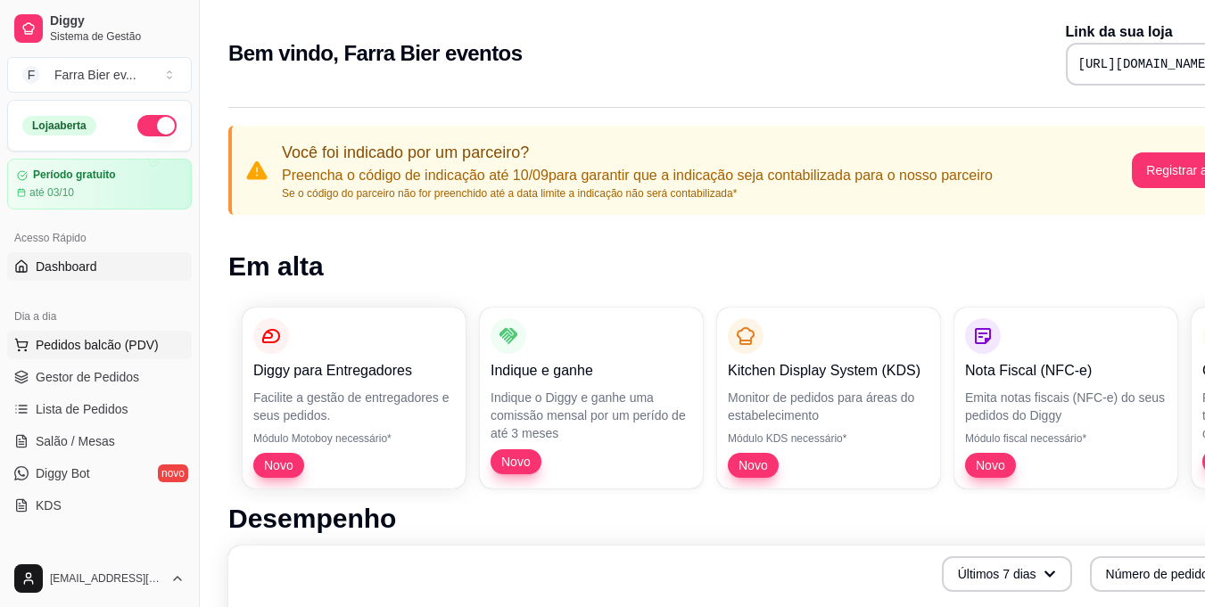
click at [81, 341] on span "Pedidos balcão (PDV)" at bounding box center [97, 345] width 123 height 18
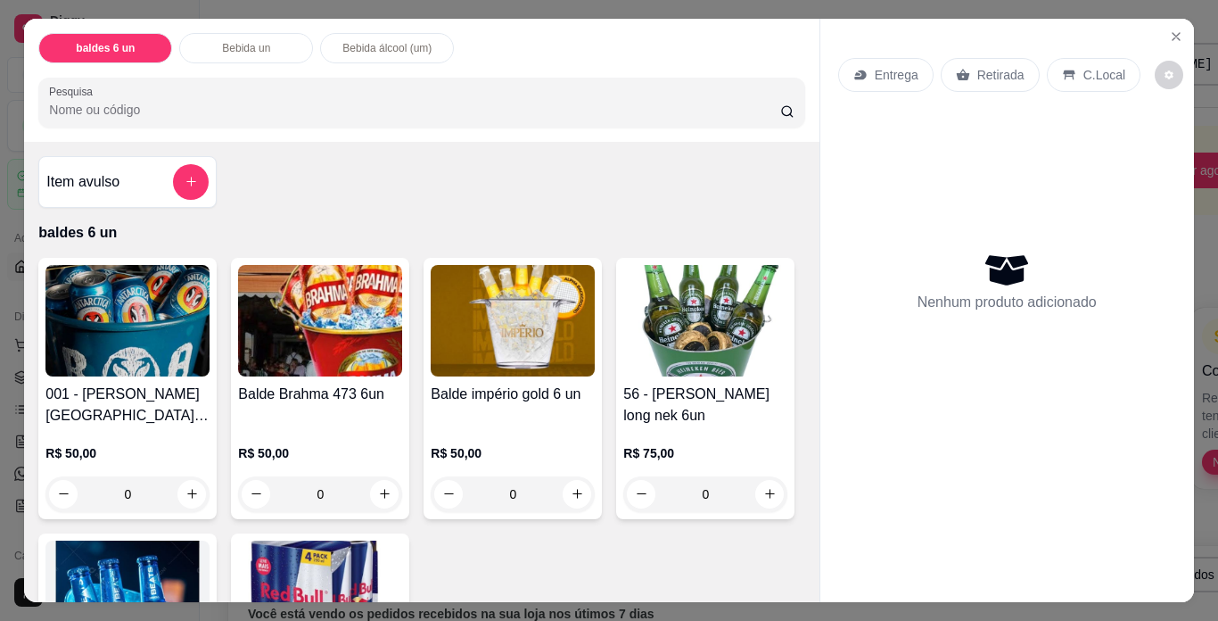
click at [84, 341] on img at bounding box center [127, 320] width 164 height 111
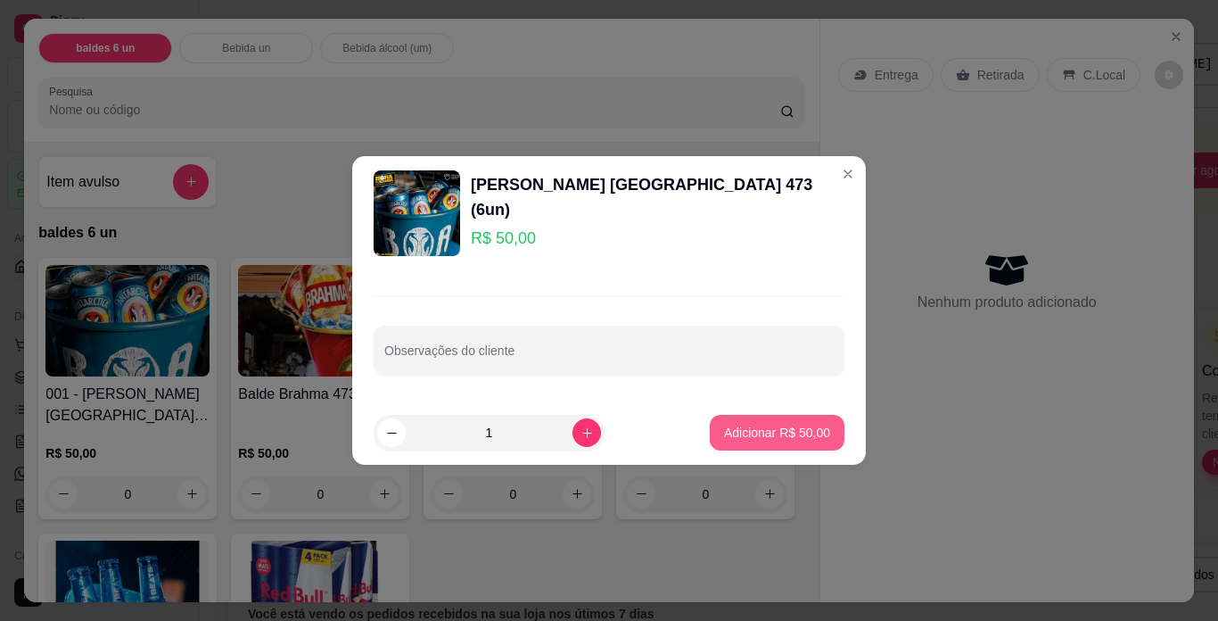
click at [771, 424] on button "Adicionar R$ 50,00" at bounding box center [777, 433] width 135 height 36
type input "1"
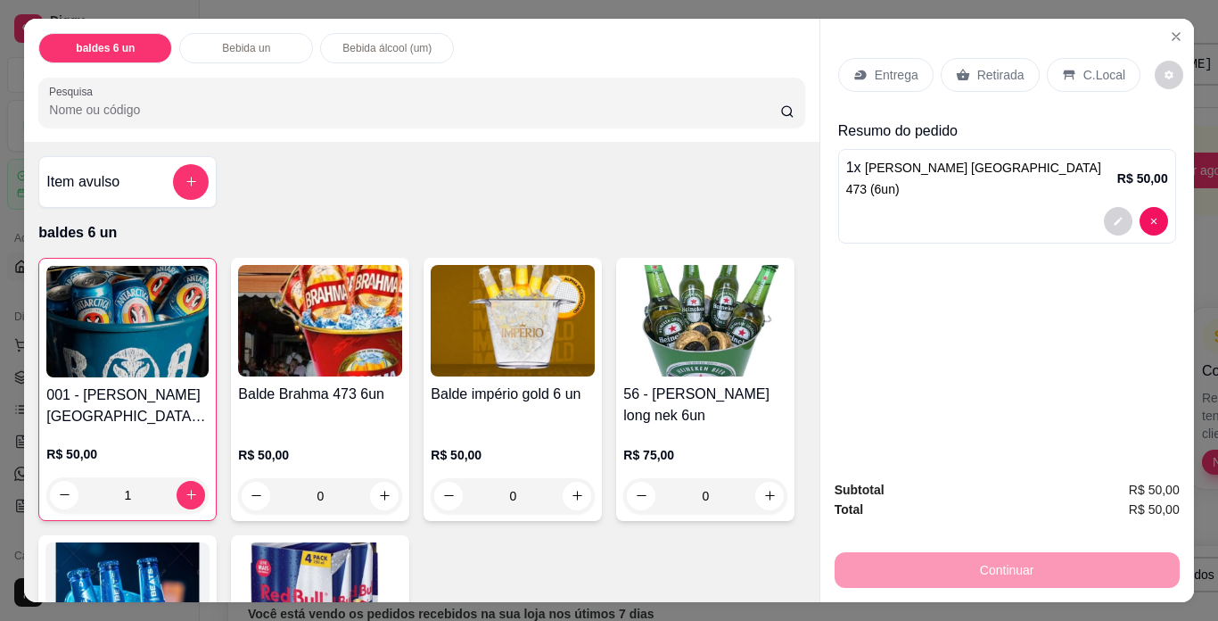
click at [990, 66] on p "Retirada" at bounding box center [1000, 75] width 47 height 18
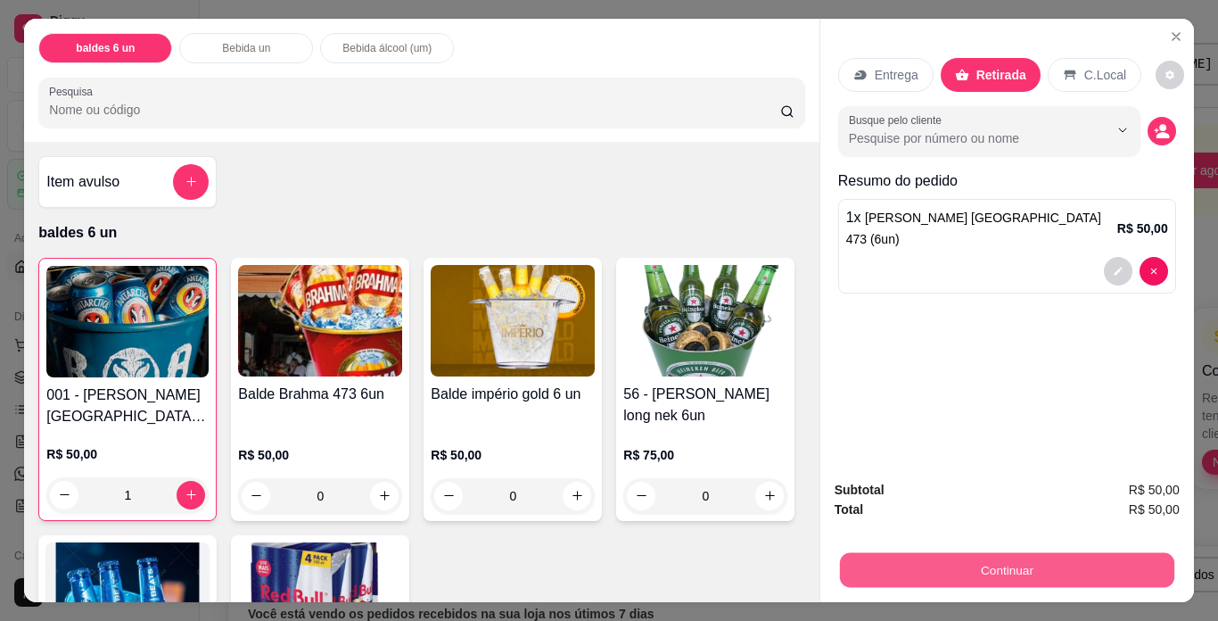
click at [970, 558] on button "Continuar" at bounding box center [1006, 570] width 334 height 35
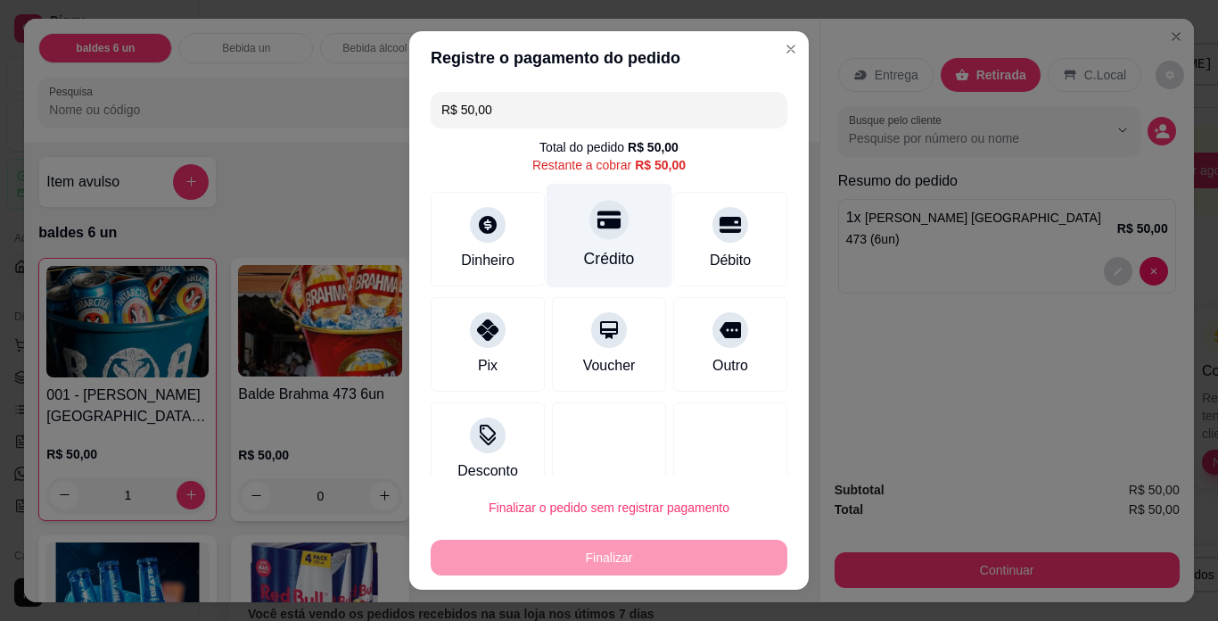
click at [597, 227] on icon at bounding box center [608, 219] width 23 height 18
type input "R$ 0,00"
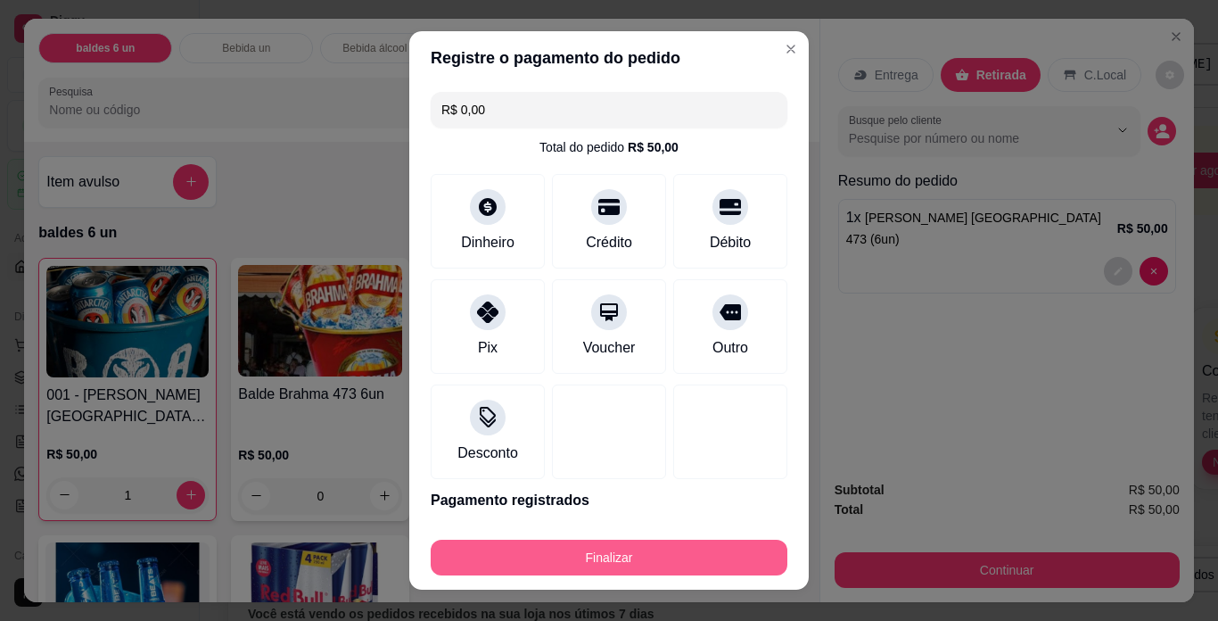
click at [622, 554] on button "Finalizar" at bounding box center [609, 558] width 357 height 36
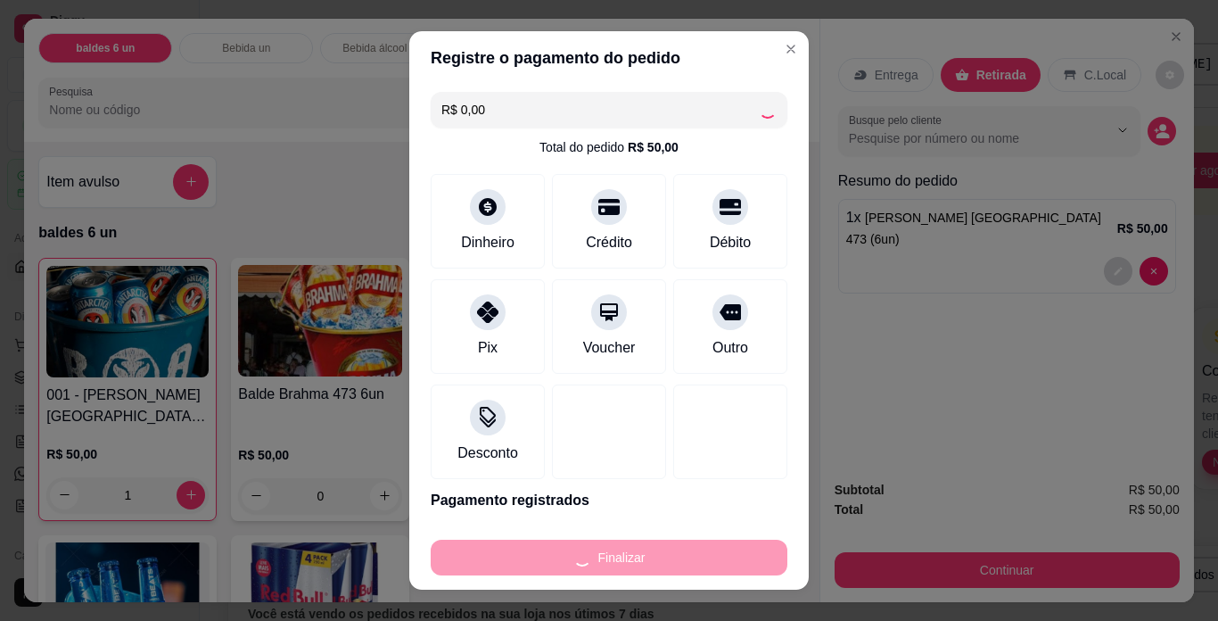
type input "0"
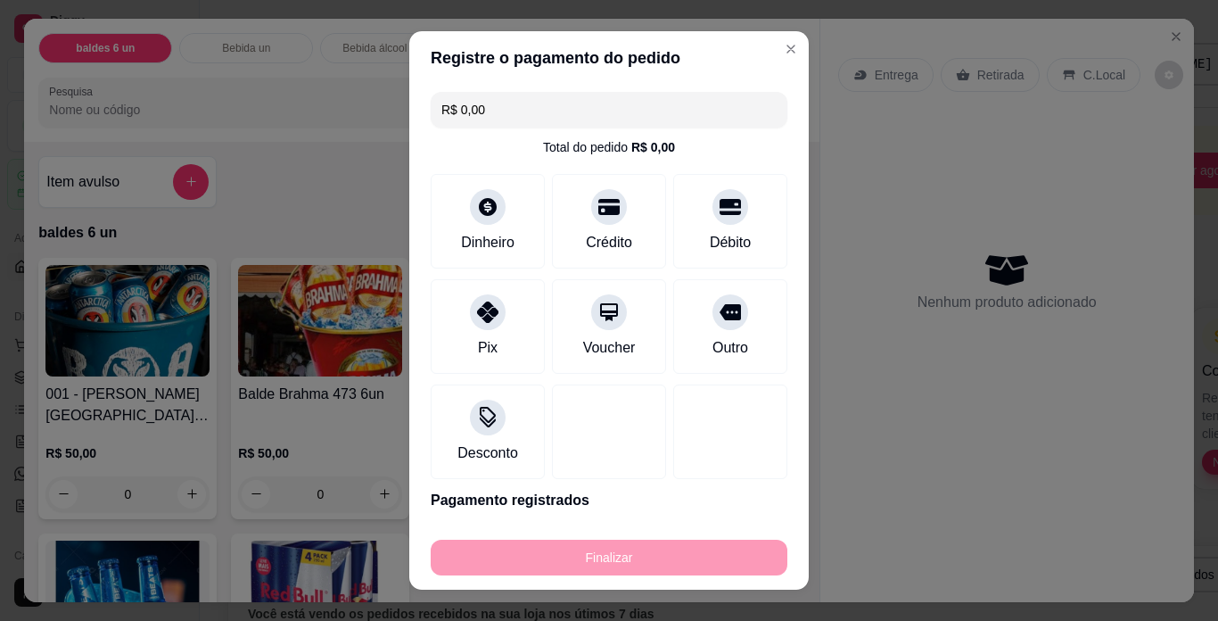
type input "-R$ 50,00"
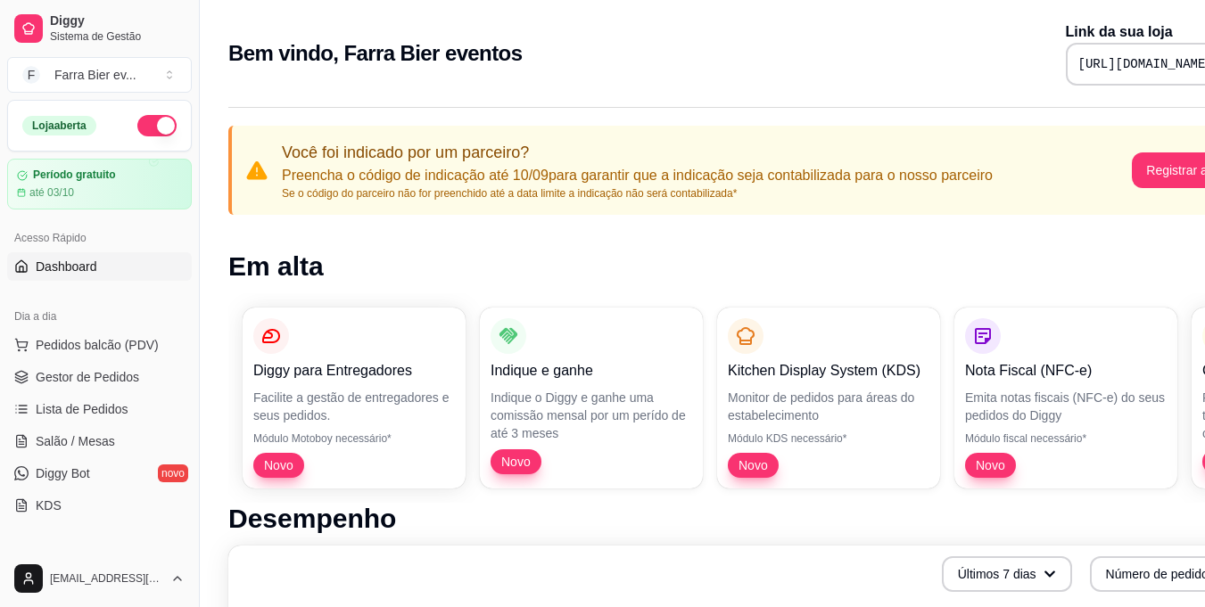
click at [126, 276] on link "Dashboard" at bounding box center [99, 266] width 185 height 29
click at [124, 79] on div "Farra Bier ev ..." at bounding box center [95, 75] width 82 height 18
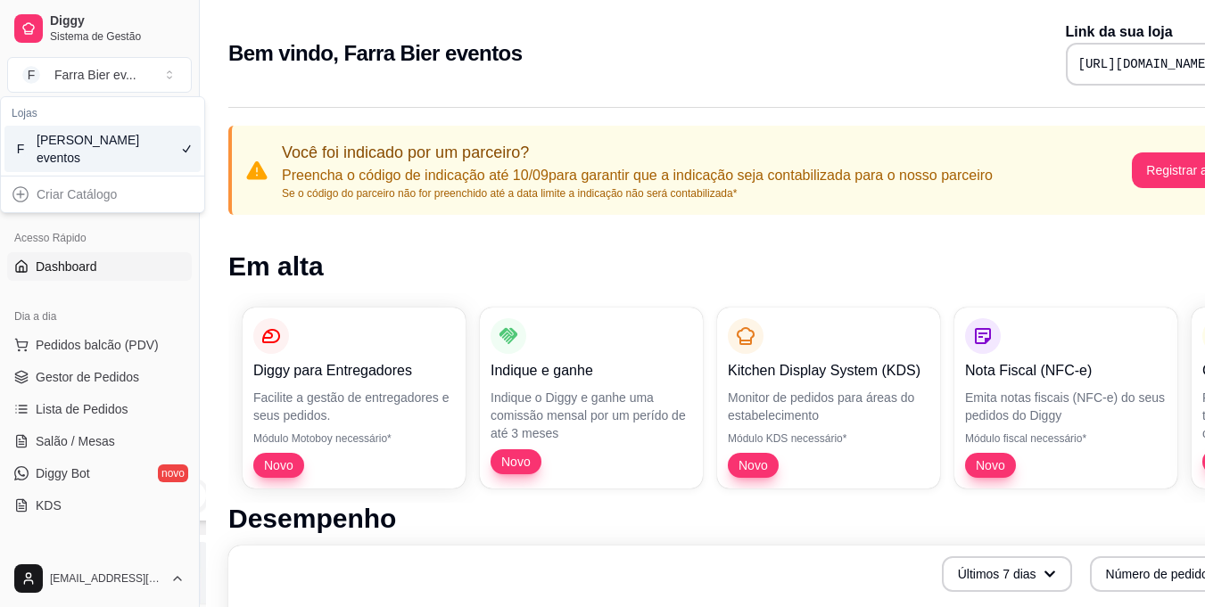
click at [114, 152] on div "Farra Bier eventos" at bounding box center [77, 149] width 80 height 36
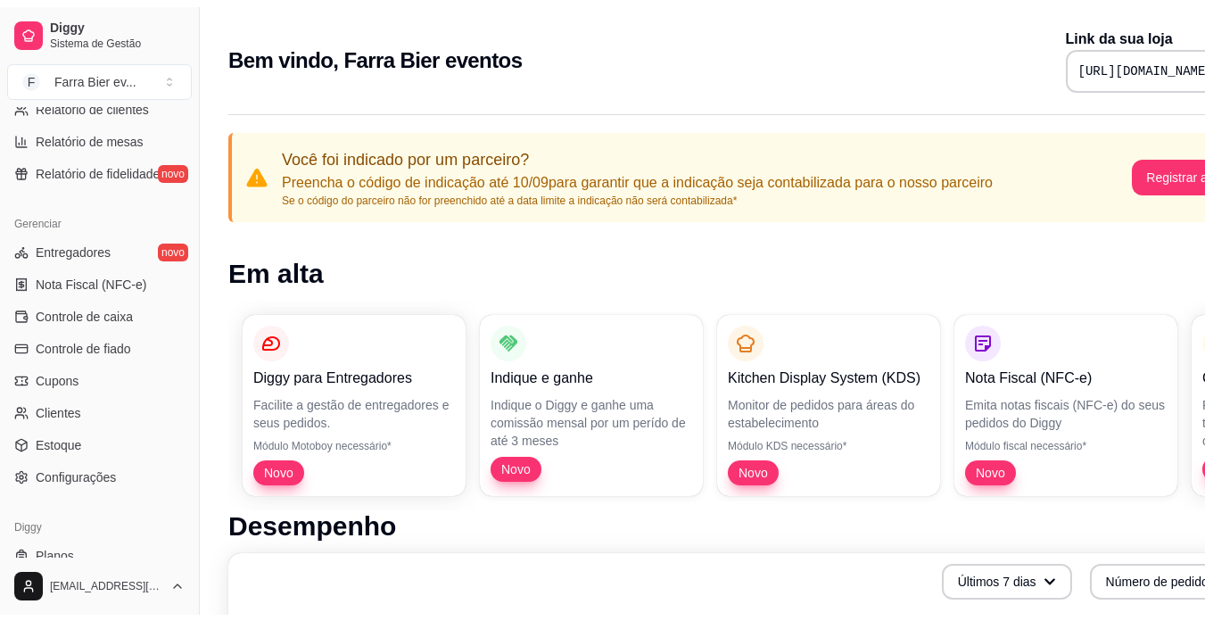
scroll to position [663, 0]
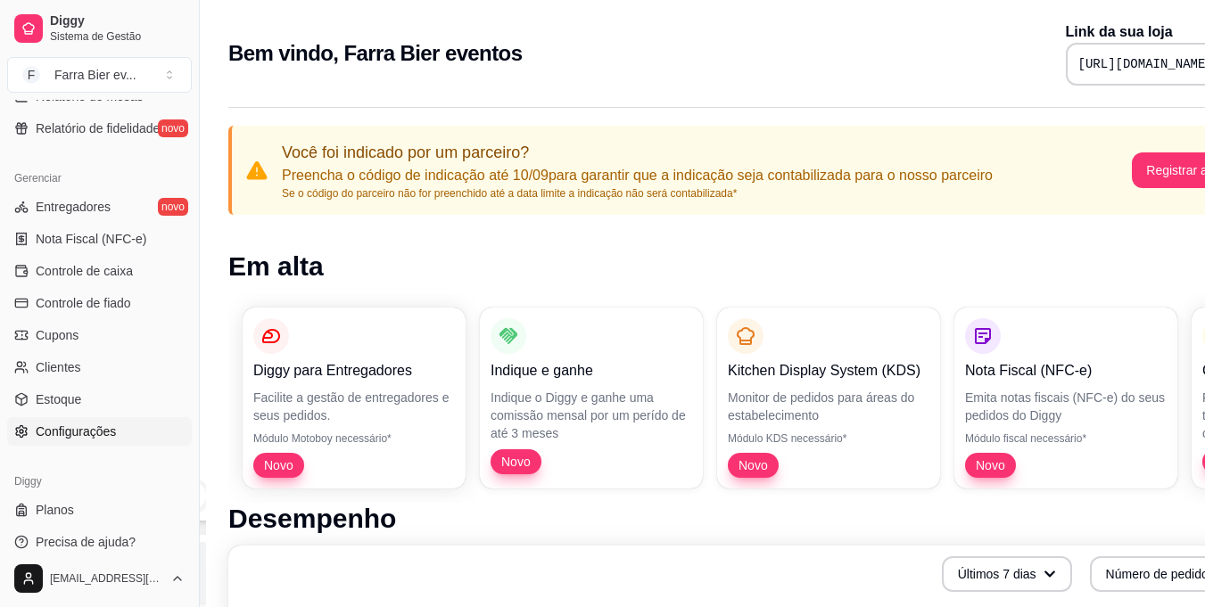
click at [71, 433] on span "Configurações" at bounding box center [76, 432] width 80 height 18
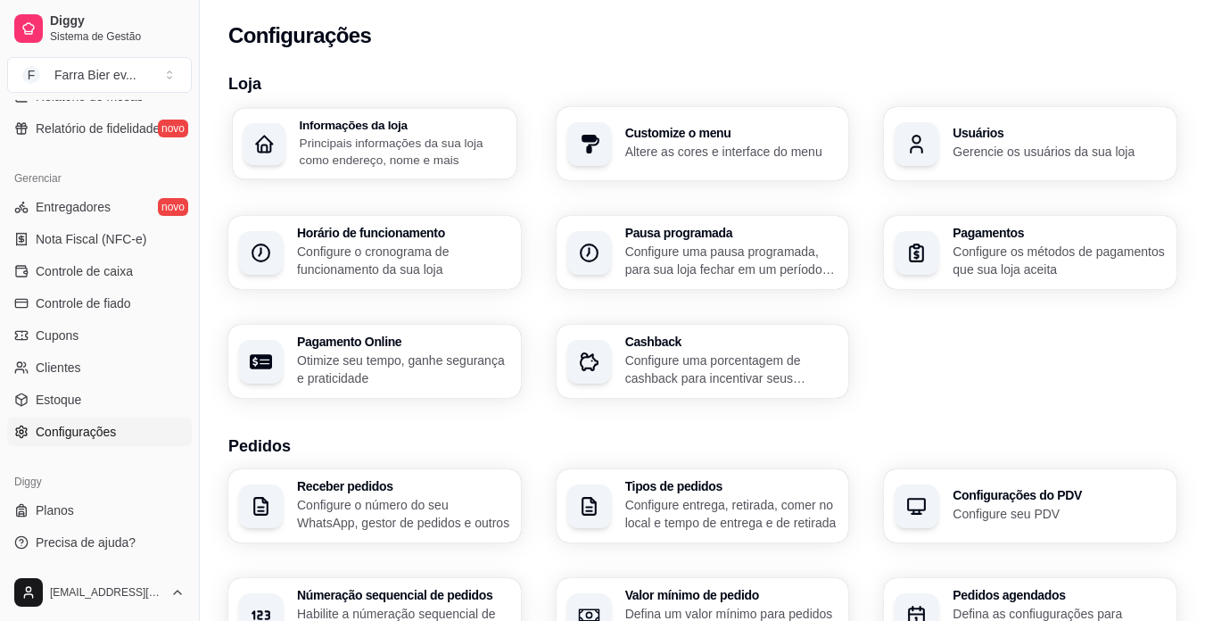
click at [383, 149] on p "Principais informações da sua loja como endereço, nome e mais" at bounding box center [403, 151] width 206 height 35
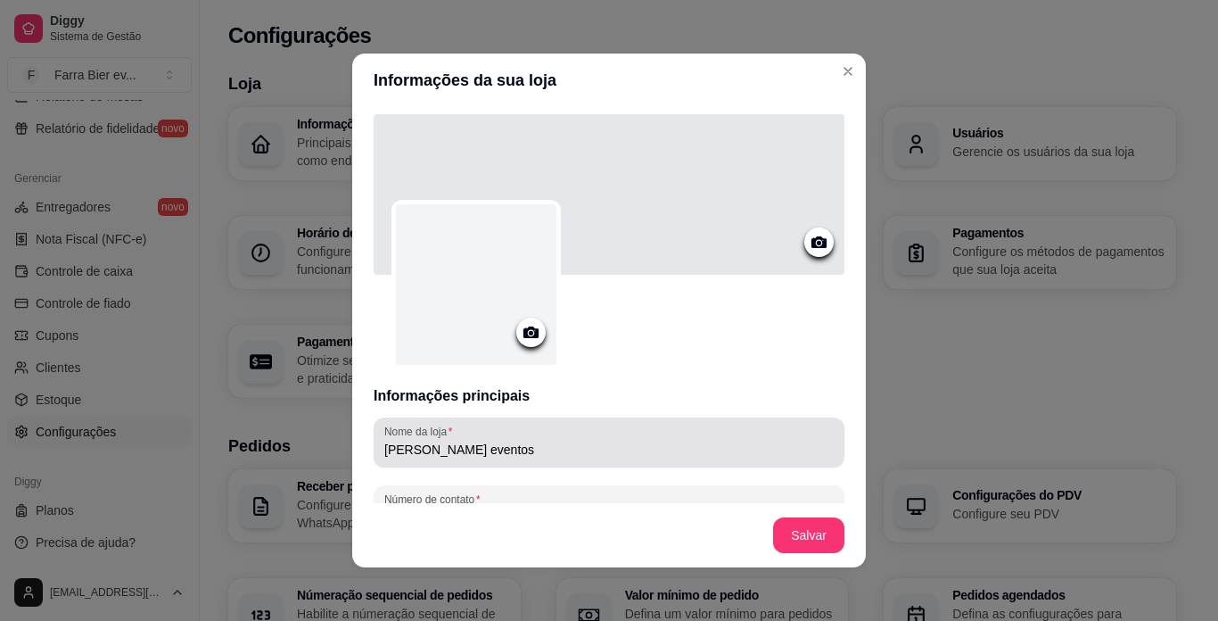
click at [504, 449] on input "Farra Bier eventos" at bounding box center [608, 450] width 449 height 18
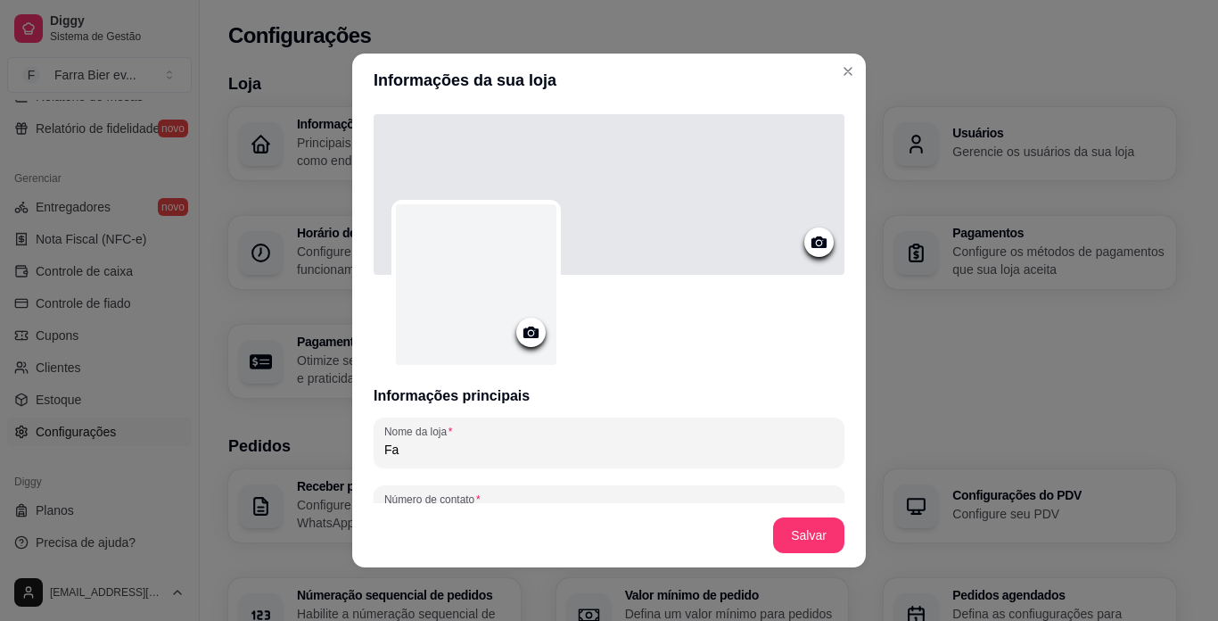
type input "F"
type input "arenna bagaca eventos"
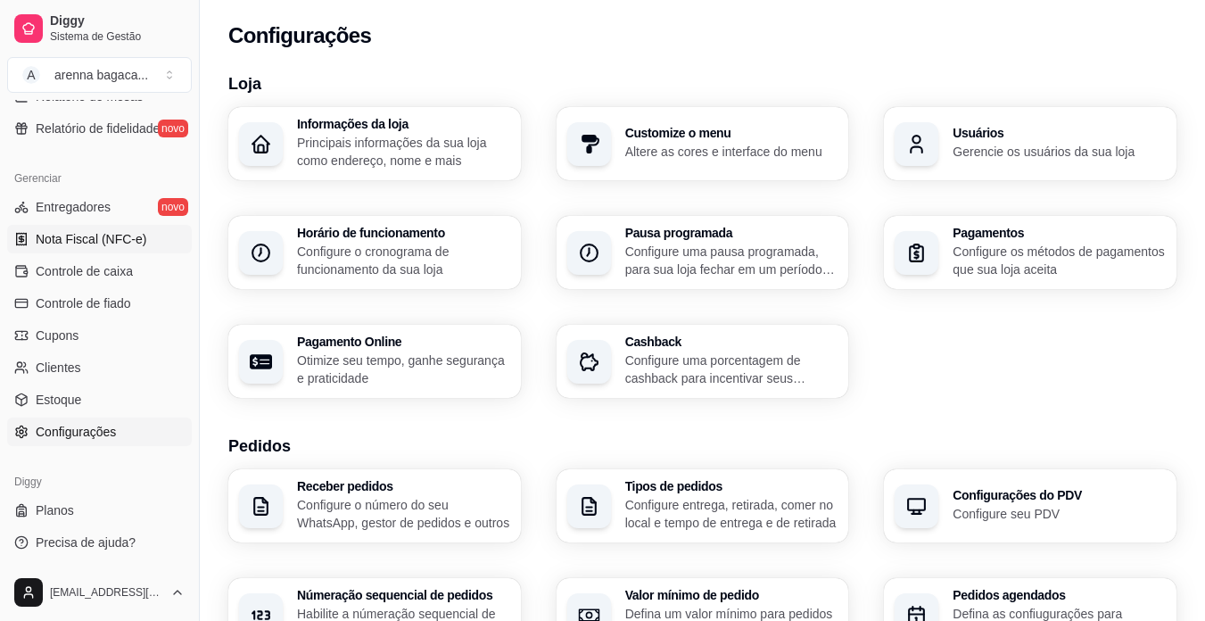
click at [104, 240] on span "Nota Fiscal (NFC-e)" at bounding box center [91, 239] width 111 height 18
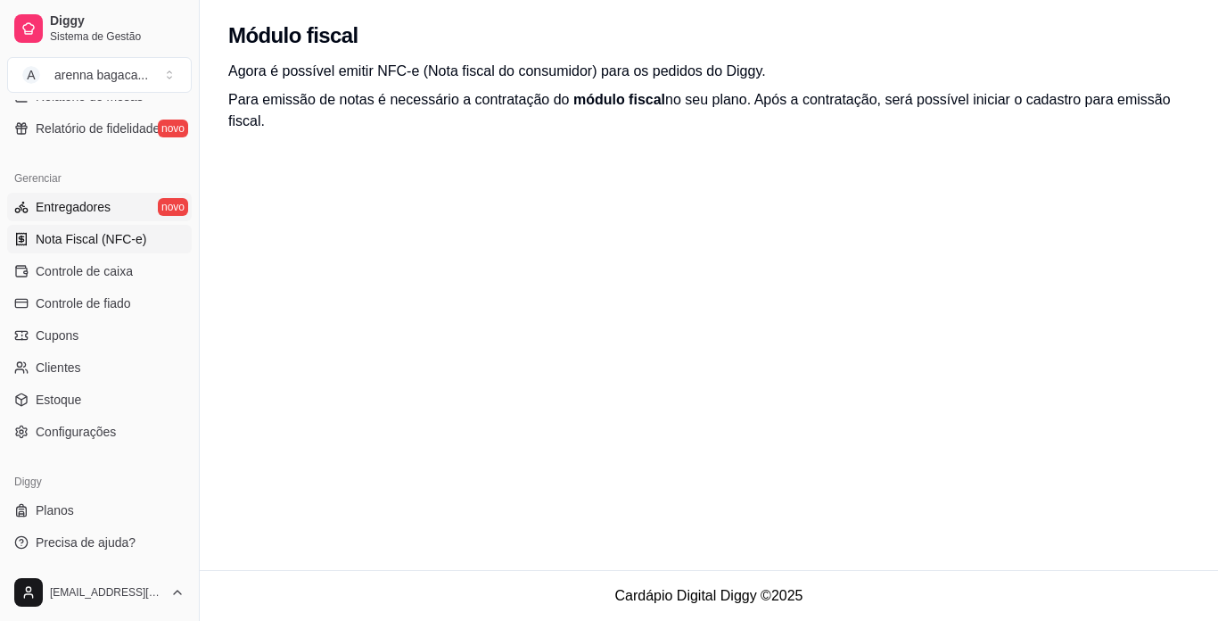
click at [166, 211] on link "Entregadores novo" at bounding box center [99, 207] width 185 height 29
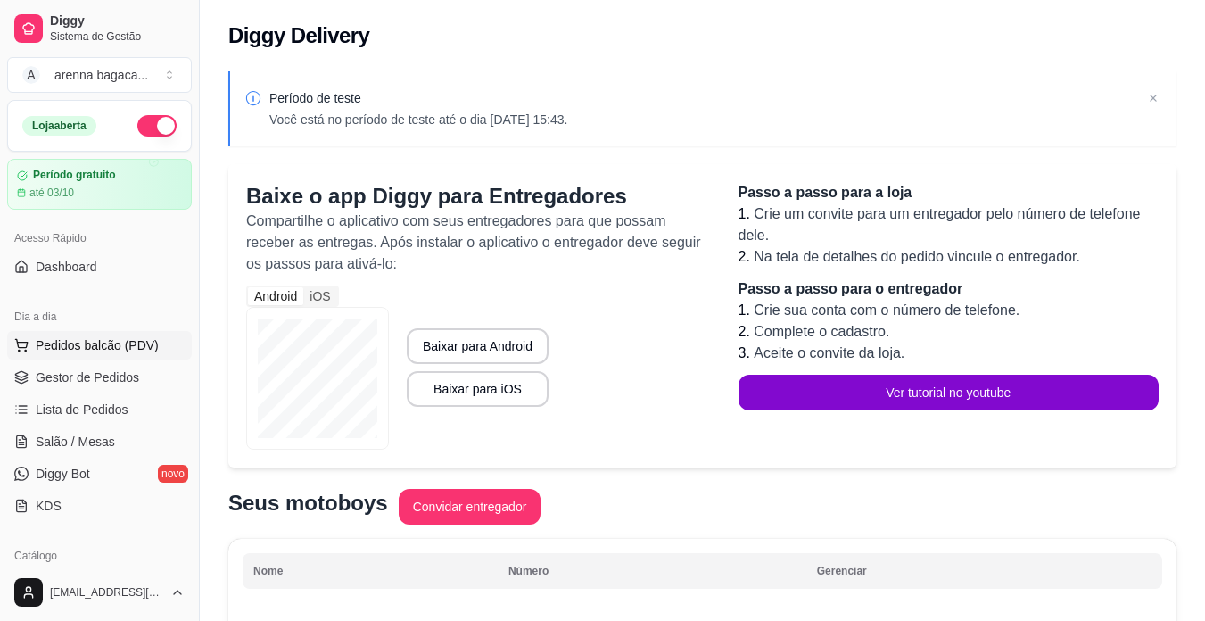
click at [90, 339] on span "Pedidos balcão (PDV)" at bounding box center [97, 345] width 123 height 18
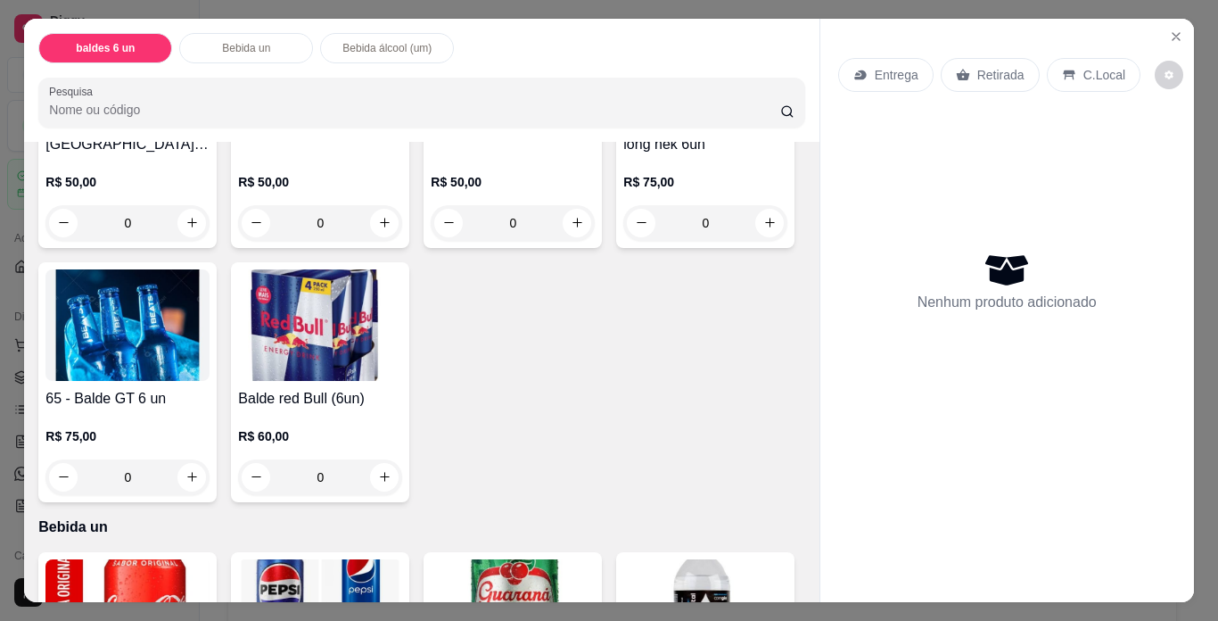
scroll to position [178, 0]
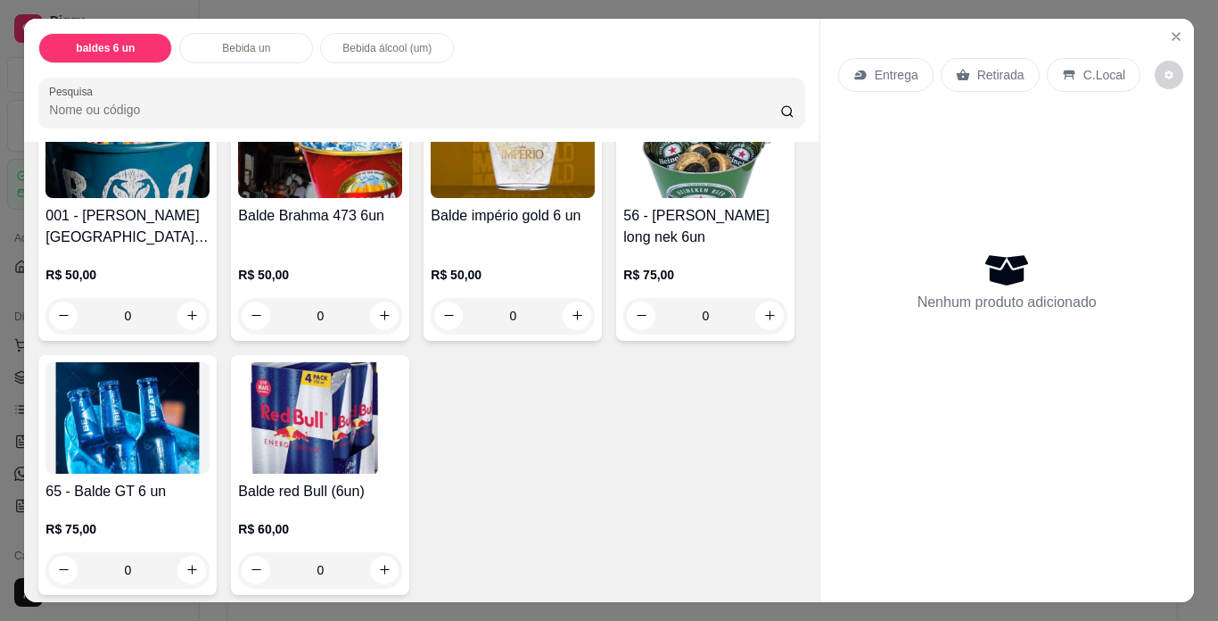
drag, startPoint x: 740, startPoint y: 279, endPoint x: 761, endPoint y: 260, distance: 28.4
click at [745, 271] on div "001 - Baldes Antarctica 473 (6un) R$ 50,00 0 Balde Brahma 473 6un R$ 50,00 0 Ba…" at bounding box center [421, 336] width 766 height 515
click at [761, 260] on div "001 - Baldes Antarctica 473 (6un) R$ 50,00 0 Balde Brahma 473 6un R$ 50,00 0 Ba…" at bounding box center [421, 336] width 766 height 515
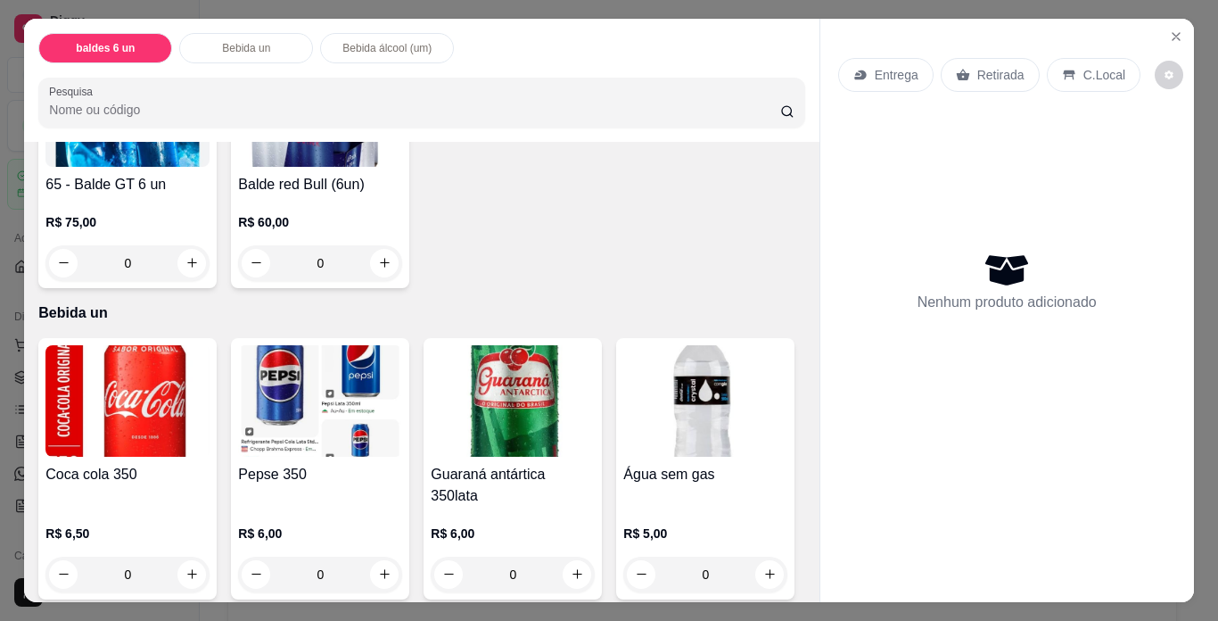
scroll to position [446, 0]
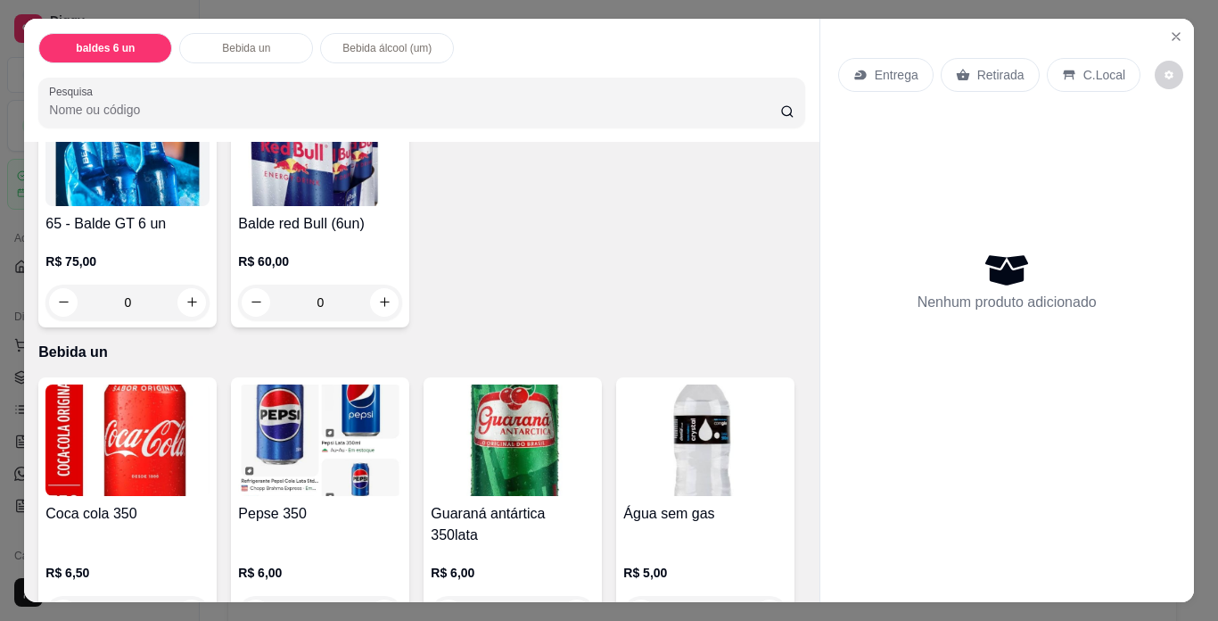
click at [409, 251] on div "Balde red Bull (6un) R$ 60,00 0" at bounding box center [320, 207] width 178 height 240
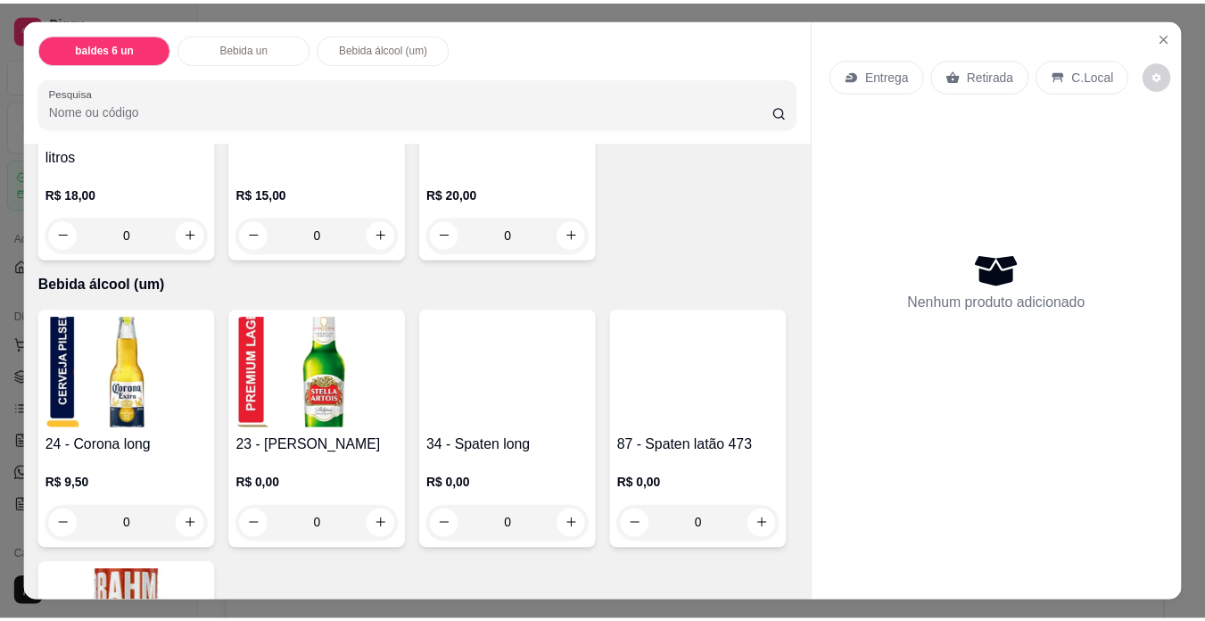
scroll to position [1338, 0]
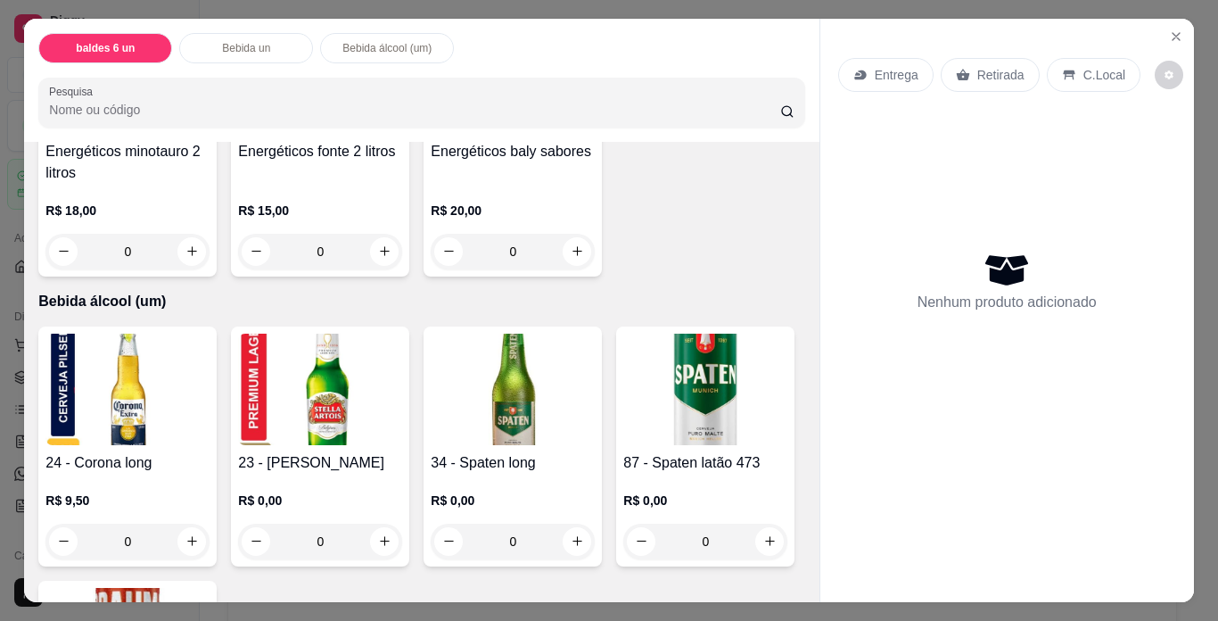
click at [431, 134] on img at bounding box center [513, 77] width 164 height 111
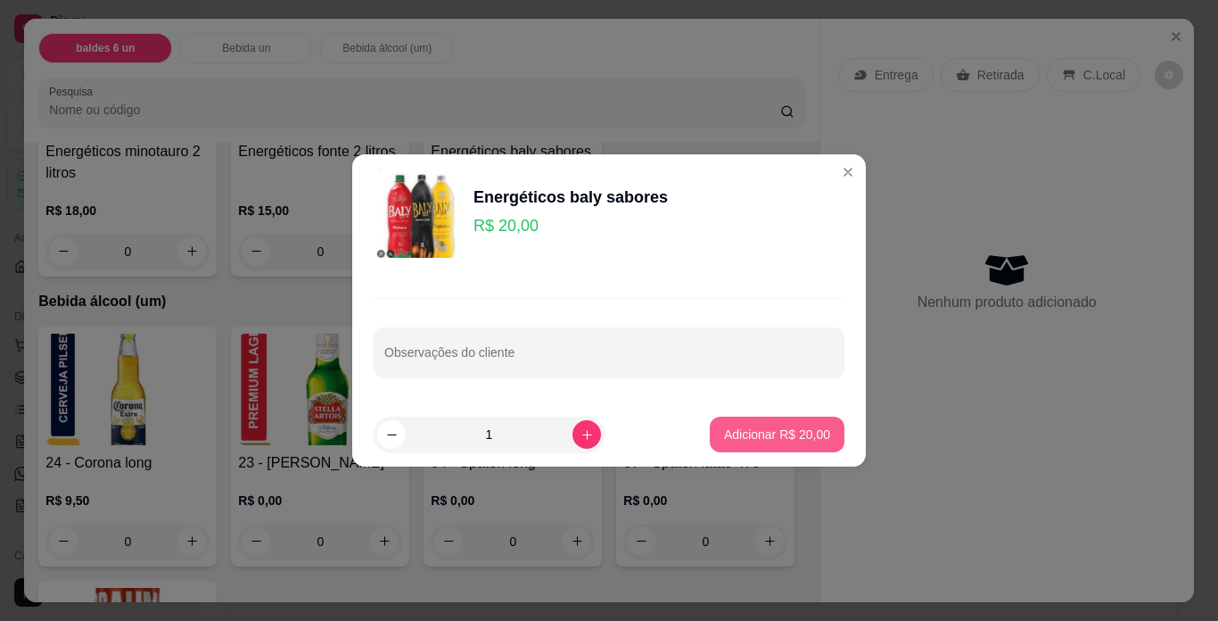
click at [752, 435] on p "Adicionar R$ 20,00" at bounding box center [777, 434] width 106 height 18
type input "1"
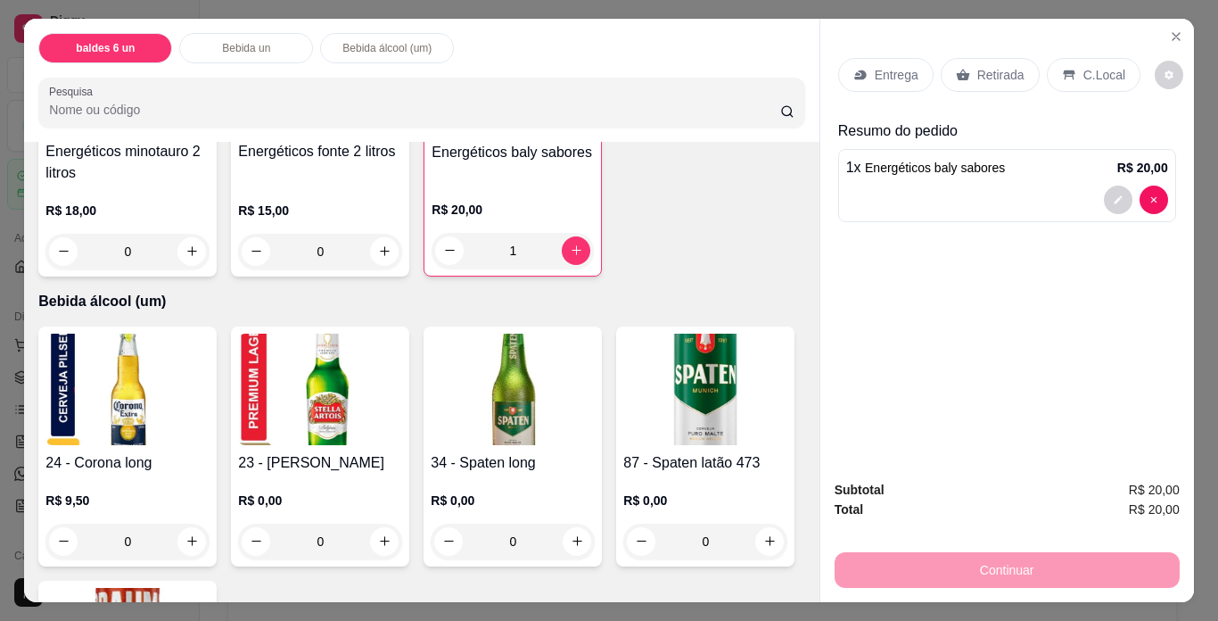
click at [995, 71] on p "Retirada" at bounding box center [1000, 75] width 47 height 18
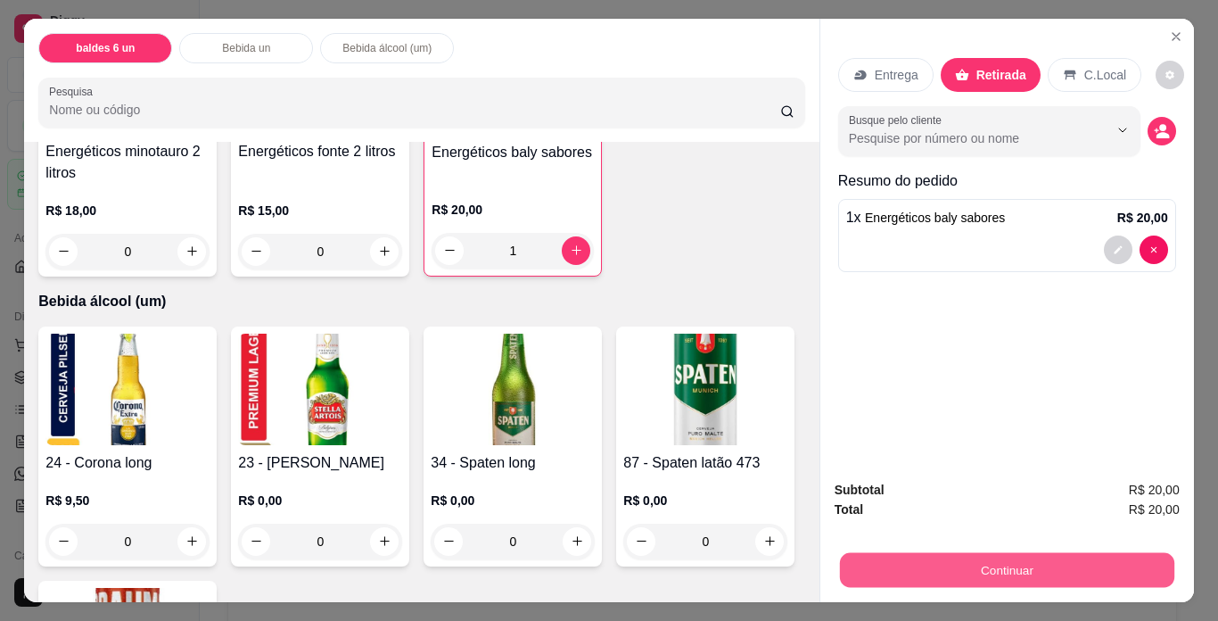
click at [976, 553] on button "Continuar" at bounding box center [1006, 570] width 334 height 35
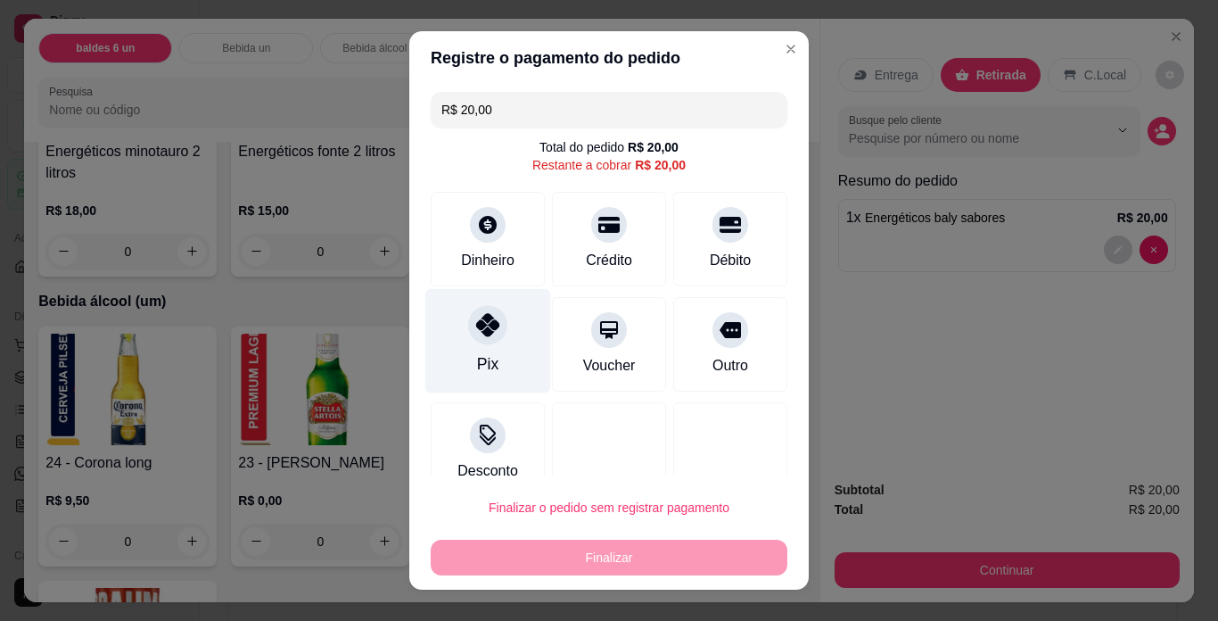
click at [448, 340] on div "Pix" at bounding box center [488, 341] width 126 height 104
type input "R$ 0,00"
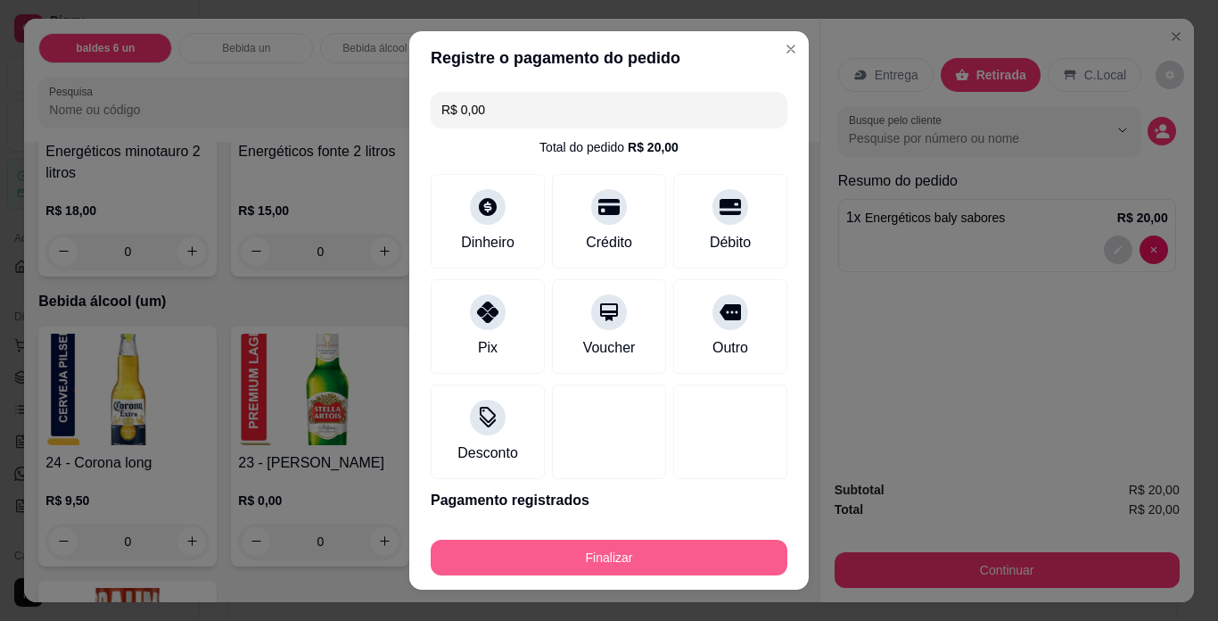
click at [606, 567] on button "Finalizar" at bounding box center [609, 558] width 357 height 36
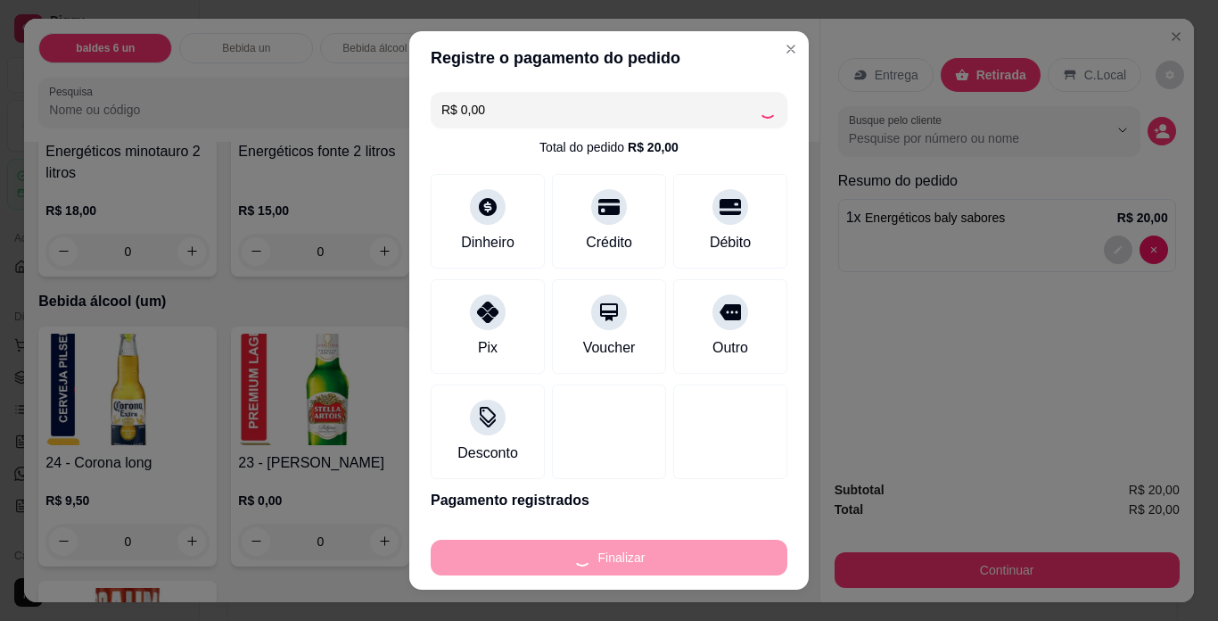
type input "0"
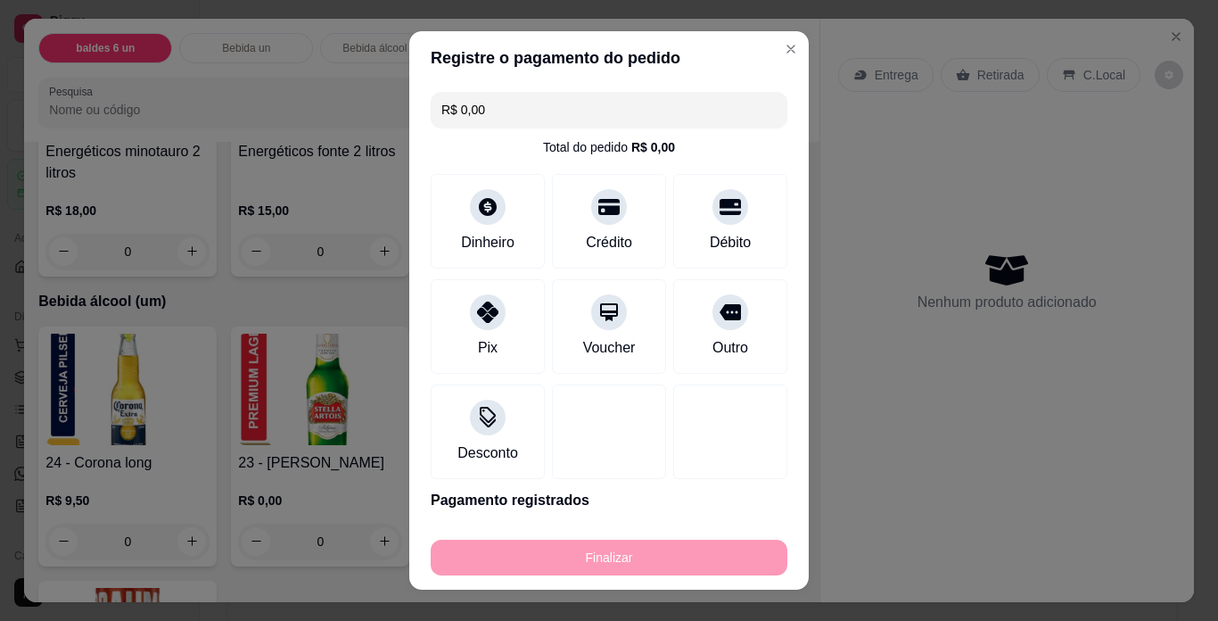
type input "-R$ 20,00"
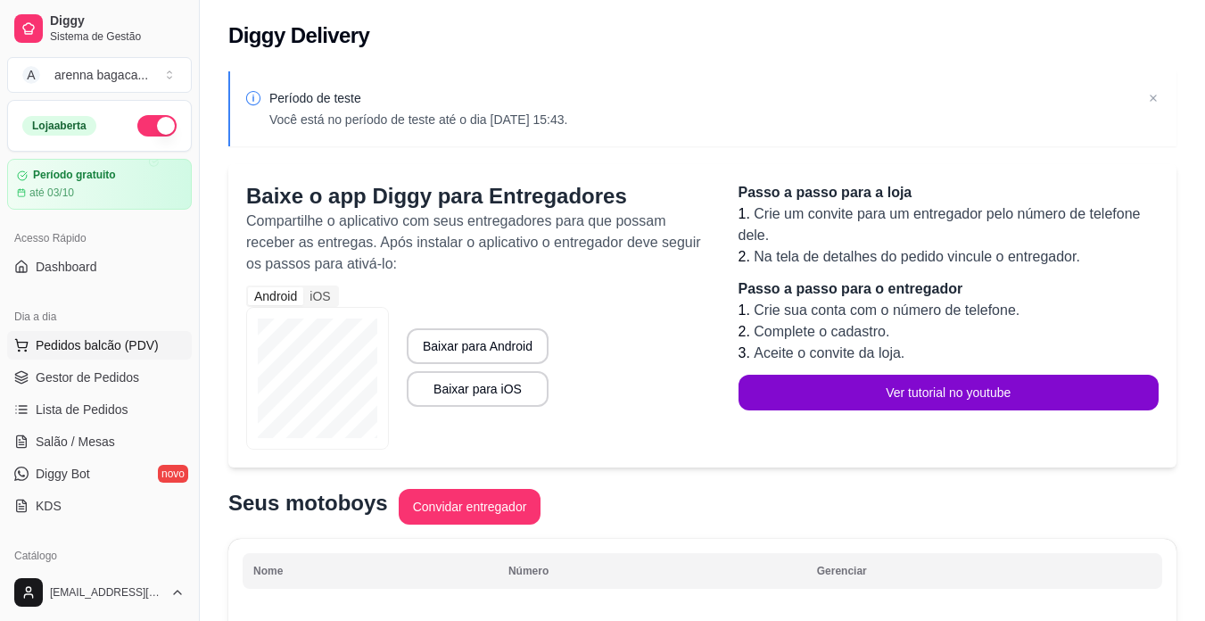
click at [103, 336] on span "Pedidos balcão (PDV)" at bounding box center [97, 345] width 123 height 18
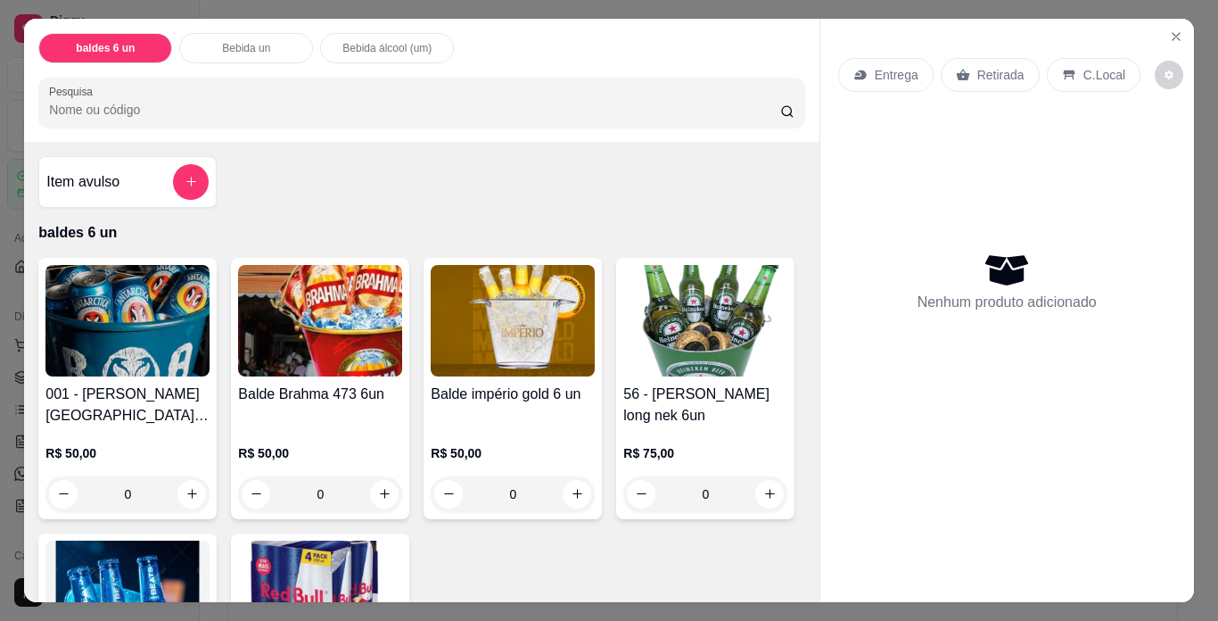
click at [498, 306] on img at bounding box center [513, 320] width 164 height 111
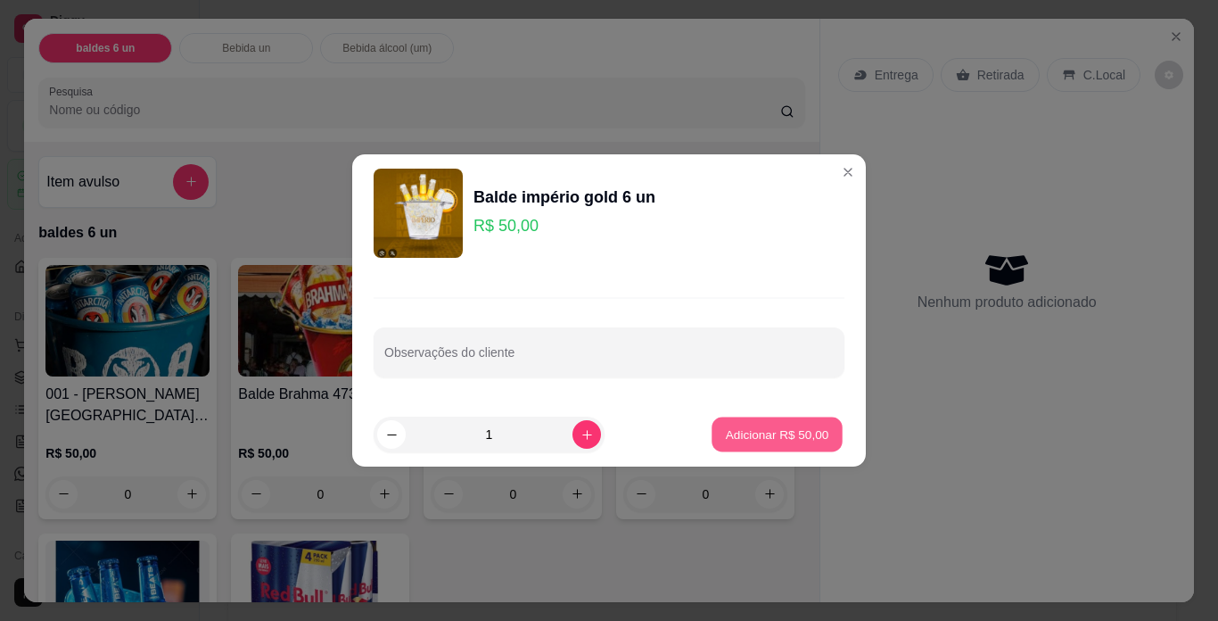
click at [726, 433] on p "Adicionar R$ 50,00" at bounding box center [777, 433] width 103 height 17
type input "1"
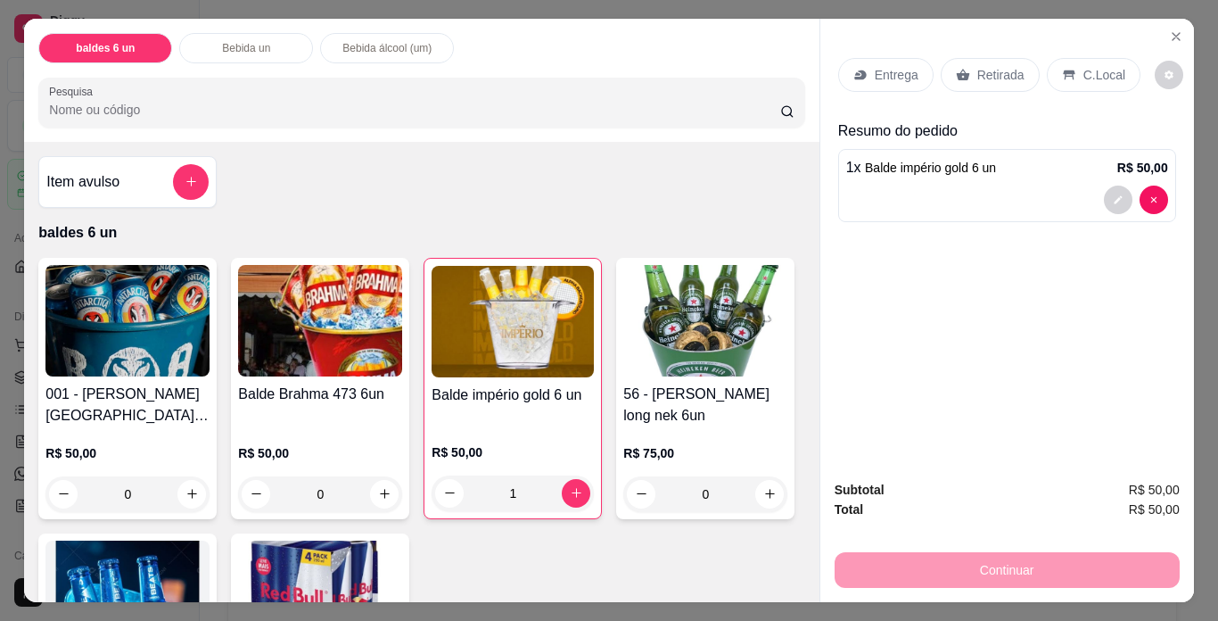
click at [977, 70] on p "Retirada" at bounding box center [1000, 75] width 47 height 18
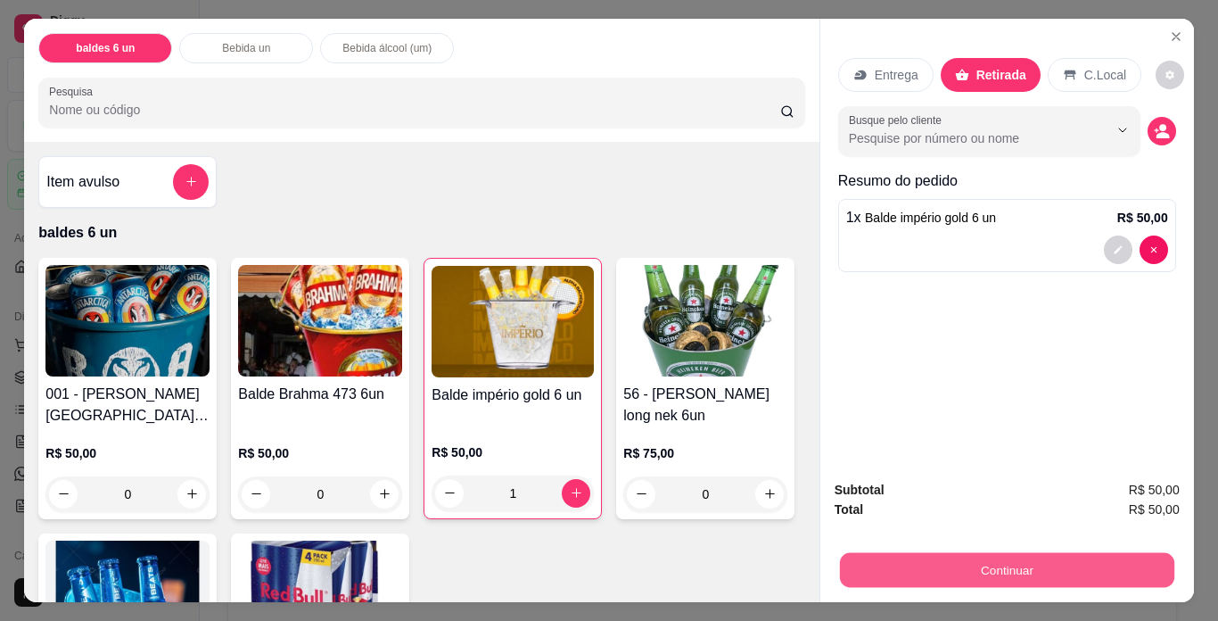
click at [1013, 559] on button "Continuar" at bounding box center [1006, 570] width 334 height 35
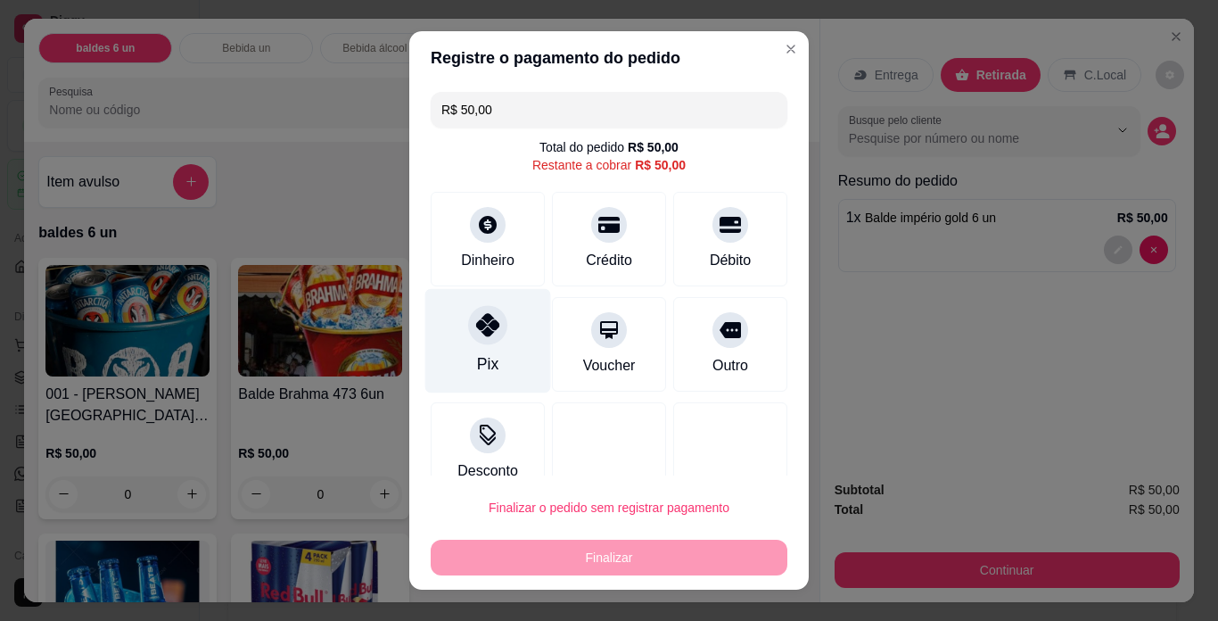
click at [477, 364] on div "Pix" at bounding box center [487, 363] width 21 height 23
type input "R$ 0,00"
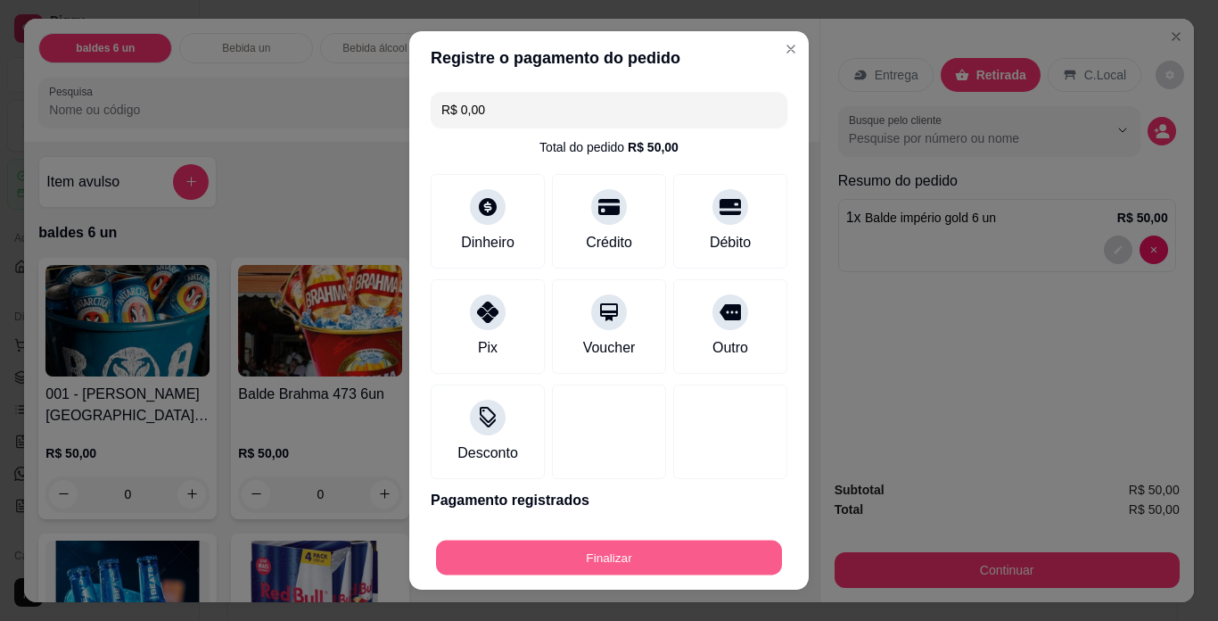
click at [646, 552] on button "Finalizar" at bounding box center [609, 557] width 346 height 35
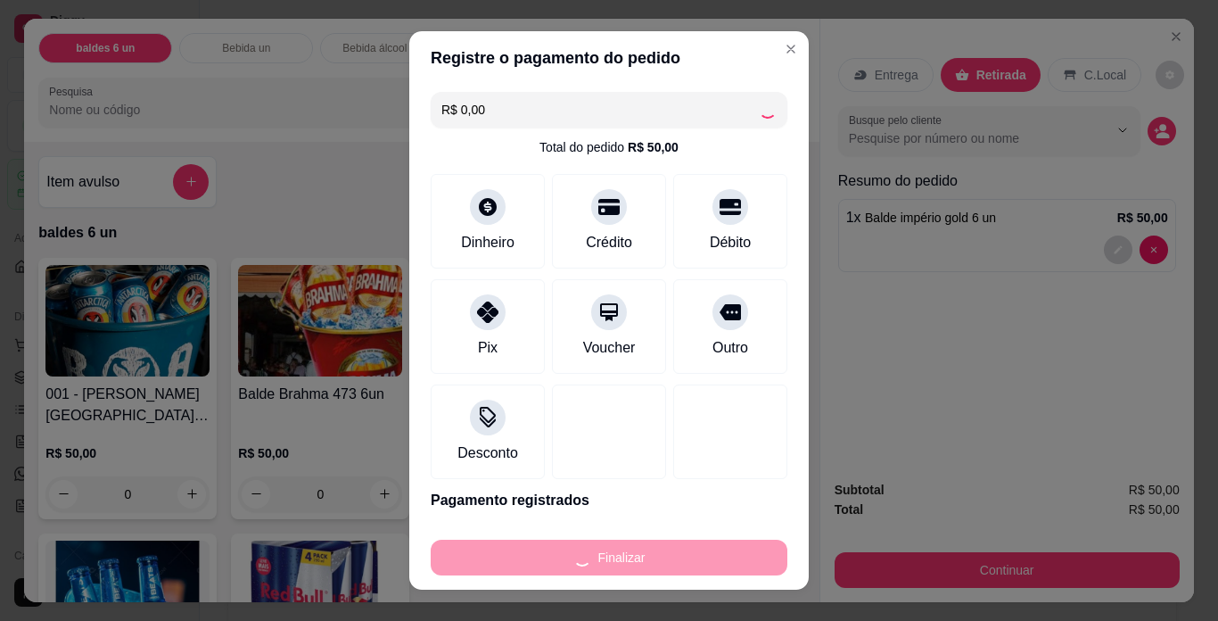
type input "0"
type input "-R$ 50,00"
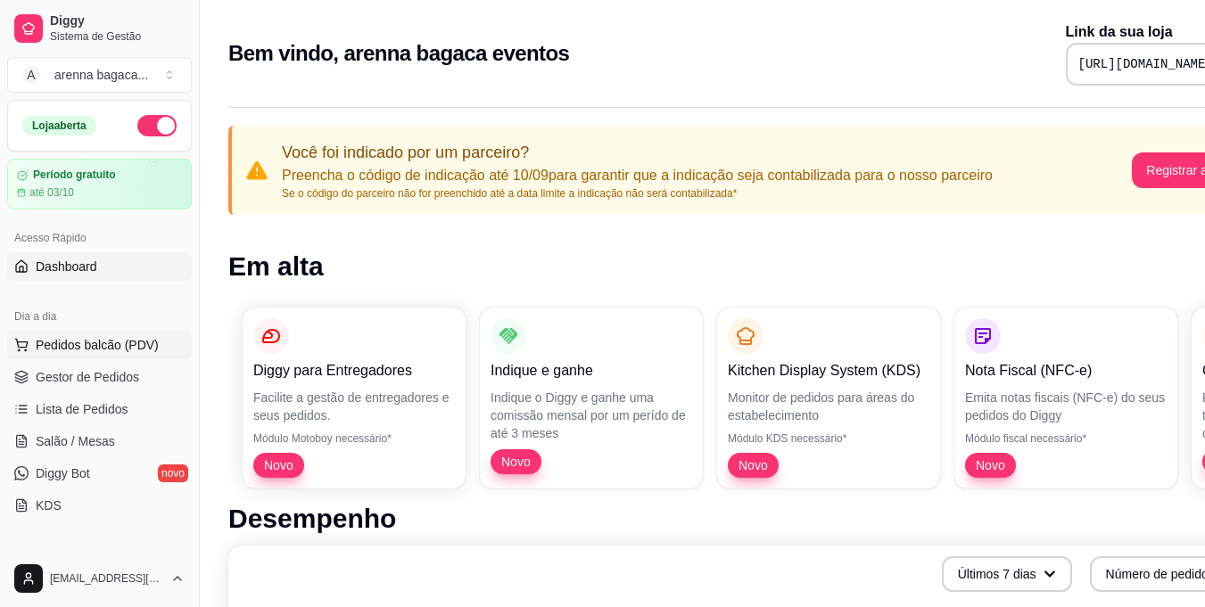
click at [99, 342] on span "Pedidos balcão (PDV)" at bounding box center [97, 345] width 123 height 18
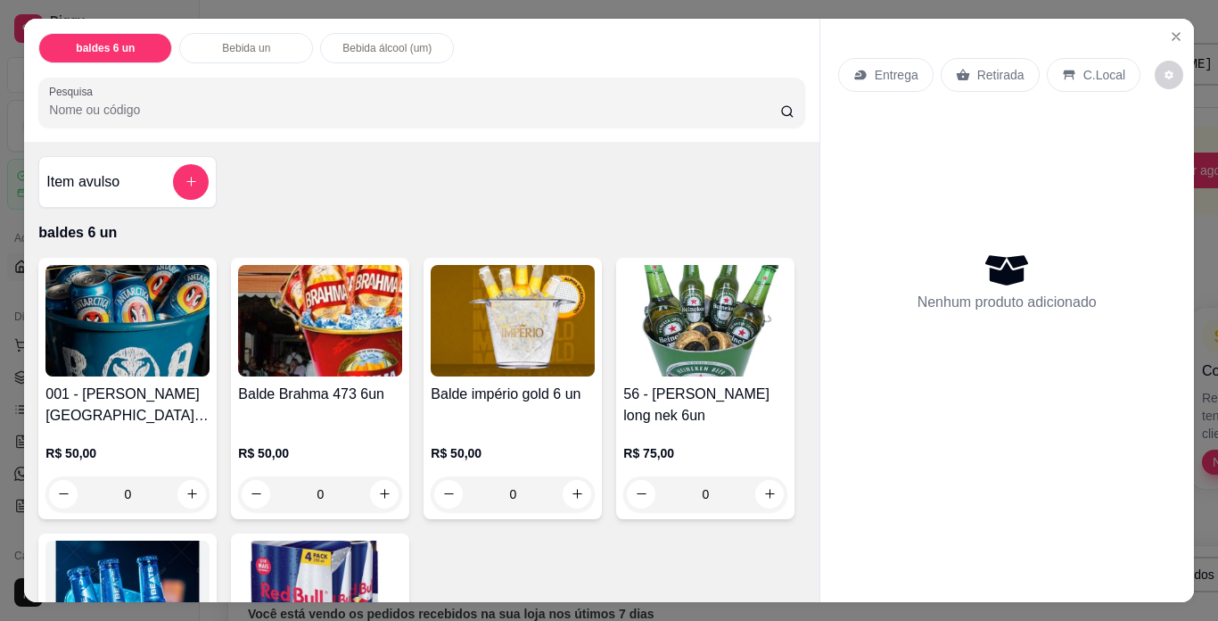
click at [188, 293] on img at bounding box center [127, 320] width 164 height 111
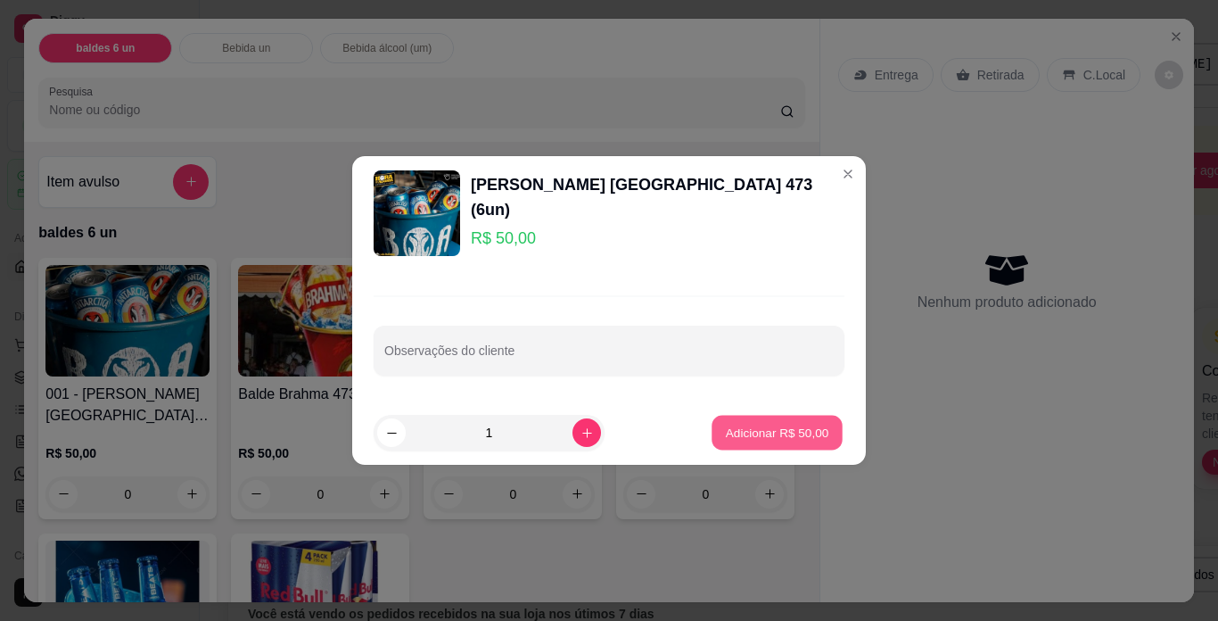
click at [754, 432] on p "Adicionar R$ 50,00" at bounding box center [777, 432] width 103 height 17
type input "1"
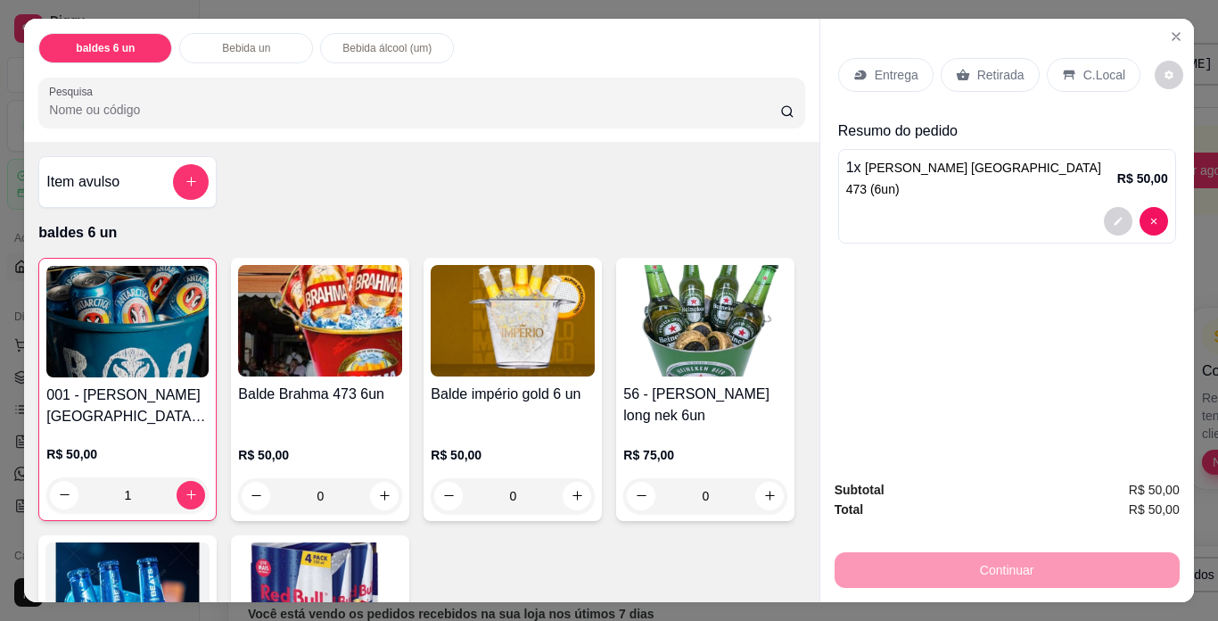
click at [966, 67] on div "Retirada" at bounding box center [990, 75] width 99 height 34
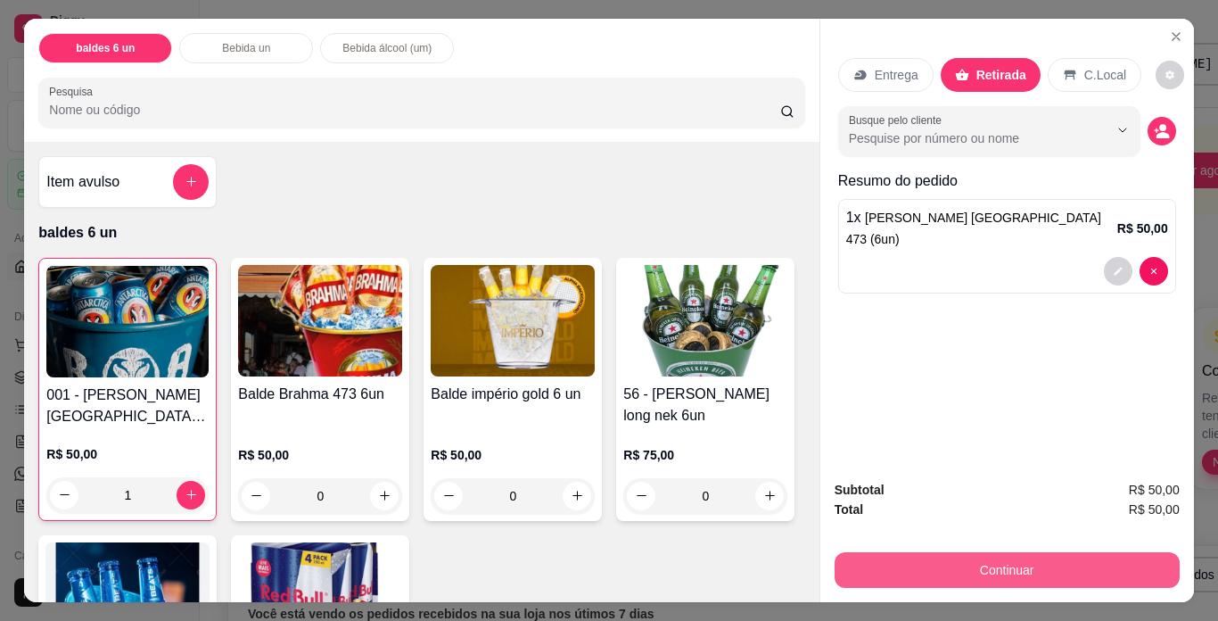
click at [935, 567] on button "Continuar" at bounding box center [1007, 570] width 345 height 36
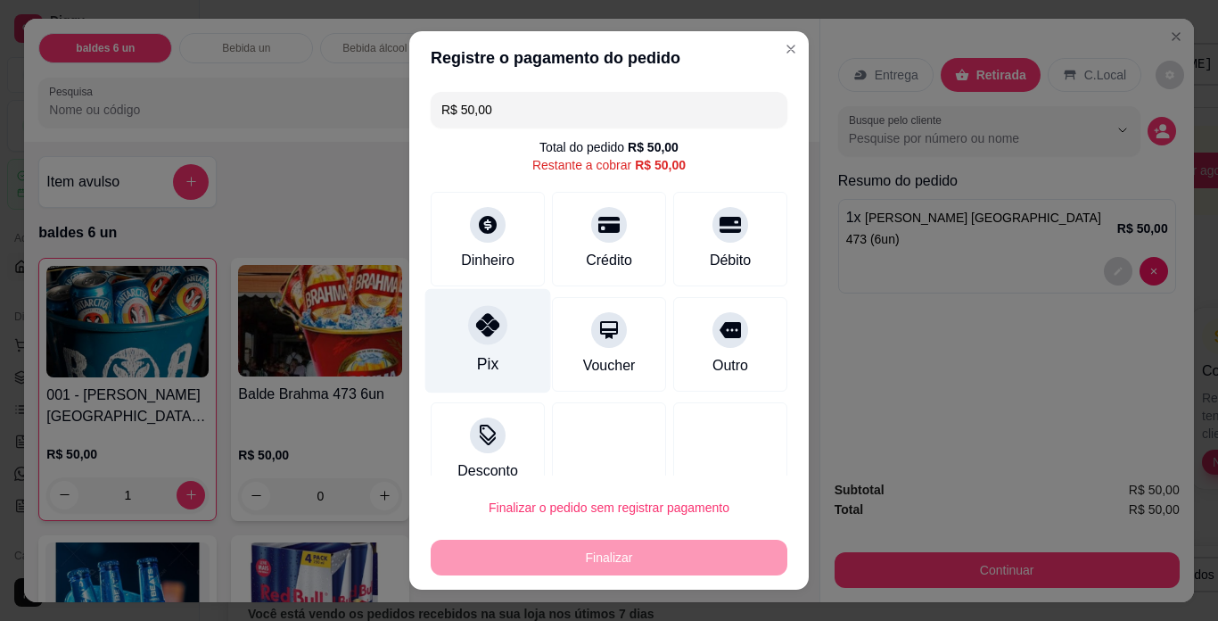
click at [480, 355] on div "Pix" at bounding box center [487, 363] width 21 height 23
type input "R$ 0,00"
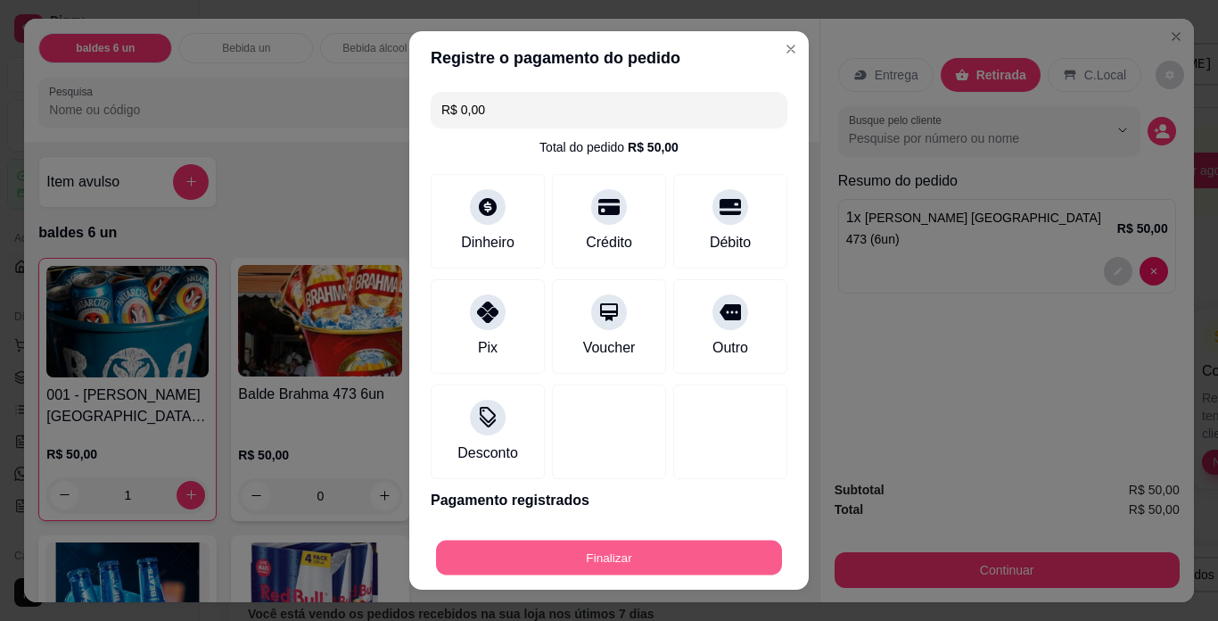
click at [547, 543] on button "Finalizar" at bounding box center [609, 557] width 346 height 35
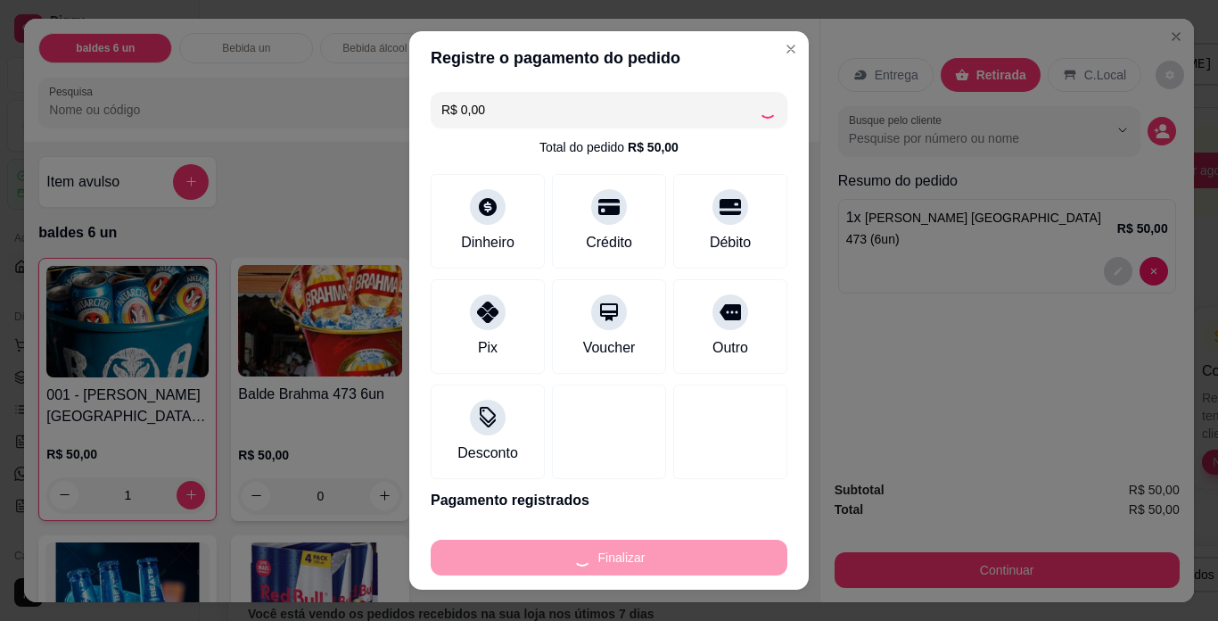
type input "0"
type input "-R$ 50,00"
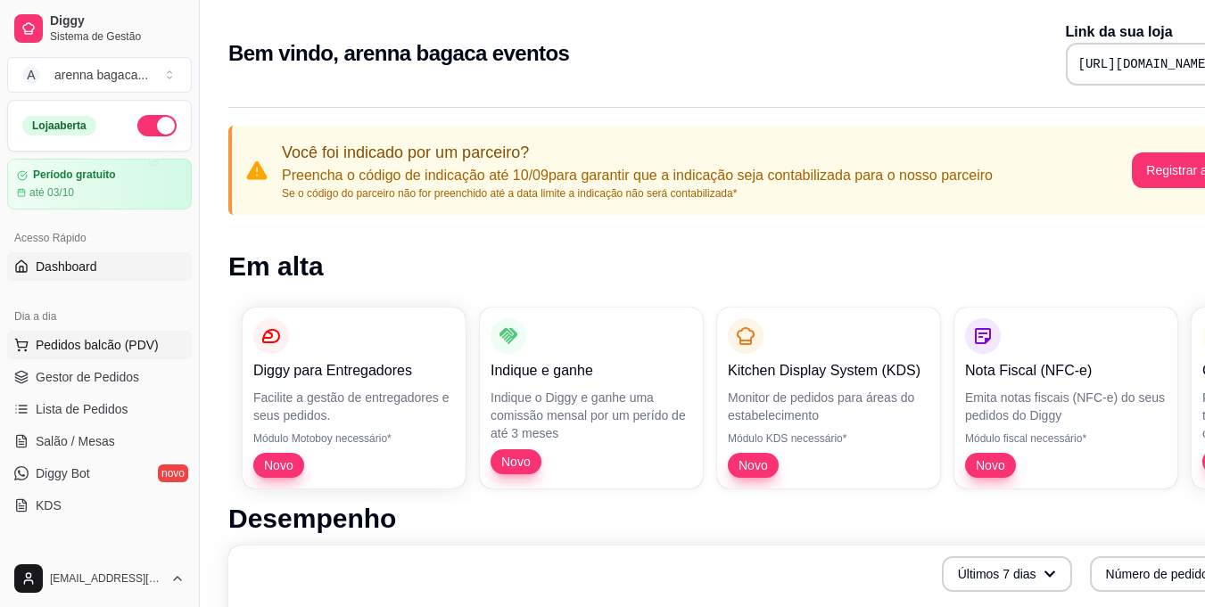
click at [111, 339] on span "Pedidos balcão (PDV)" at bounding box center [97, 345] width 123 height 18
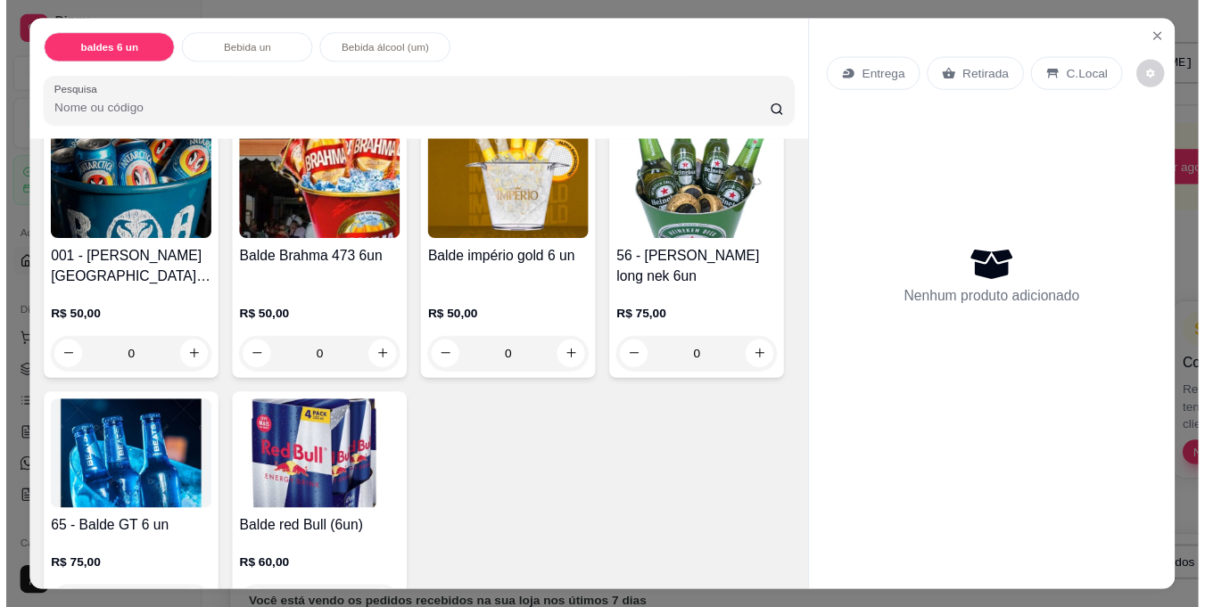
scroll to position [89, 0]
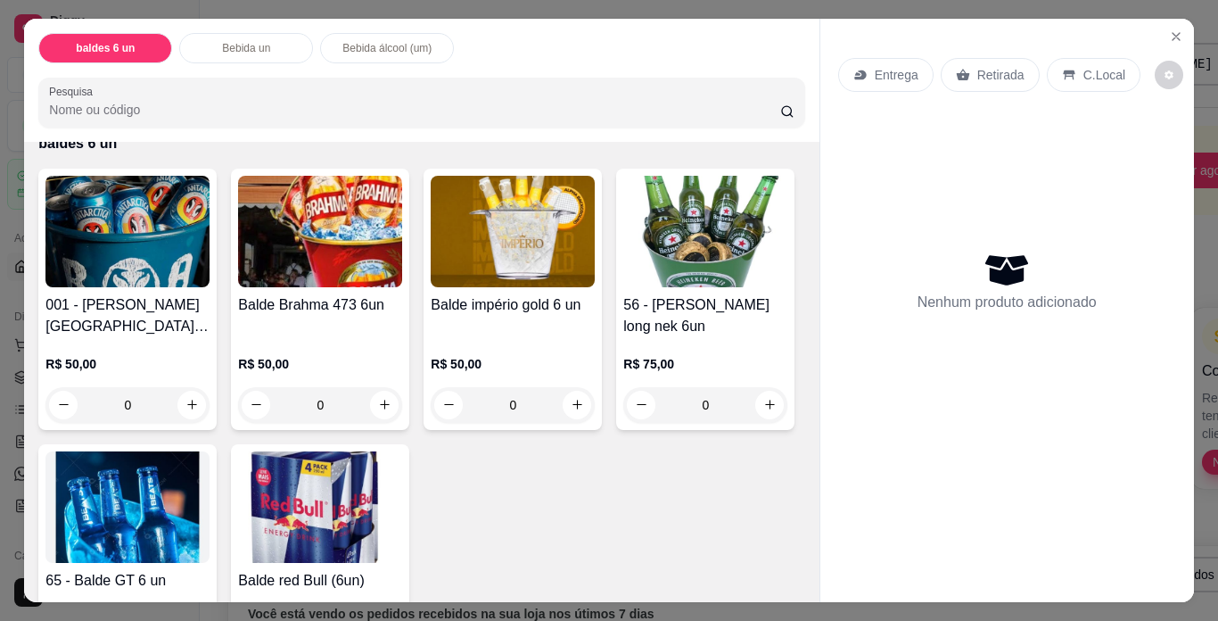
click at [699, 220] on div "001 - Baldes Antarctica 473 (6un) R$ 50,00 0 Balde Brahma 473 6un R$ 50,00 0 Ba…" at bounding box center [421, 426] width 766 height 515
click at [299, 233] on img at bounding box center [320, 231] width 164 height 111
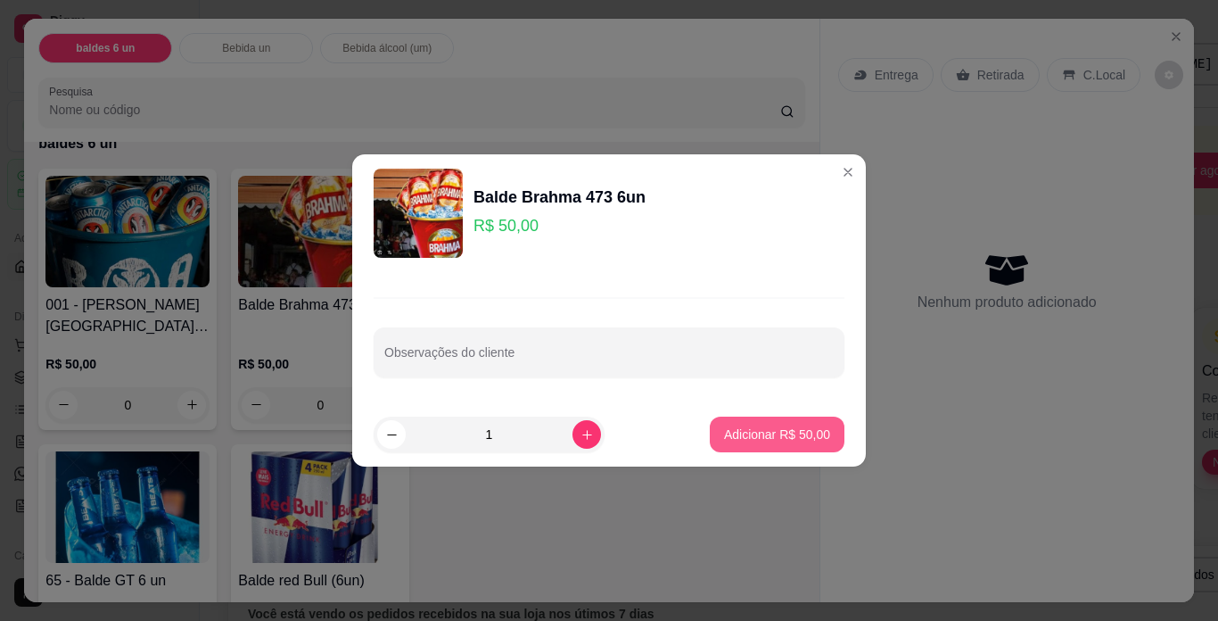
click at [755, 433] on p "Adicionar R$ 50,00" at bounding box center [777, 434] width 106 height 18
type input "1"
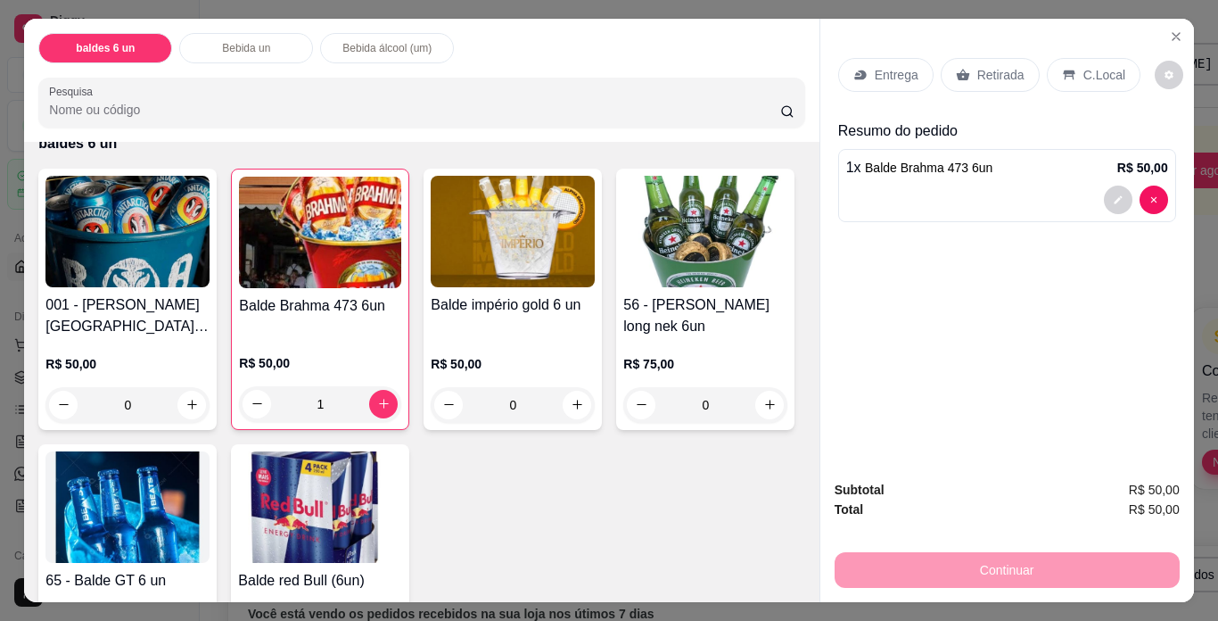
click at [999, 66] on p "Retirada" at bounding box center [1000, 75] width 47 height 18
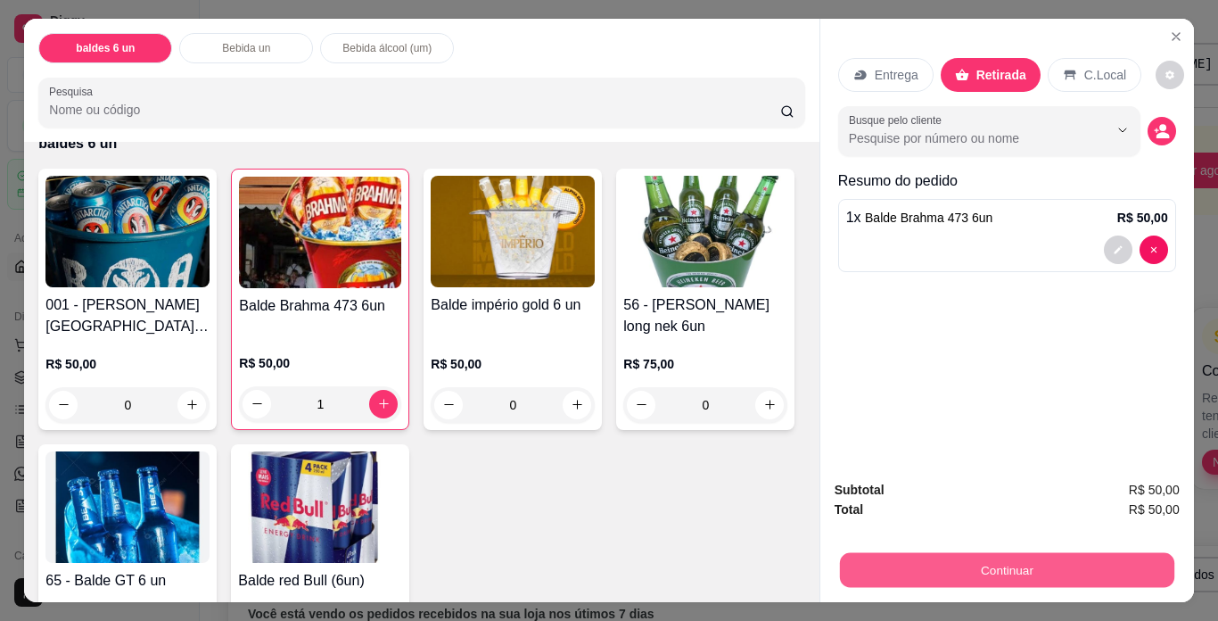
click at [975, 561] on button "Continuar" at bounding box center [1006, 570] width 334 height 35
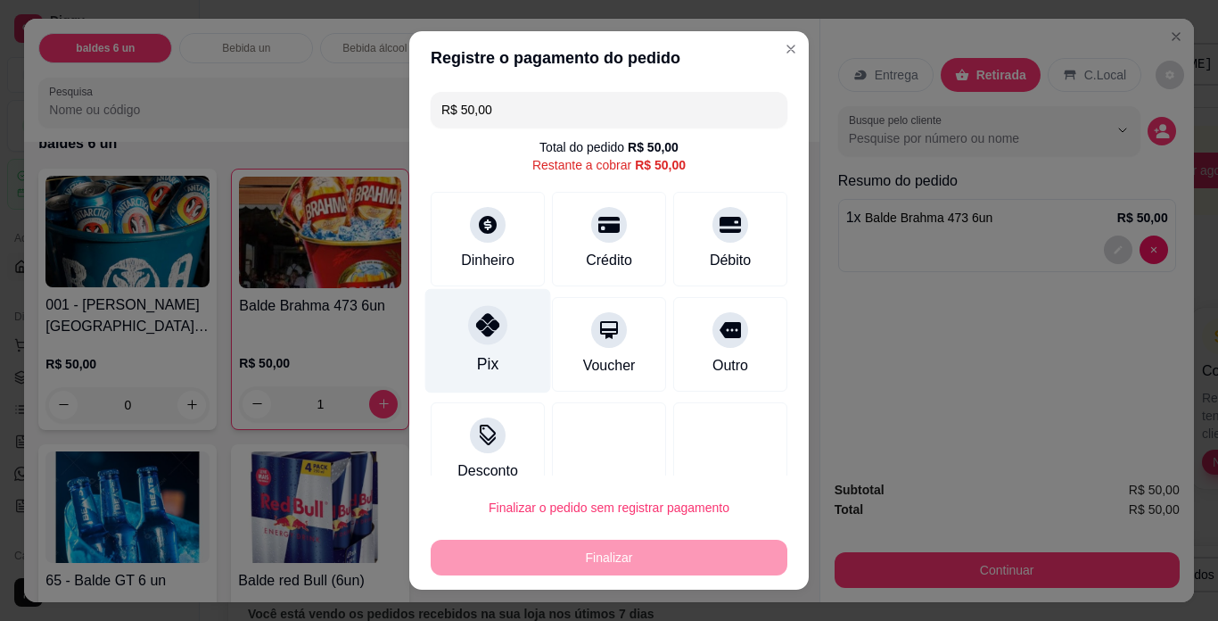
click at [496, 337] on div "Pix" at bounding box center [488, 341] width 126 height 104
type input "R$ 0,00"
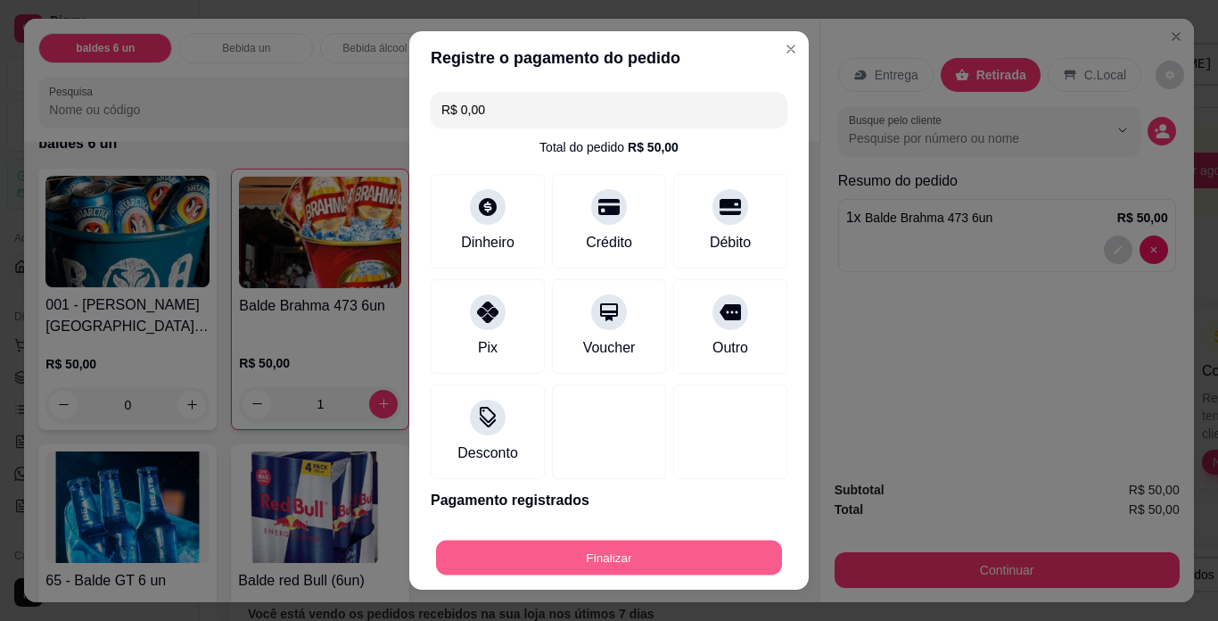
click at [575, 550] on button "Finalizar" at bounding box center [609, 557] width 346 height 35
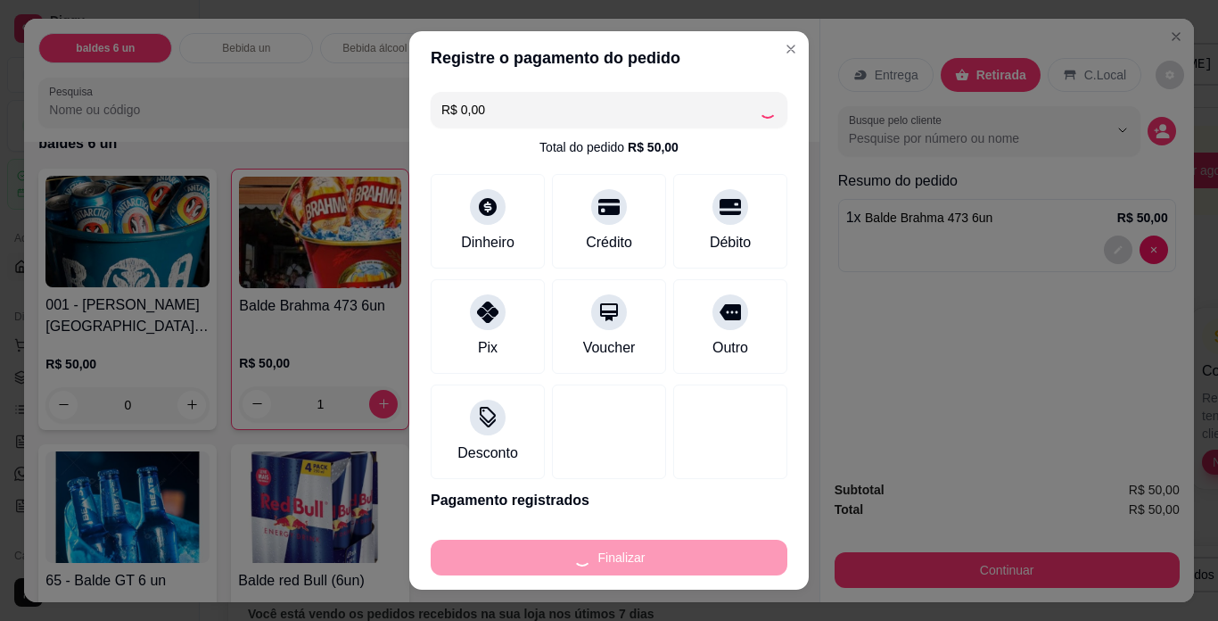
type input "0"
type input "-R$ 50,00"
